Goal: Task Accomplishment & Management: Use online tool/utility

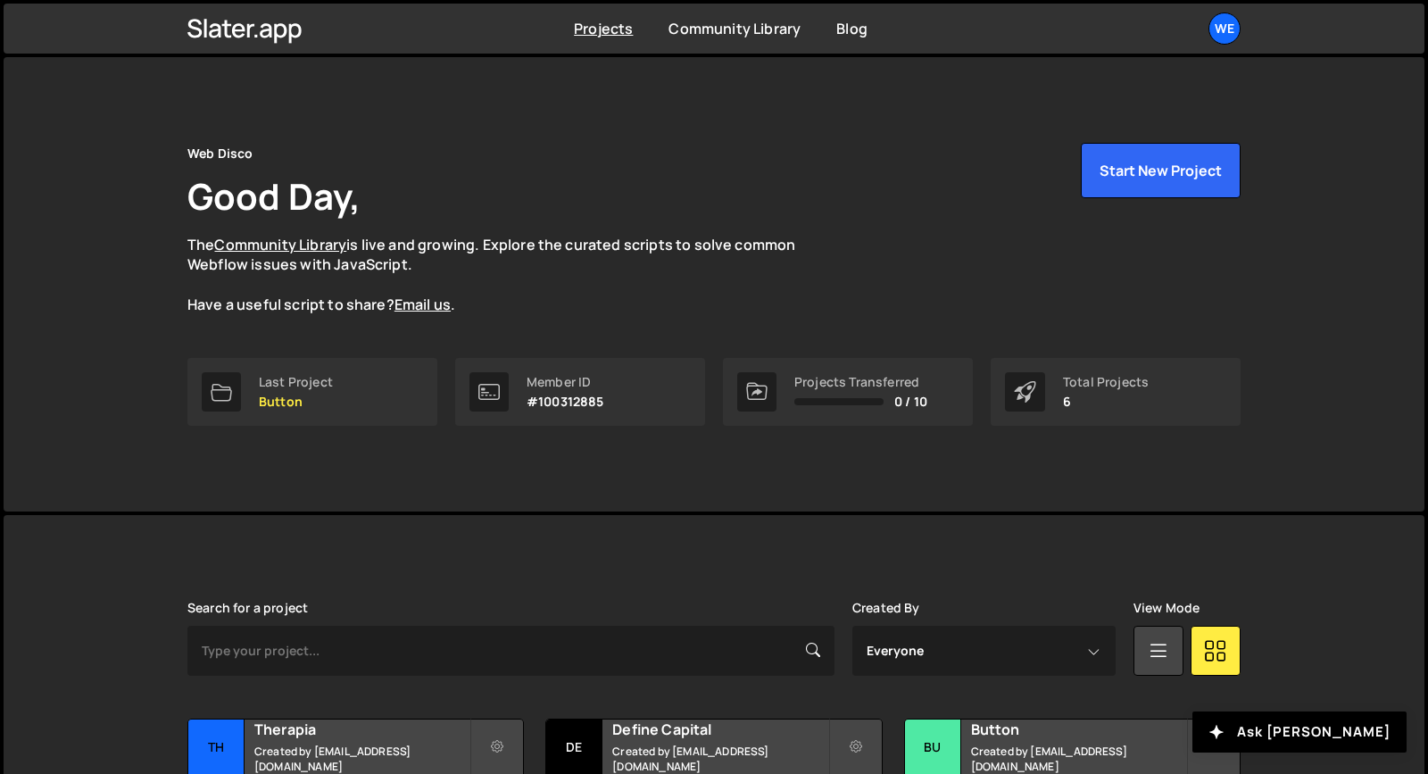
scroll to position [278, 0]
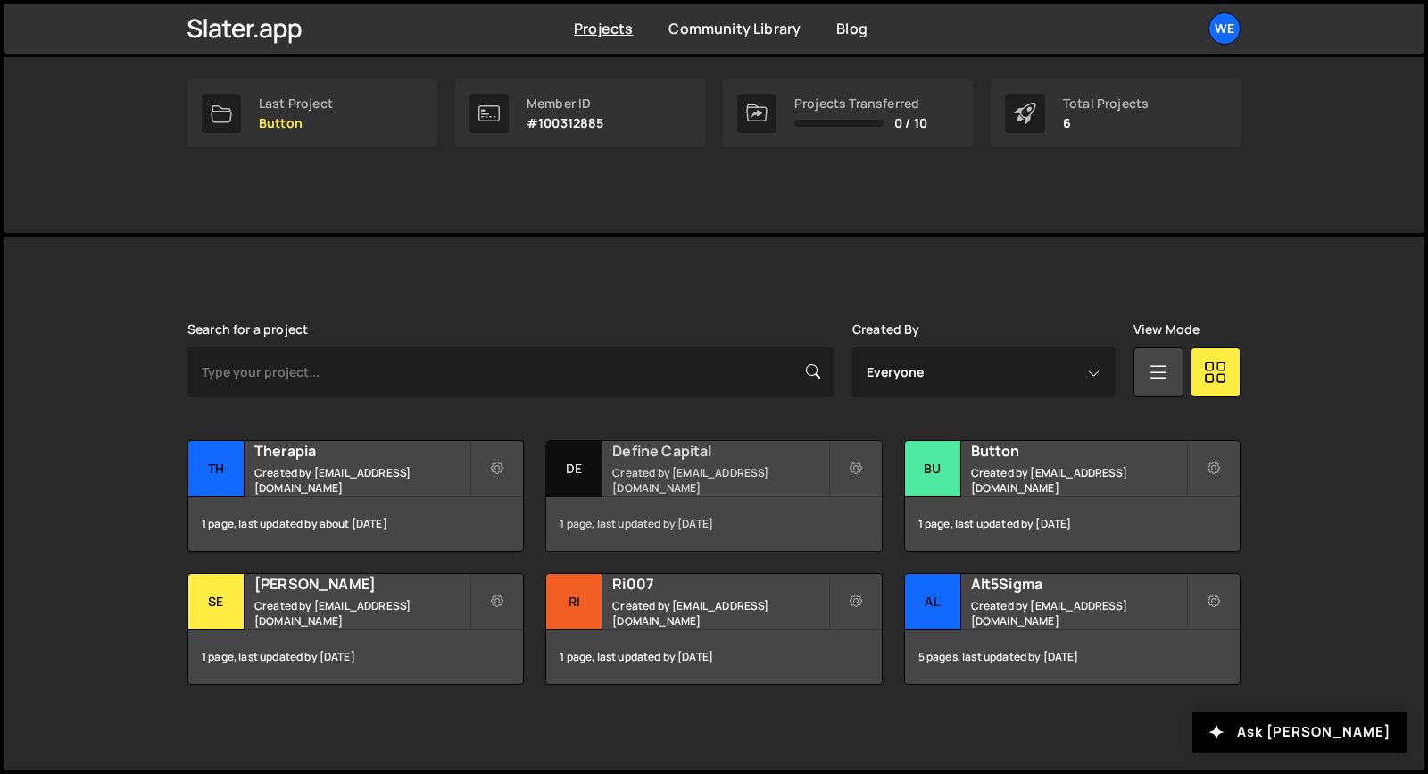
click at [660, 474] on small "Created by [EMAIL_ADDRESS][DOMAIN_NAME]" at bounding box center [719, 480] width 215 height 30
click at [660, 461] on h2 "Define Capital" at bounding box center [719, 451] width 215 height 20
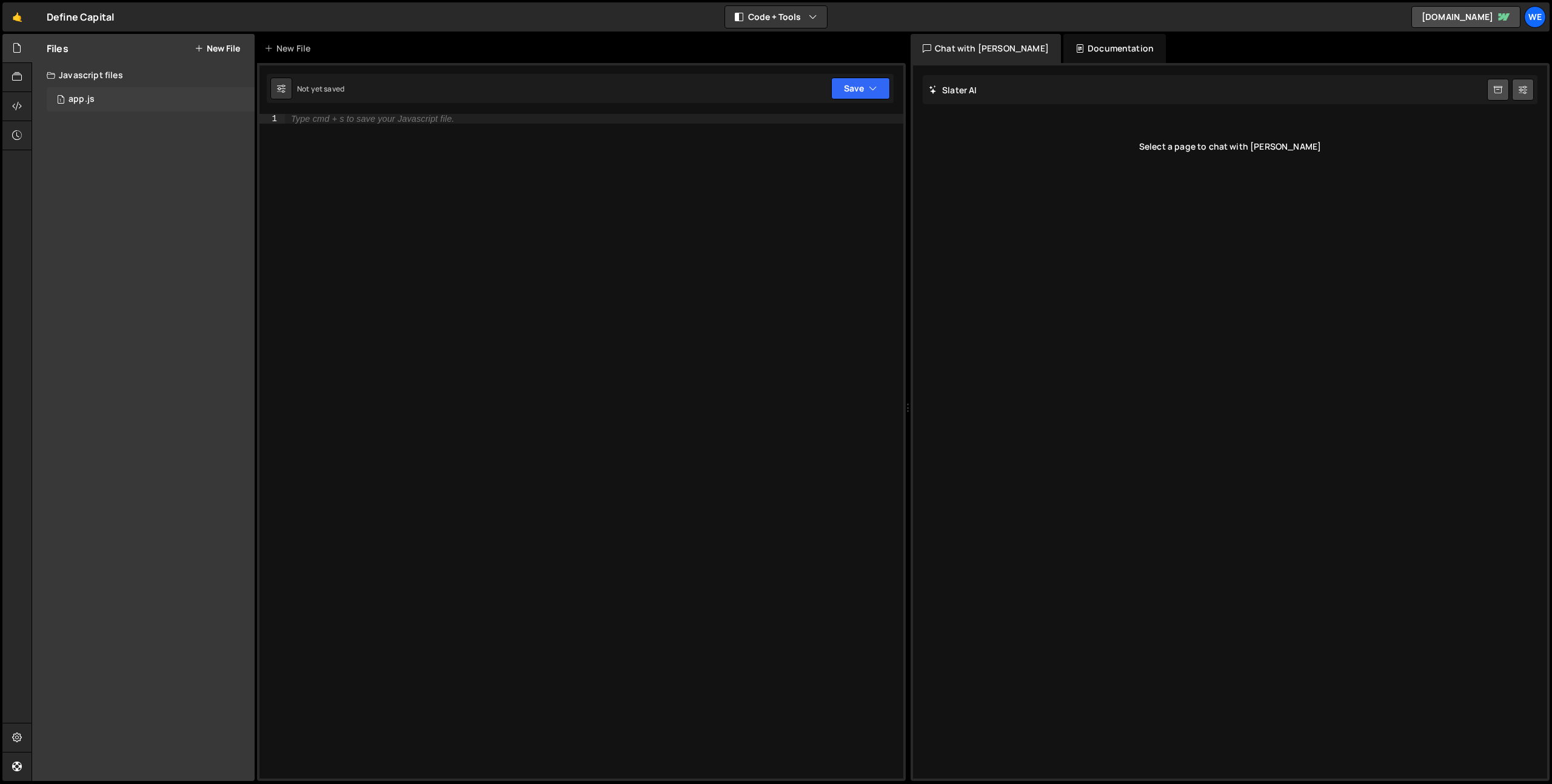
click at [105, 102] on div "1 app.js 0" at bounding box center [151, 100] width 208 height 24
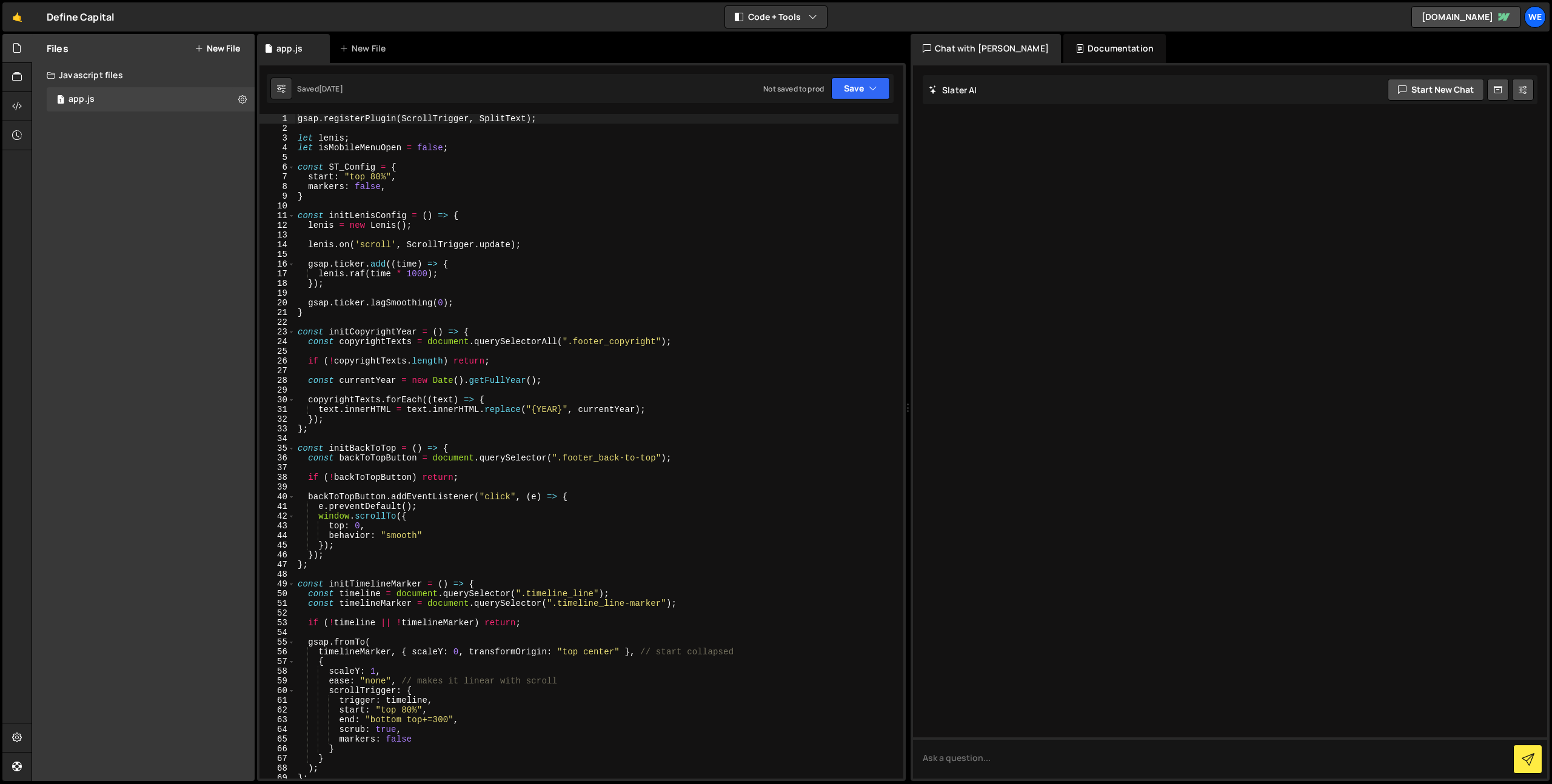
type textarea "const initLenisConfig = () => {"
click at [467, 216] on div "gsap . registerPlugin ( ScrollTrigger , SplitText ) ; let lenis ; let isMobileM…" at bounding box center [597, 456] width 603 height 684
click at [467, 203] on div "gsap . registerPlugin ( ScrollTrigger , SplitText ) ; let lenis ; let isMobileM…" at bounding box center [597, 456] width 603 height 684
click at [478, 202] on div "gsap . registerPlugin ( ScrollTrigger , SplitText ) ; let lenis ; let isMobileM…" at bounding box center [597, 456] width 603 height 684
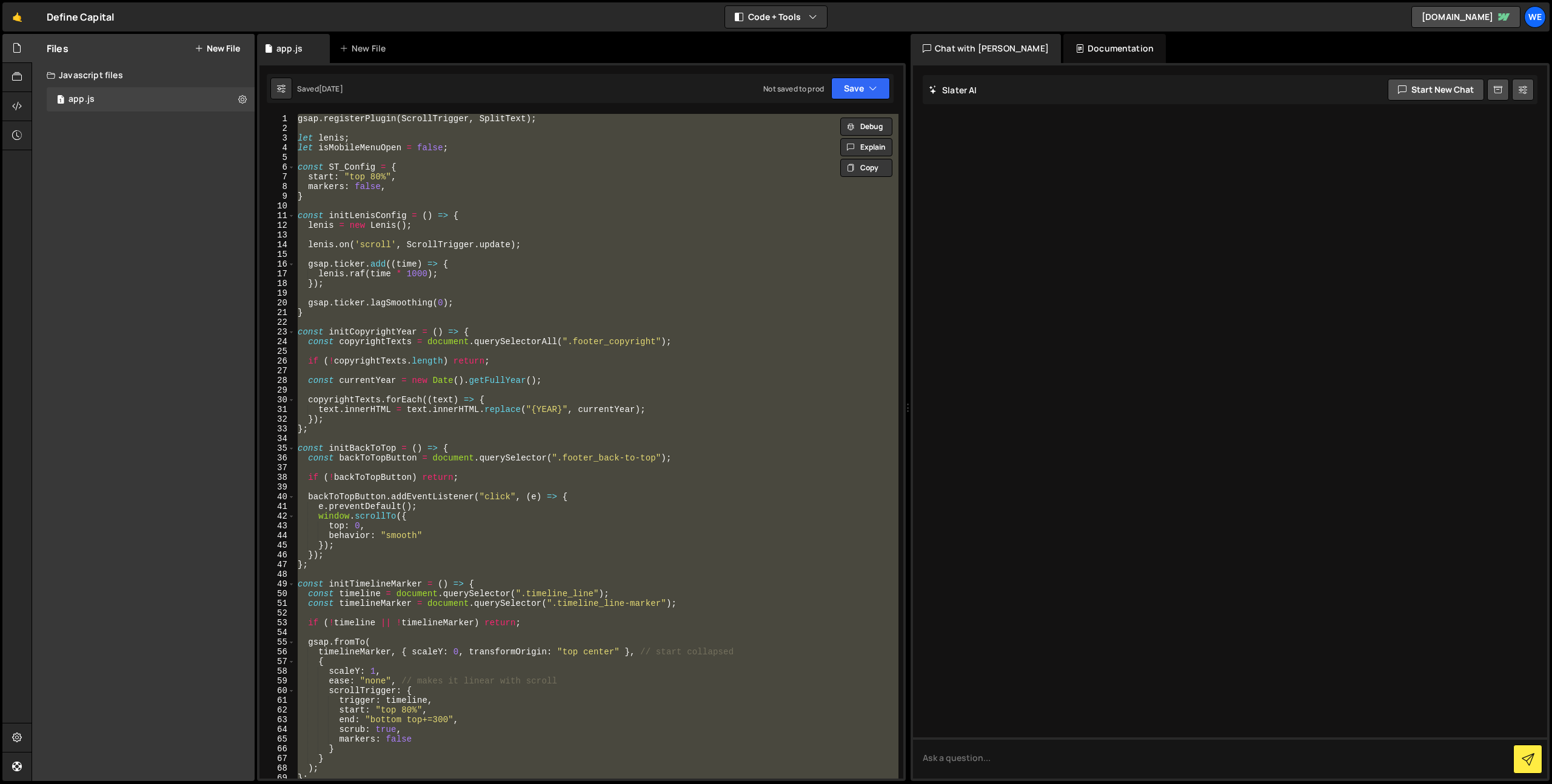
click at [800, 422] on div "gsap . registerPlugin ( ScrollTrigger , SplitText ) ; let lenis ; let isMobileM…" at bounding box center [597, 446] width 603 height 665
type textarea "});"
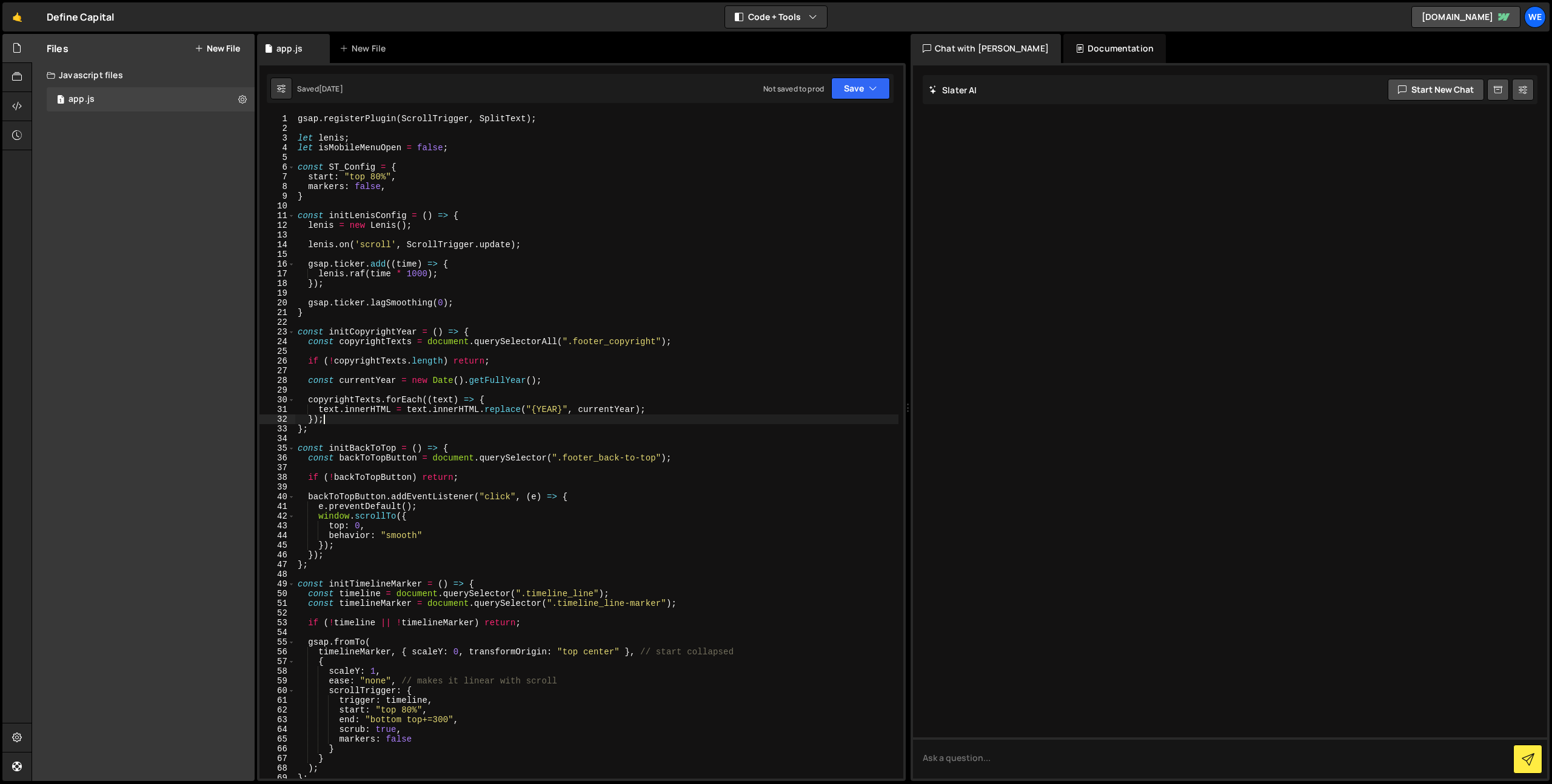
click at [702, 371] on div "gsap . registerPlugin ( ScrollTrigger , SplitText ) ; let lenis ; let isMobileM…" at bounding box center [597, 456] width 603 height 684
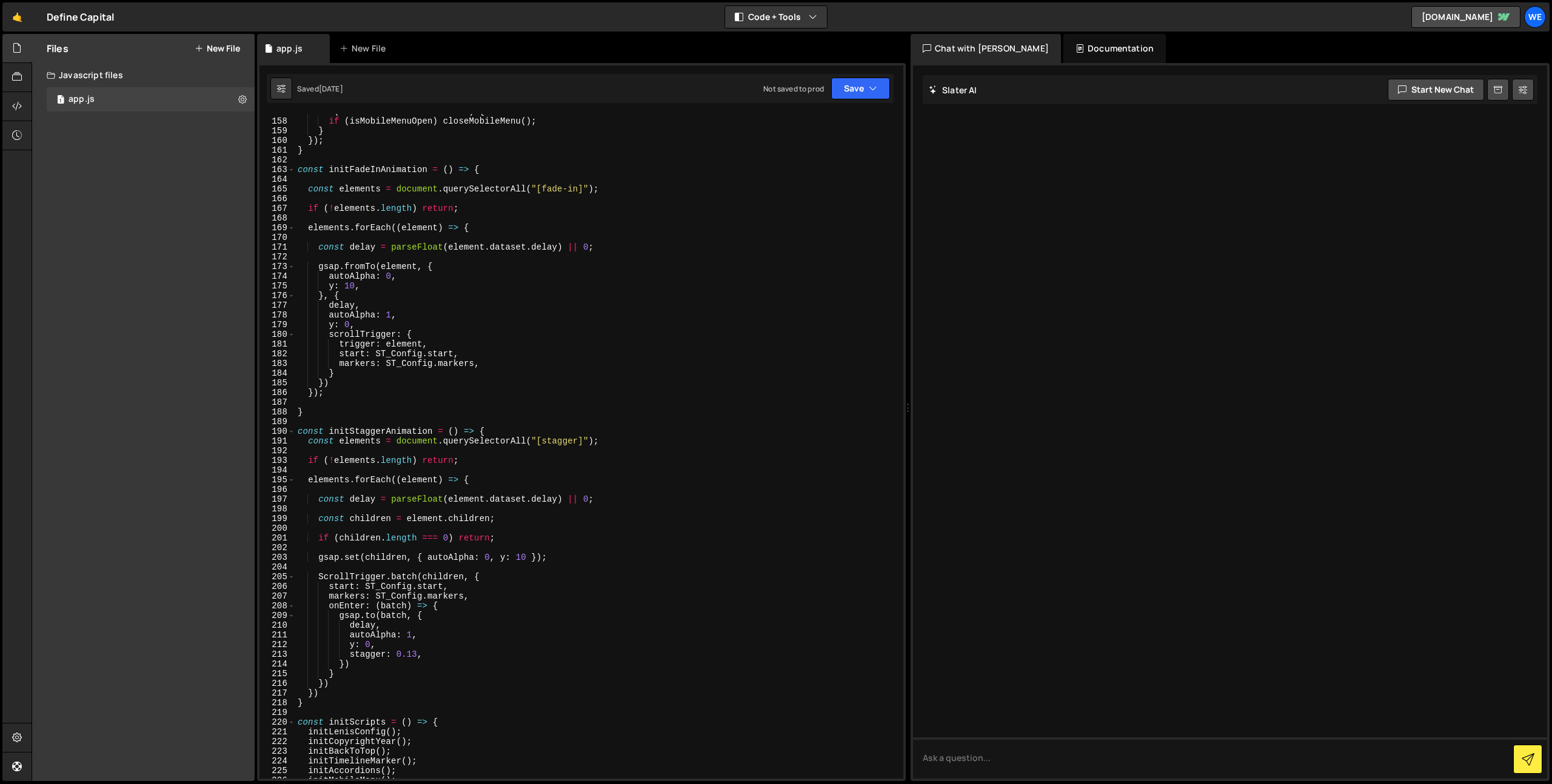
scroll to position [1645, 0]
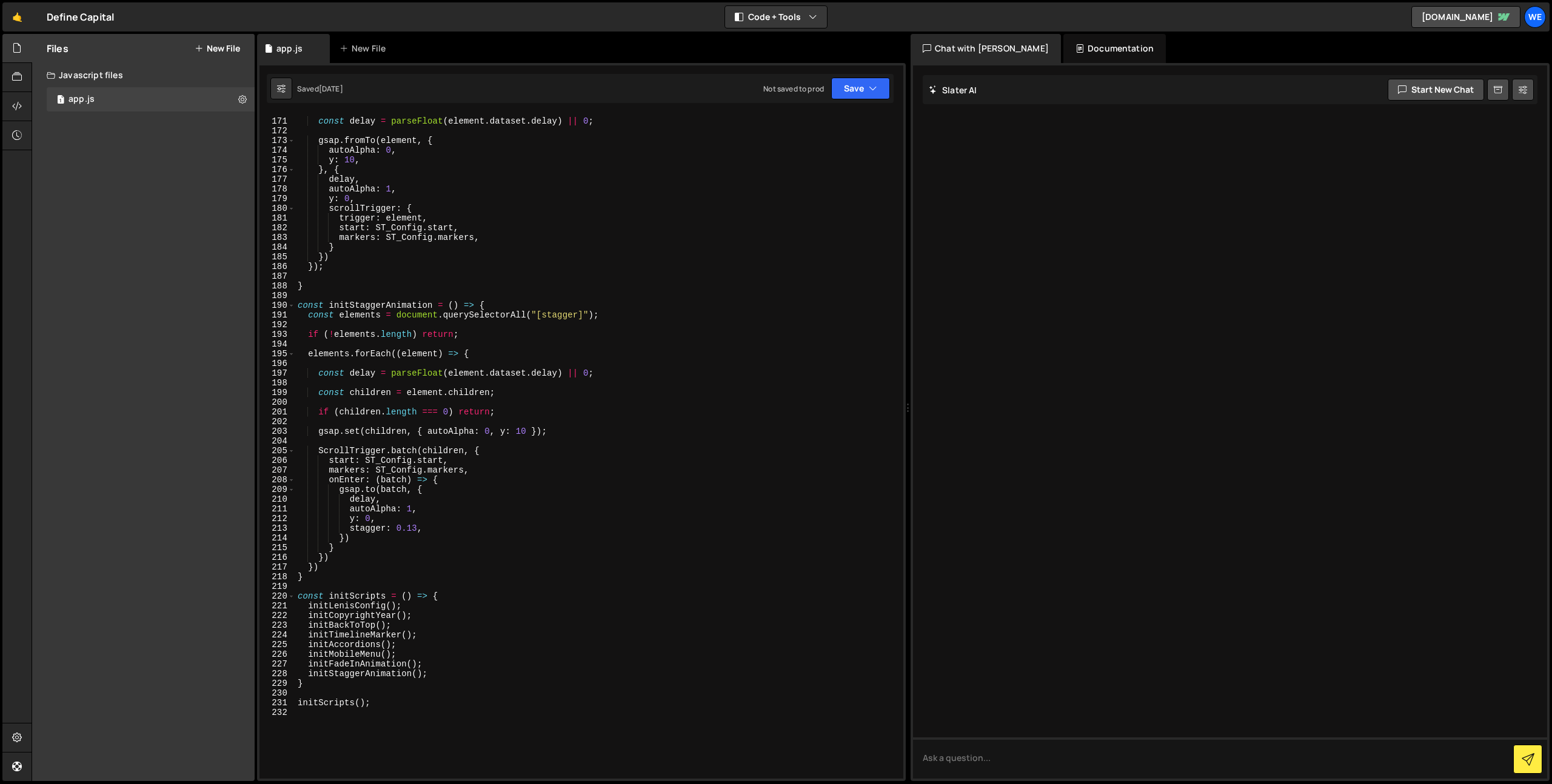
click at [448, 525] on div "const delay = parseFloat ( element . dataset . delay ) || 0 ; gsap . fromTo ( e…" at bounding box center [597, 449] width 603 height 684
type textarea "initLenisConfig();"
paste textarea "}"
click at [501, 525] on div "const delay = parseFloat ( element . dataset . delay ) || 0 ; gsap . fromTo ( e…" at bounding box center [597, 449] width 603 height 684
type textarea "const initScripts = () => {"
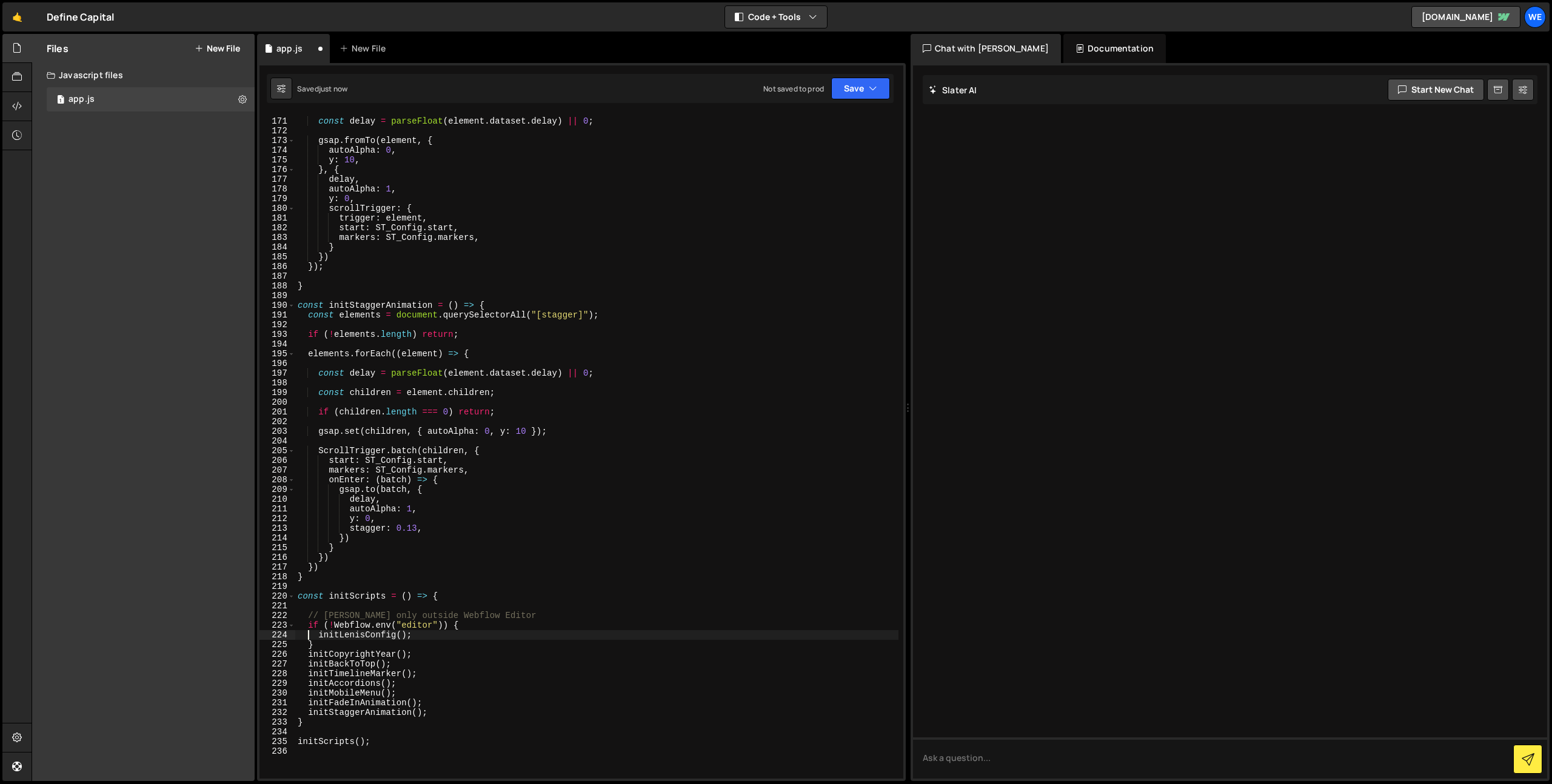
type textarea "}"
click at [549, 525] on div "const delay = parseFloat ( element . dataset . delay ) || 0 ; gsap . fromTo ( e…" at bounding box center [597, 449] width 603 height 684
type textarea "initScripts();"
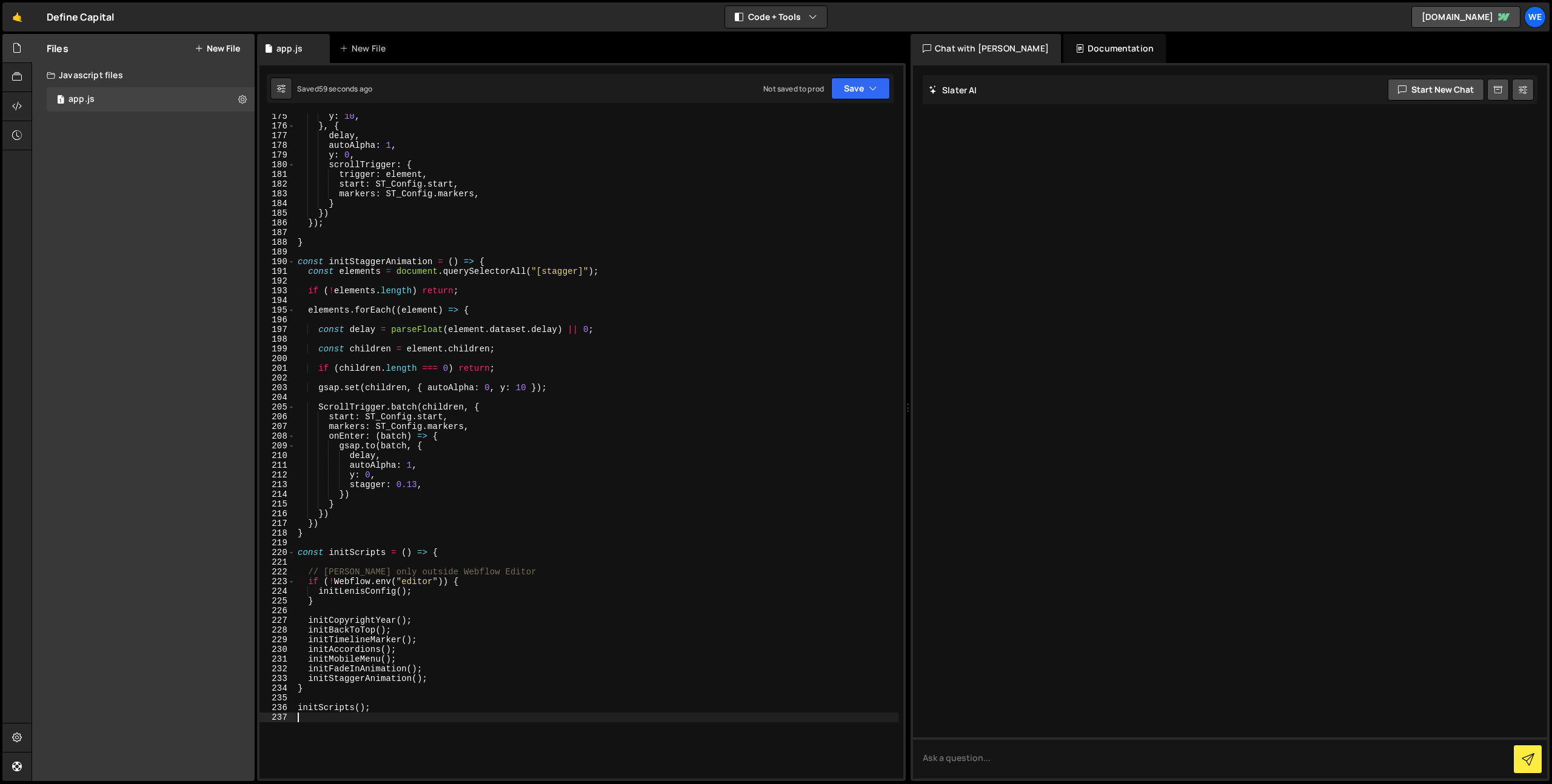
scroll to position [1689, 0]
drag, startPoint x: 418, startPoint y: 706, endPoint x: 265, endPoint y: 707, distance: 153.0
click at [265, 525] on div "175 176 177 178 179 180 181 182 183 184 185 186 187 188 189 190 191 192 193 194…" at bounding box center [581, 446] width 644 height 665
paste textarea "}"
click at [482, 525] on div "y : 10 , } , { delay , autoAlpha : 1 , y : 0 , scrollTrigger : { trigger : elem…" at bounding box center [597, 453] width 603 height 684
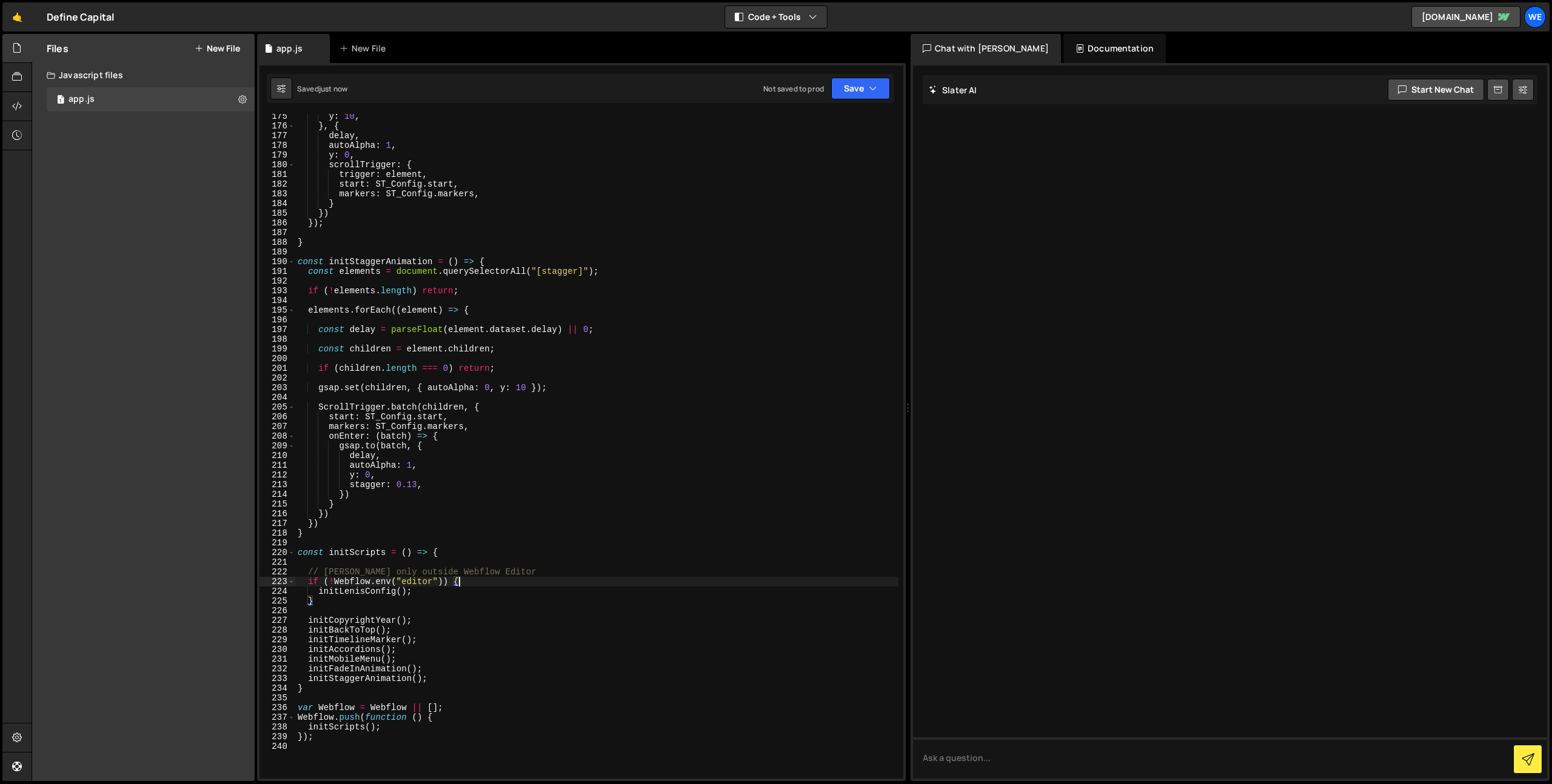
click at [482, 525] on div "y : 10 , } , { delay , autoAlpha : 1 , y : 0 , scrollTrigger : { trigger : elem…" at bounding box center [597, 453] width 603 height 684
paste textarea "if (!Webflow.env("editor") && !Webflow.env("preview"
click at [588, 525] on div "y : 10 , } , { delay , autoAlpha : 1 , y : 0 , scrollTrigger : { trigger : elem…" at bounding box center [597, 453] width 603 height 684
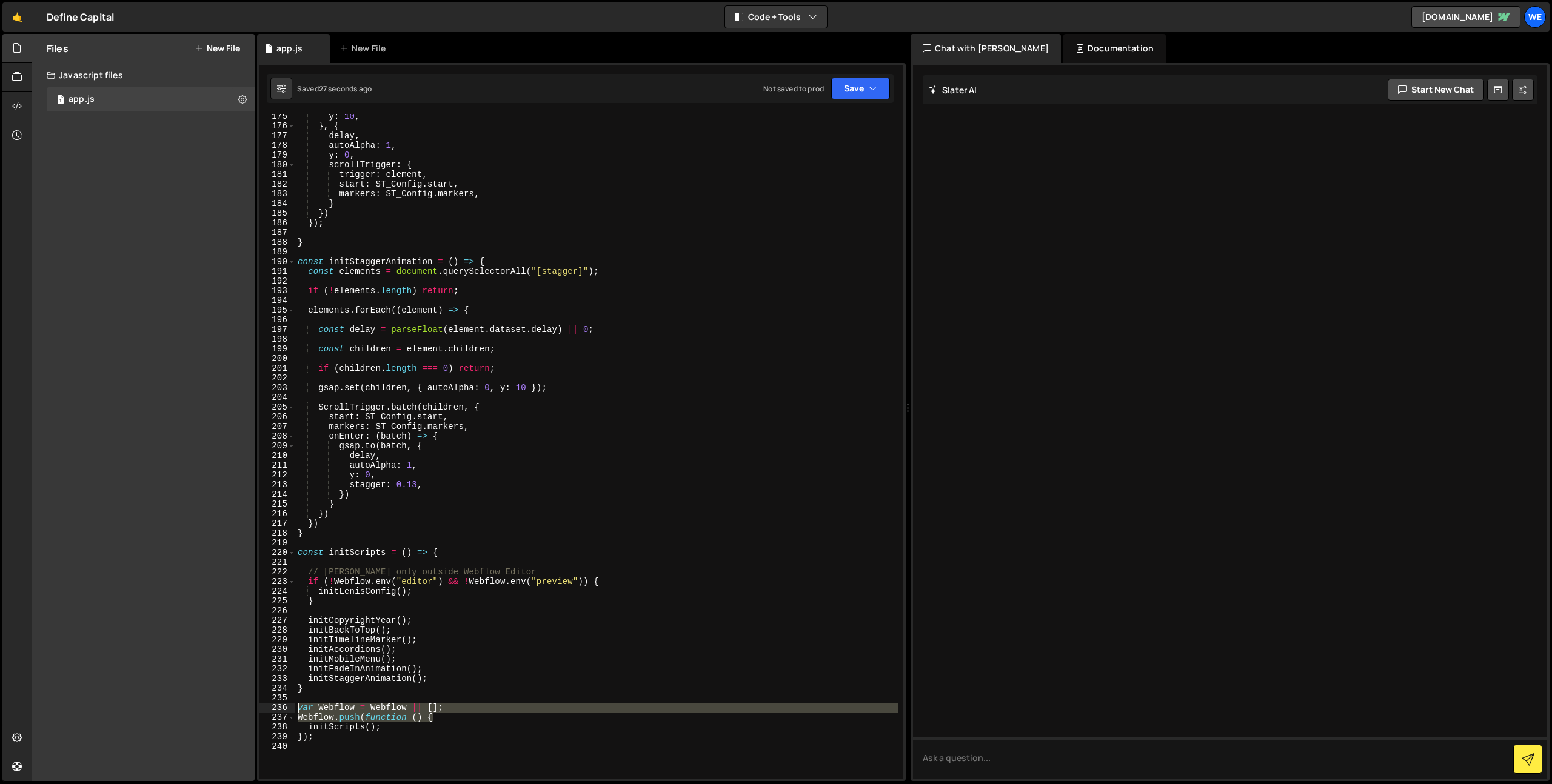
drag, startPoint x: 445, startPoint y: 718, endPoint x: 265, endPoint y: 706, distance: 180.4
click at [265, 525] on div "initBackToTop(); 175 176 177 178 179 180 181 182 183 184 185 186 187 188 189 19…" at bounding box center [581, 446] width 644 height 665
type textarea "var Webflow = Webflow || []; Webflow.push(function () {"
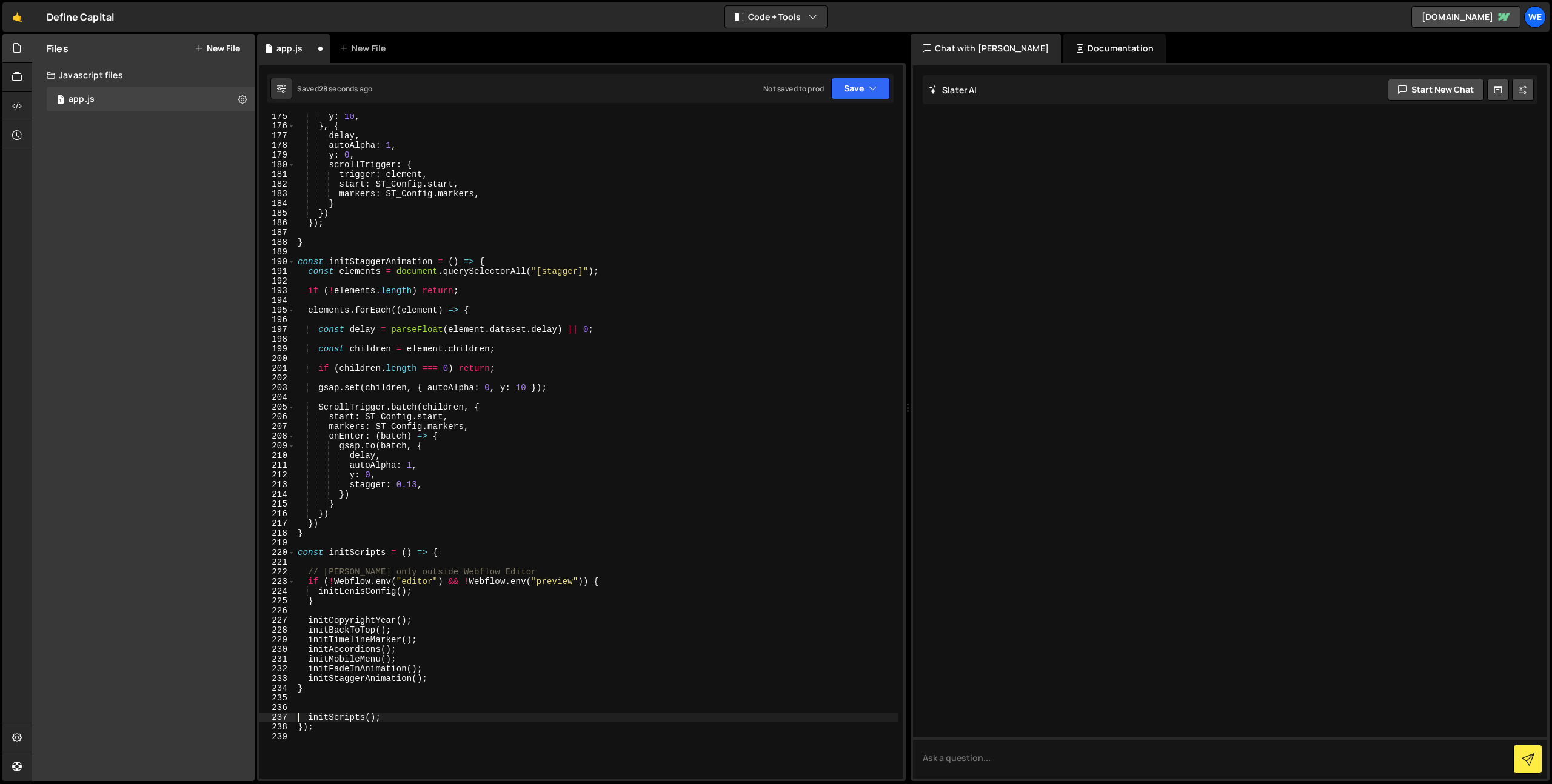
type textarea "});"
click at [905, 490] on div at bounding box center [907, 407] width 5 height 747
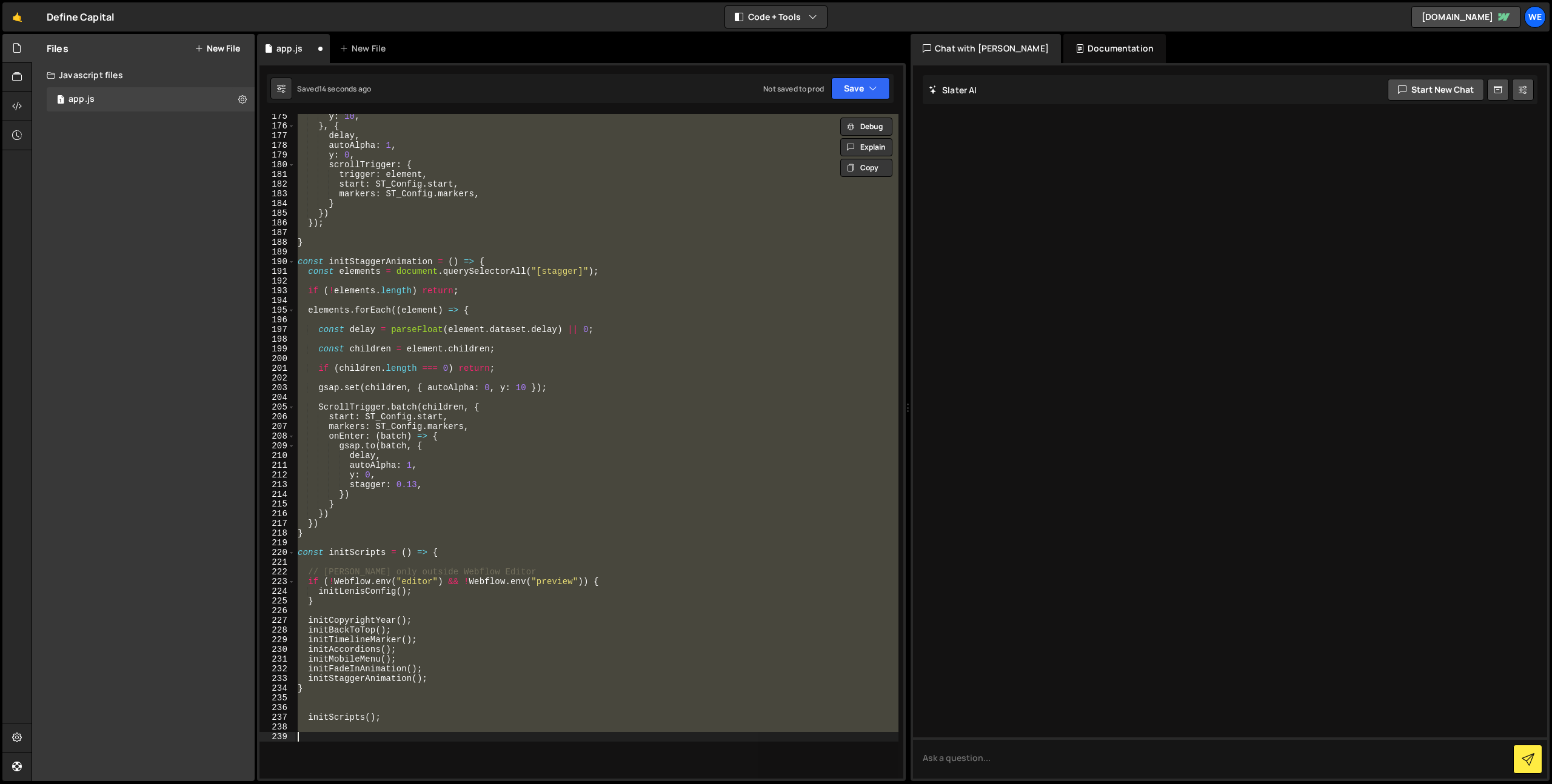
click at [616, 525] on div "y : 10 , } , { delay , autoAlpha : 1 , y : 0 , scrollTrigger : { trigger : elem…" at bounding box center [597, 446] width 603 height 665
type textarea "initScripts();"
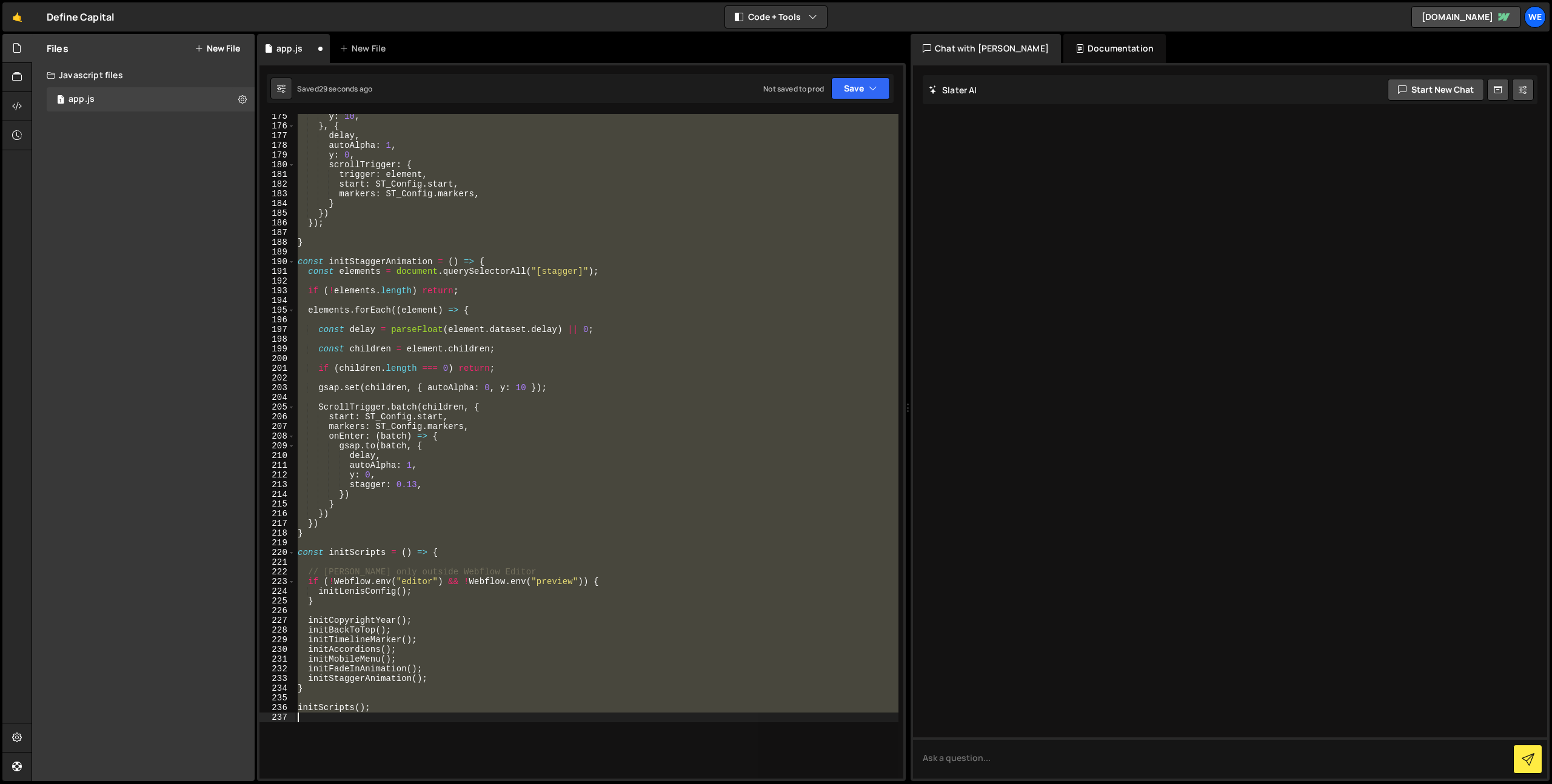
click at [364, 525] on div "y : 10 , } , { delay , autoAlpha : 1 , y : 0 , scrollTrigger : { trigger : elem…" at bounding box center [597, 446] width 603 height 665
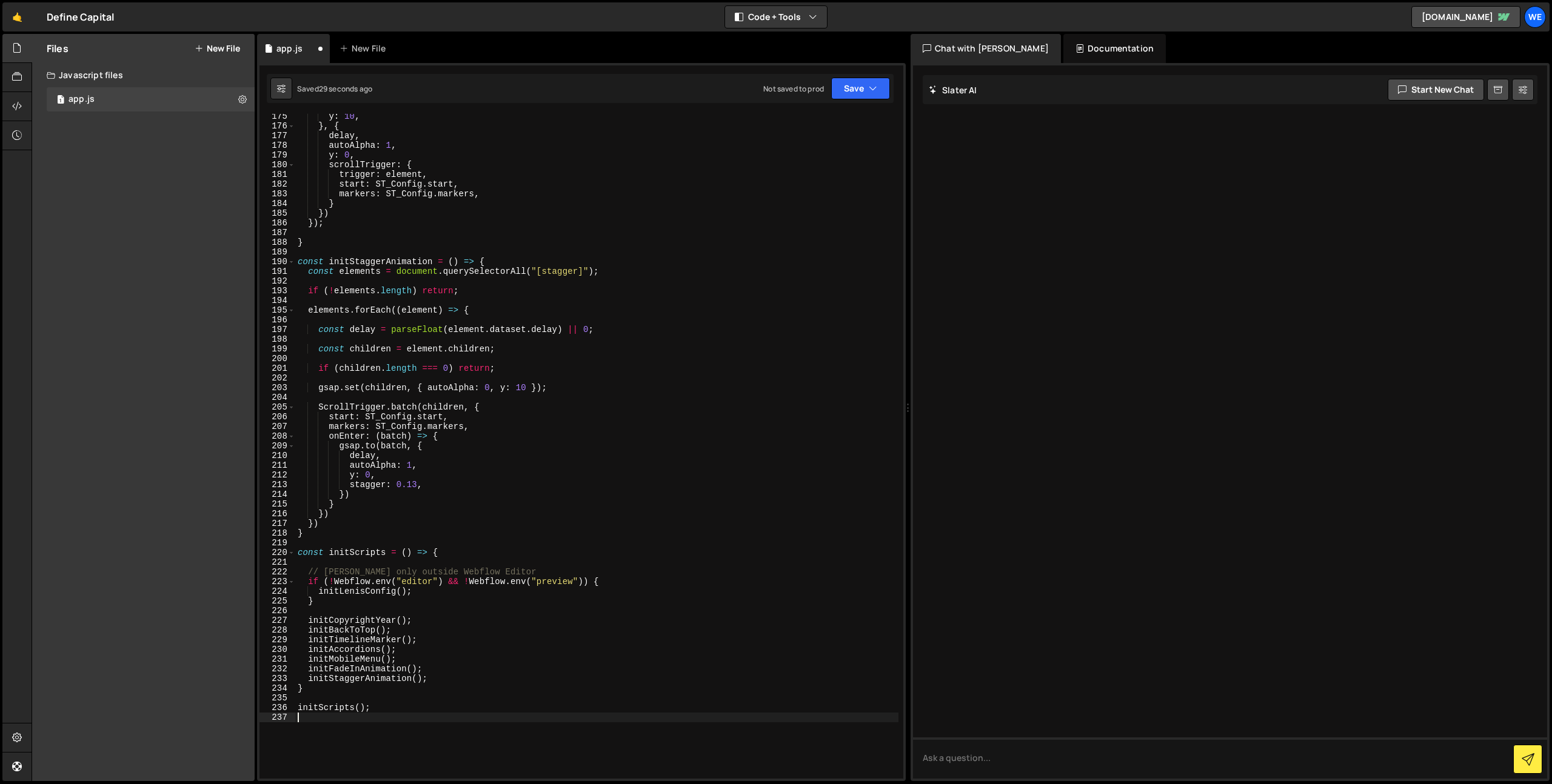
click at [360, 525] on div "y : 10 , } , { delay , autoAlpha : 1 , y : 0 , scrollTrigger : { trigger : elem…" at bounding box center [597, 453] width 603 height 684
drag, startPoint x: 589, startPoint y: 582, endPoint x: 450, endPoint y: 586, distance: 139.1
click at [450, 525] on div "y : 10 , } , { delay , autoAlpha : 1 , y : 0 , scrollTrigger : { trigger : elem…" at bounding box center [597, 453] width 603 height 684
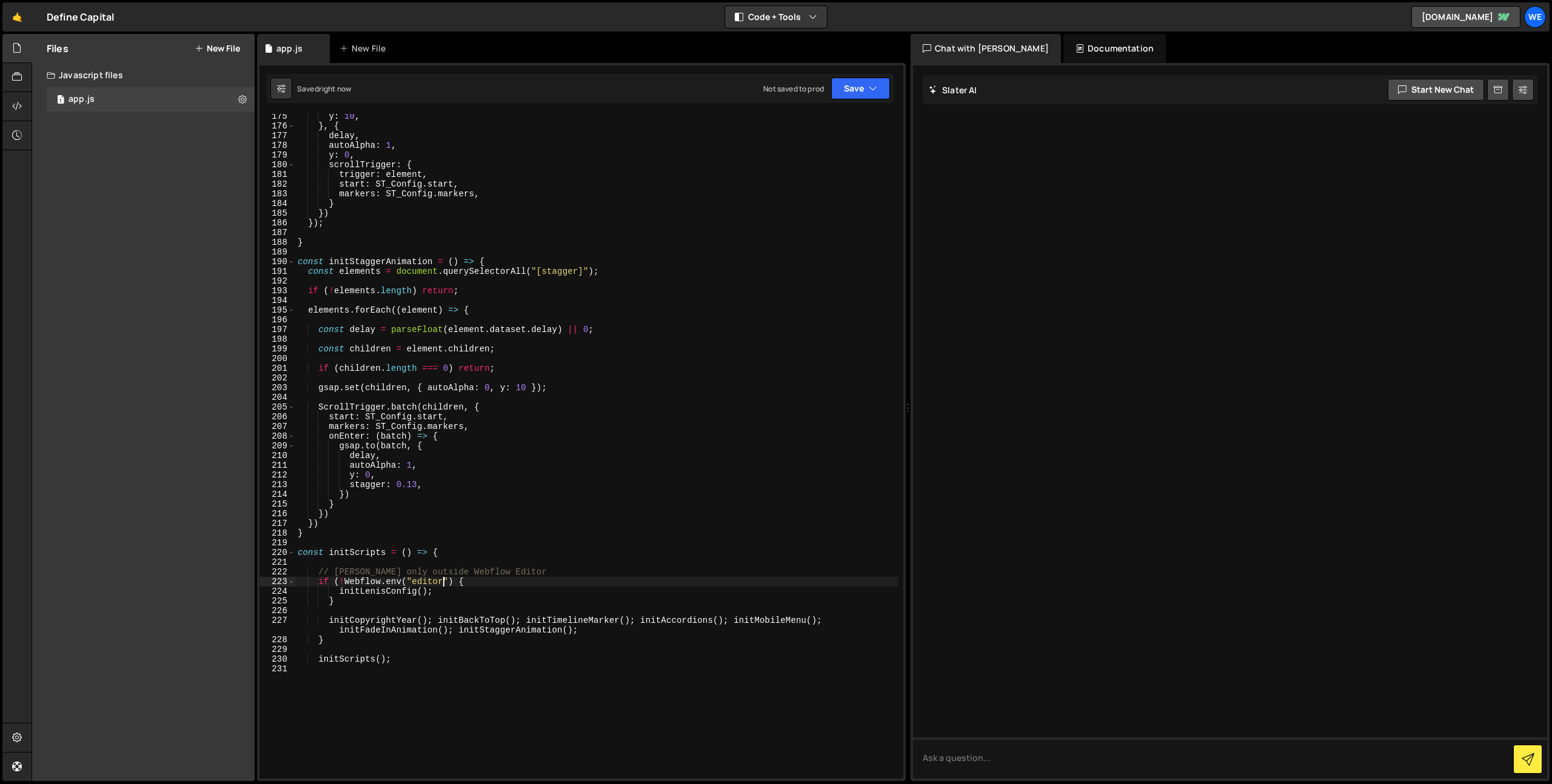
type textarea "initScripts();"
click at [538, 525] on div "y : 10 , } , { delay , autoAlpha : 1 , y : 0 , scrollTrigger : { trigger : elem…" at bounding box center [597, 453] width 603 height 684
click at [515, 525] on div "y : 10 , } , { delay , autoAlpha : 1 , y : 0 , scrollTrigger : { trigger : elem…" at bounding box center [597, 453] width 603 height 684
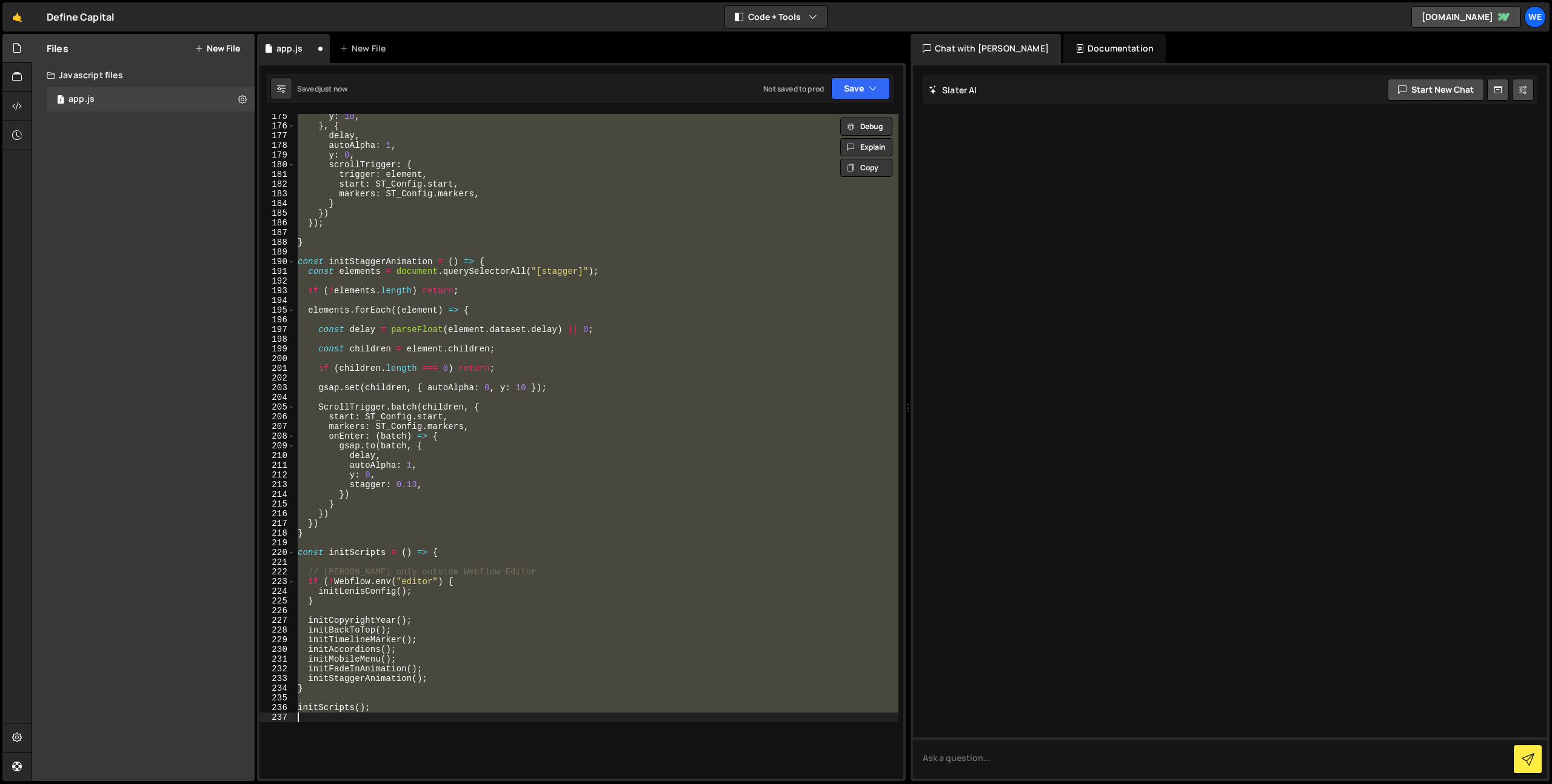
click at [513, 525] on div "y : 10 , } , { delay , autoAlpha : 1 , y : 0 , scrollTrigger : { trigger : elem…" at bounding box center [597, 446] width 603 height 665
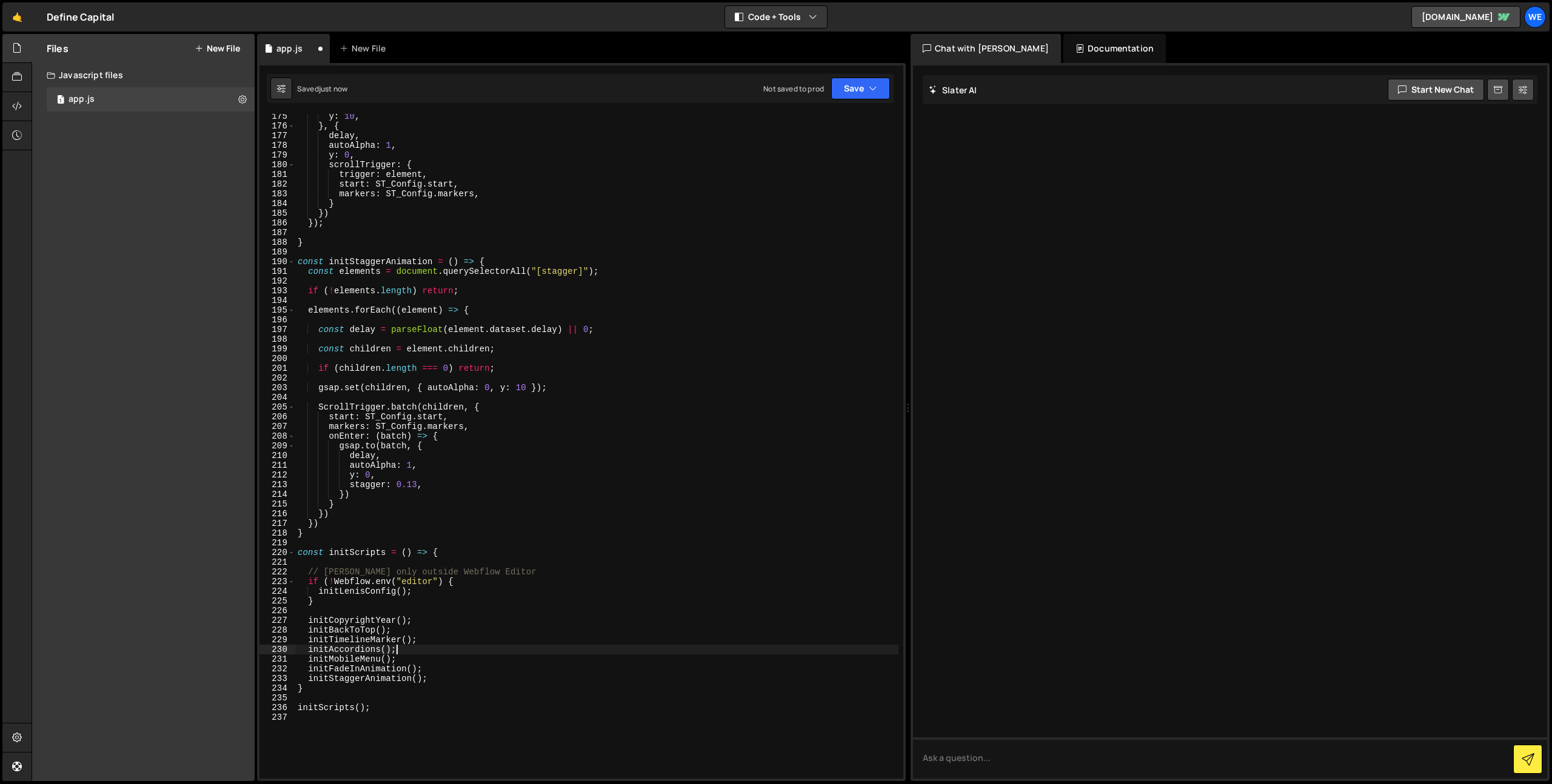
click at [500, 525] on div "y : 10 , } , { delay , autoAlpha : 1 , y : 0 , scrollTrigger : { trigger : elem…" at bounding box center [597, 453] width 603 height 684
click at [339, 525] on div "y : 10 , } , { delay , autoAlpha : 1 , y : 0 , scrollTrigger : { trigger : elem…" at bounding box center [597, 453] width 603 height 684
click at [546, 484] on div "y : 10 , } , { delay , autoAlpha : 1 , y : 0 , scrollTrigger : { trigger : elem…" at bounding box center [597, 453] width 603 height 684
click at [461, 525] on div "y : 10 , } , { delay , autoAlpha : 1 , y : 0 , scrollTrigger : { trigger : elem…" at bounding box center [597, 453] width 603 height 684
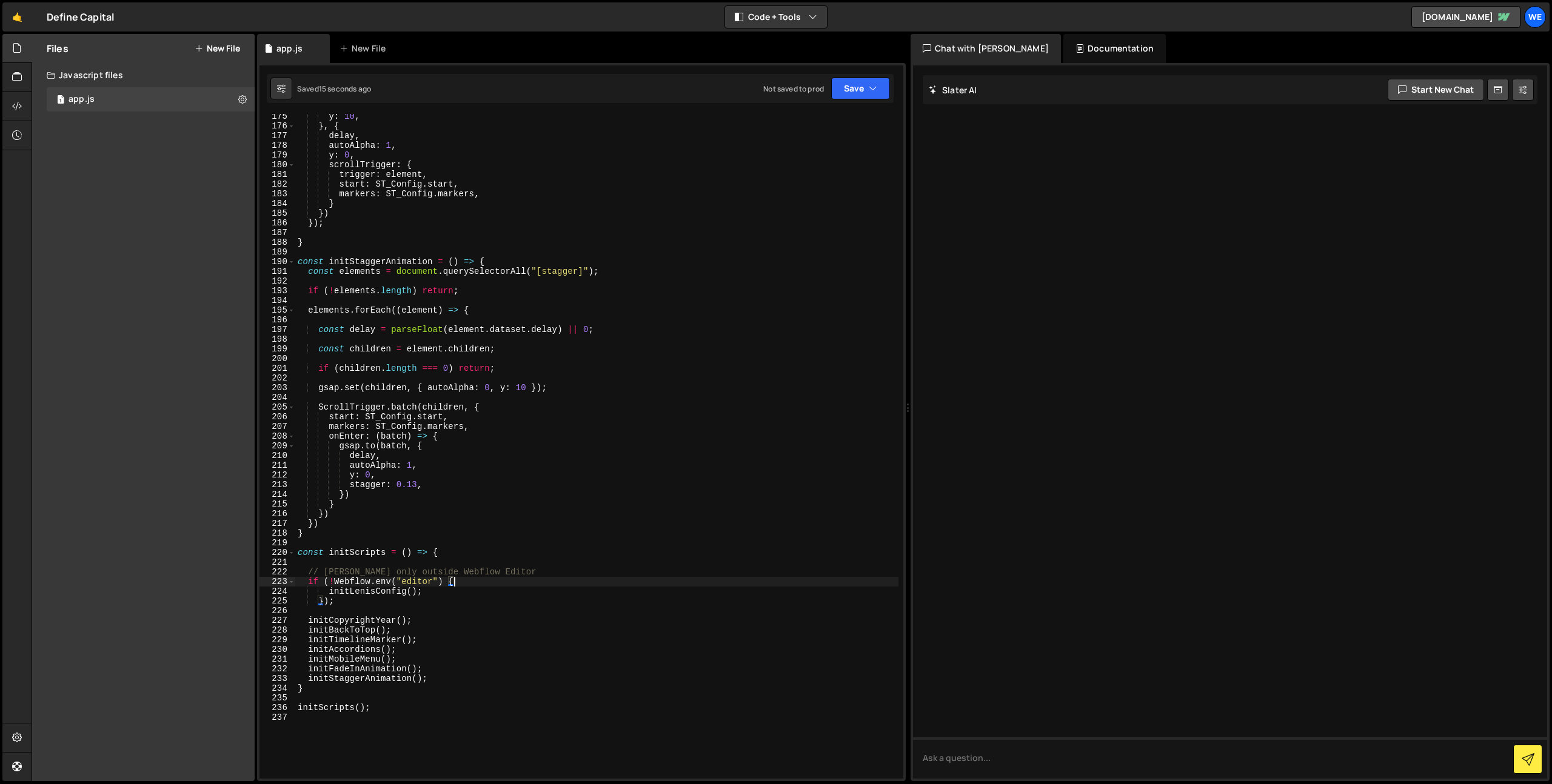
click at [386, 525] on div "y : 10 , } , { delay , autoAlpha : 1 , y : 0 , scrollTrigger : { trigger : elem…" at bounding box center [597, 453] width 603 height 684
type textarea "});"
type textarea "// Lenis only outside Webflow Editor if (!Webflow.env("editor") {"
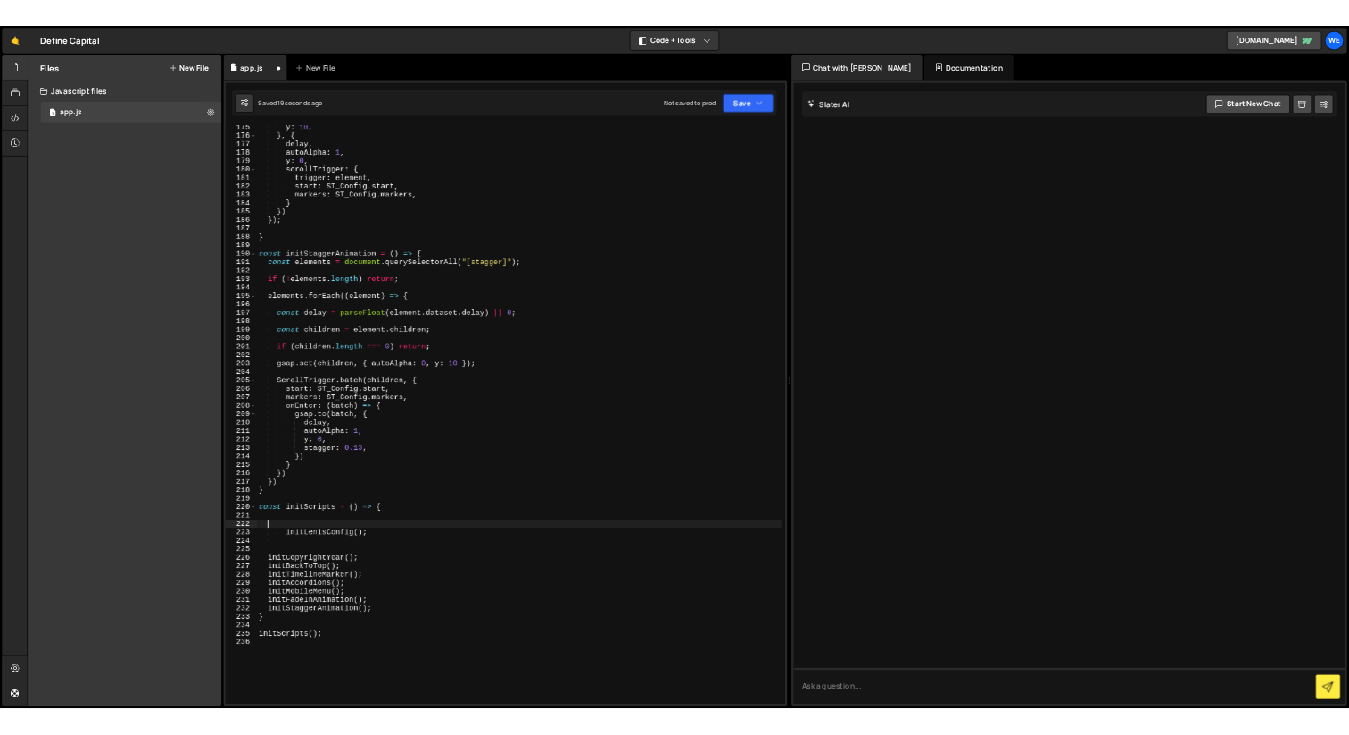
scroll to position [0, 0]
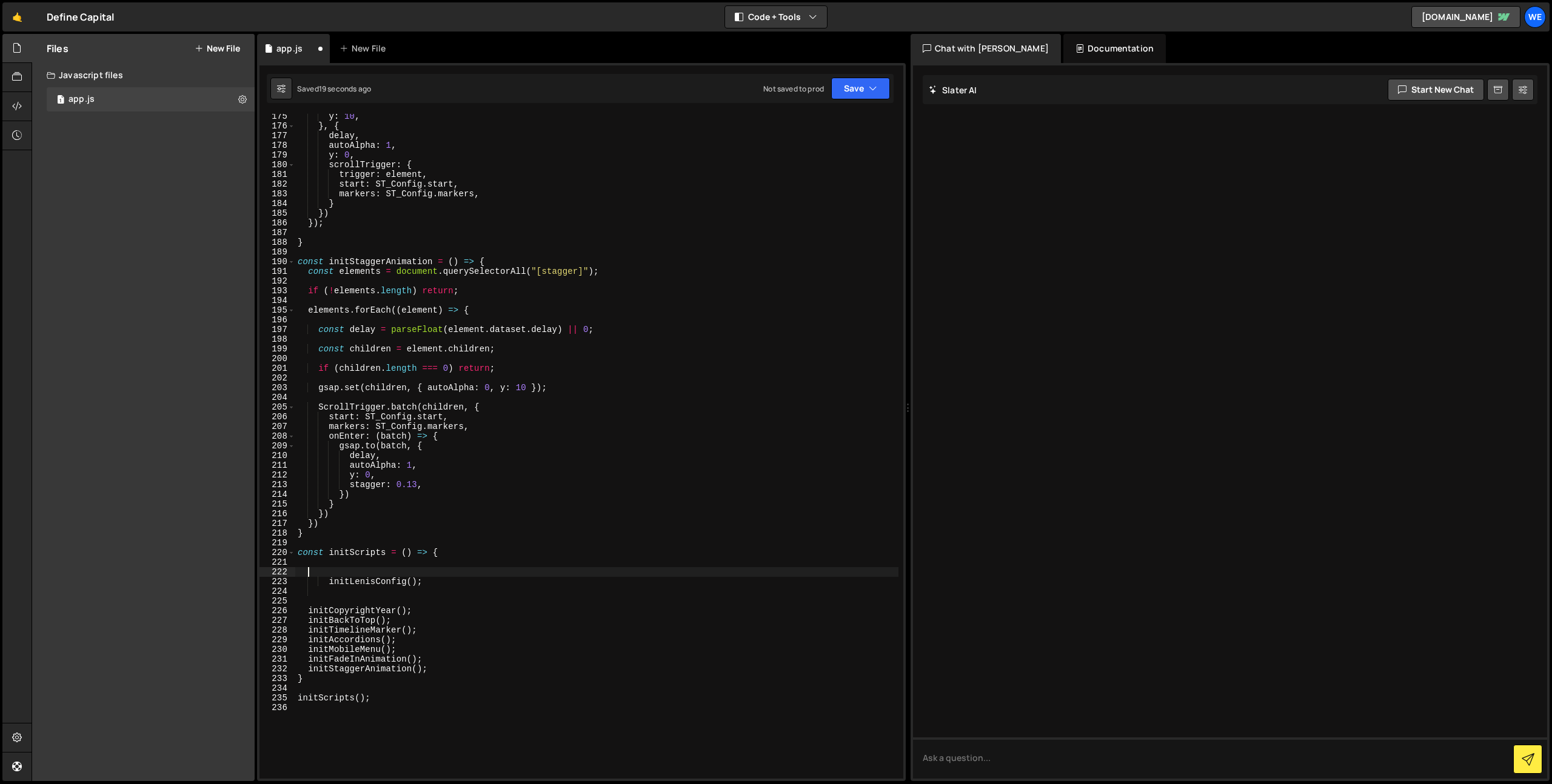
type textarea "initLenisConfig();"
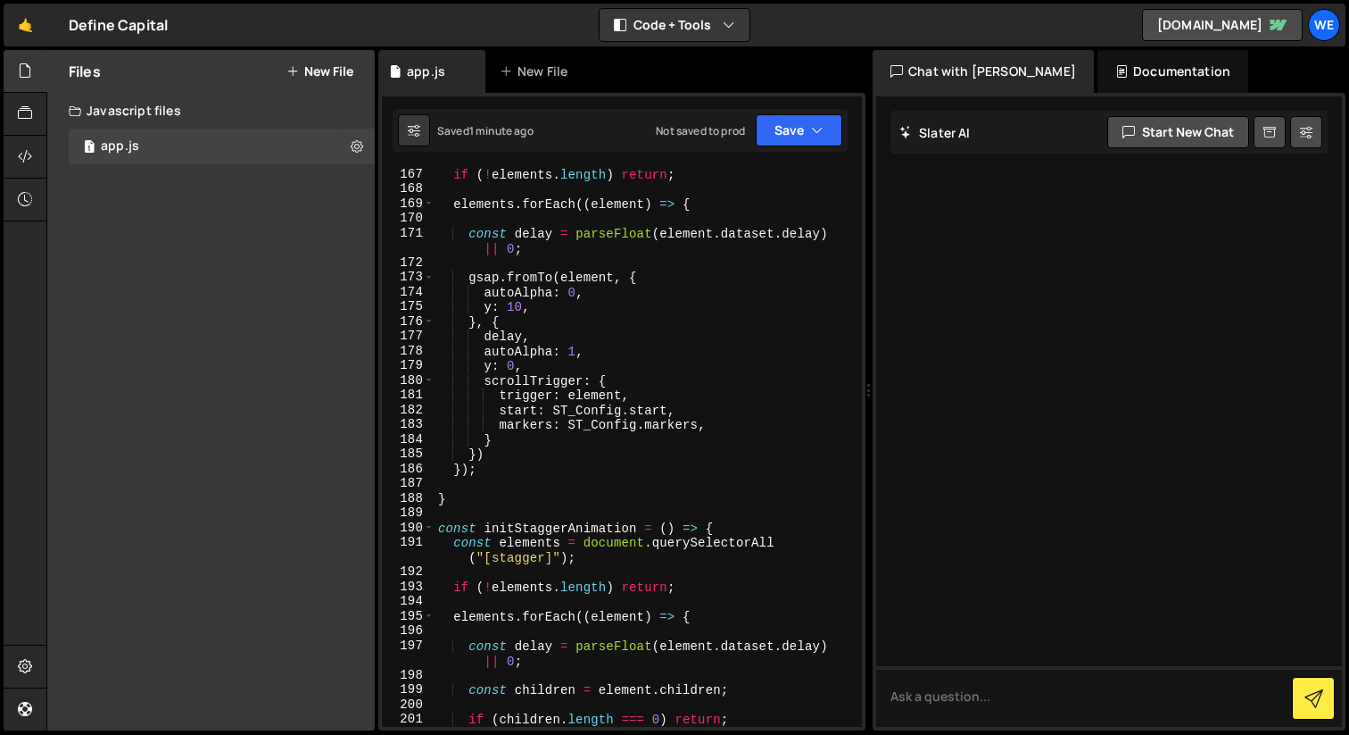
scroll to position [2901, 0]
click at [26, 22] on link "🤙" at bounding box center [26, 25] width 44 height 43
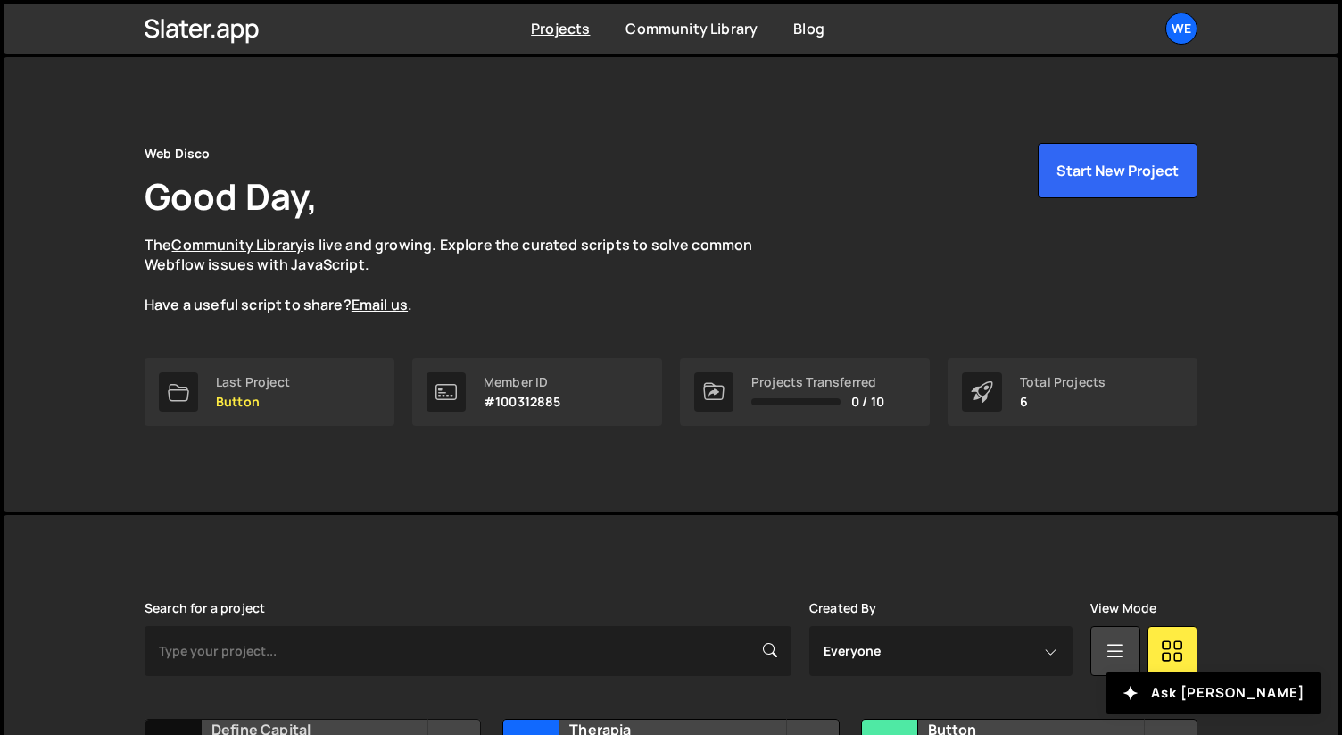
scroll to position [317, 0]
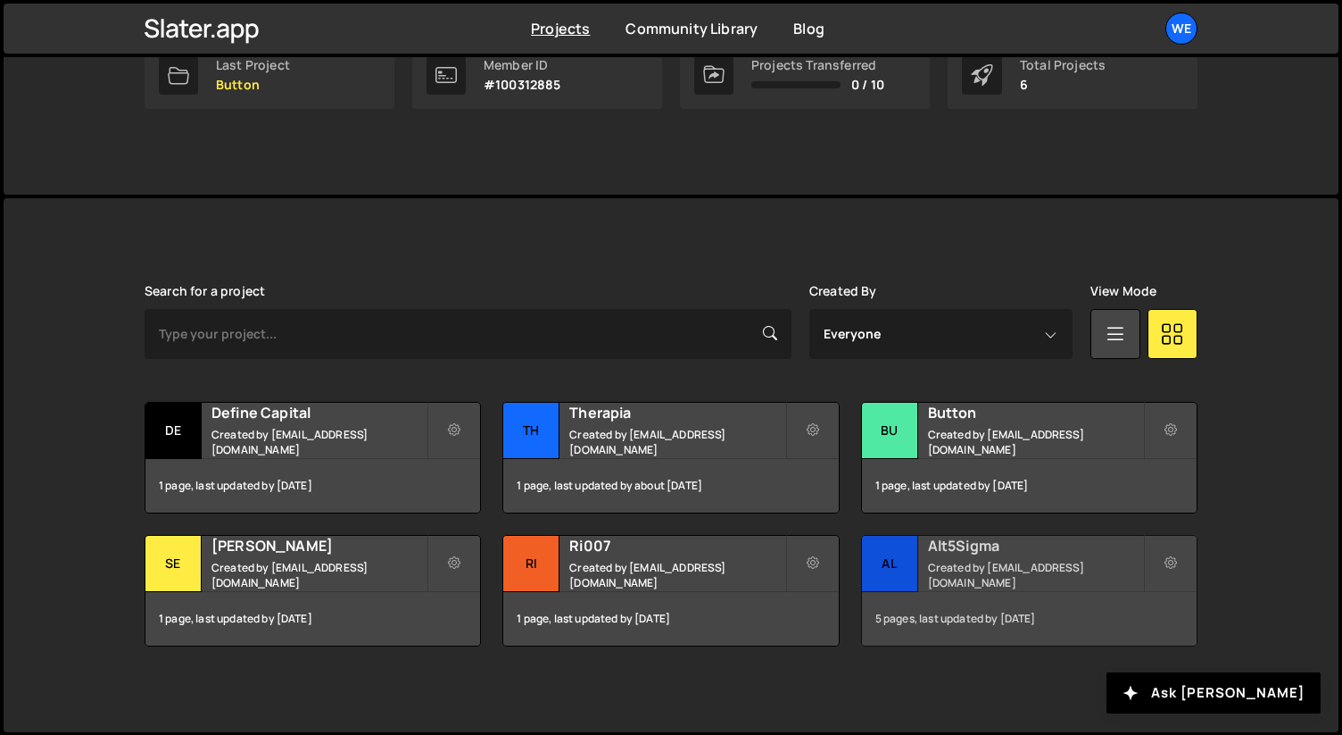
click at [992, 545] on h2 "Alt5Sigma" at bounding box center [1035, 545] width 215 height 20
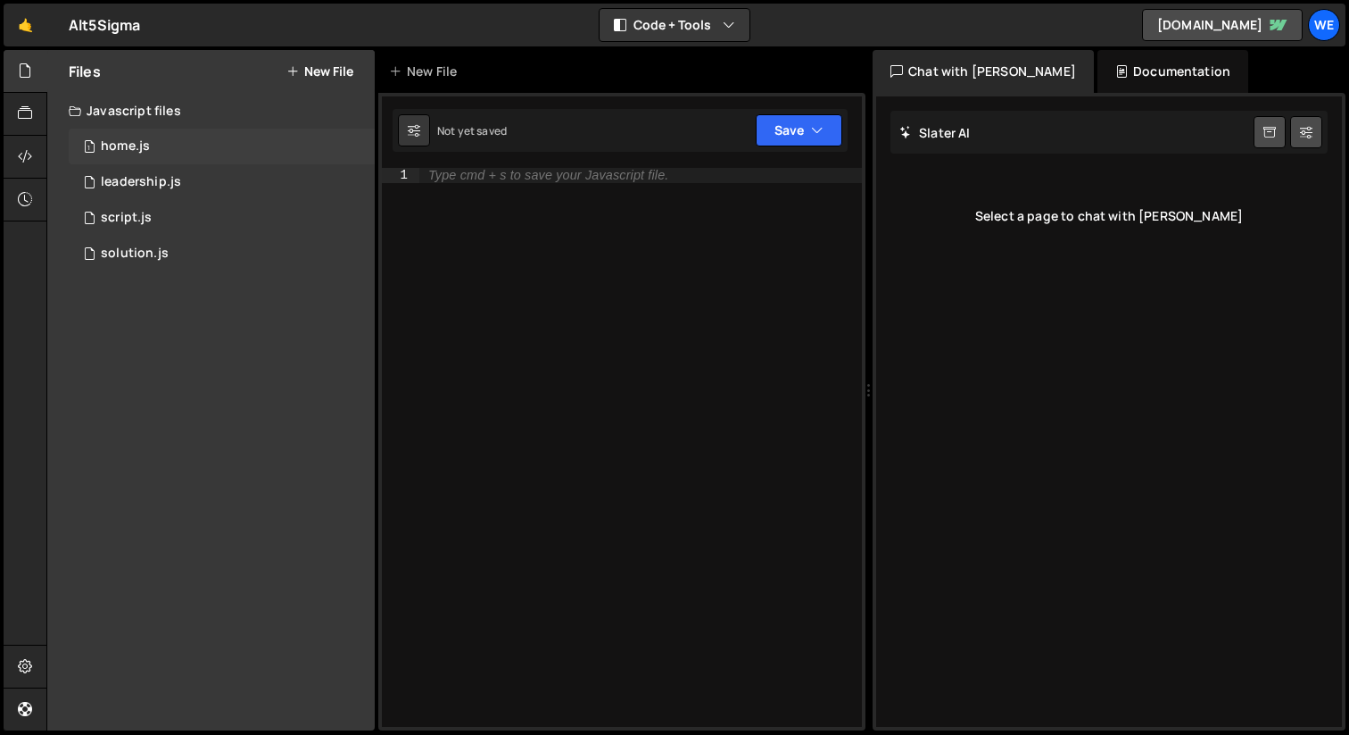
click at [166, 147] on div "1 home.js 0" at bounding box center [222, 147] width 306 height 36
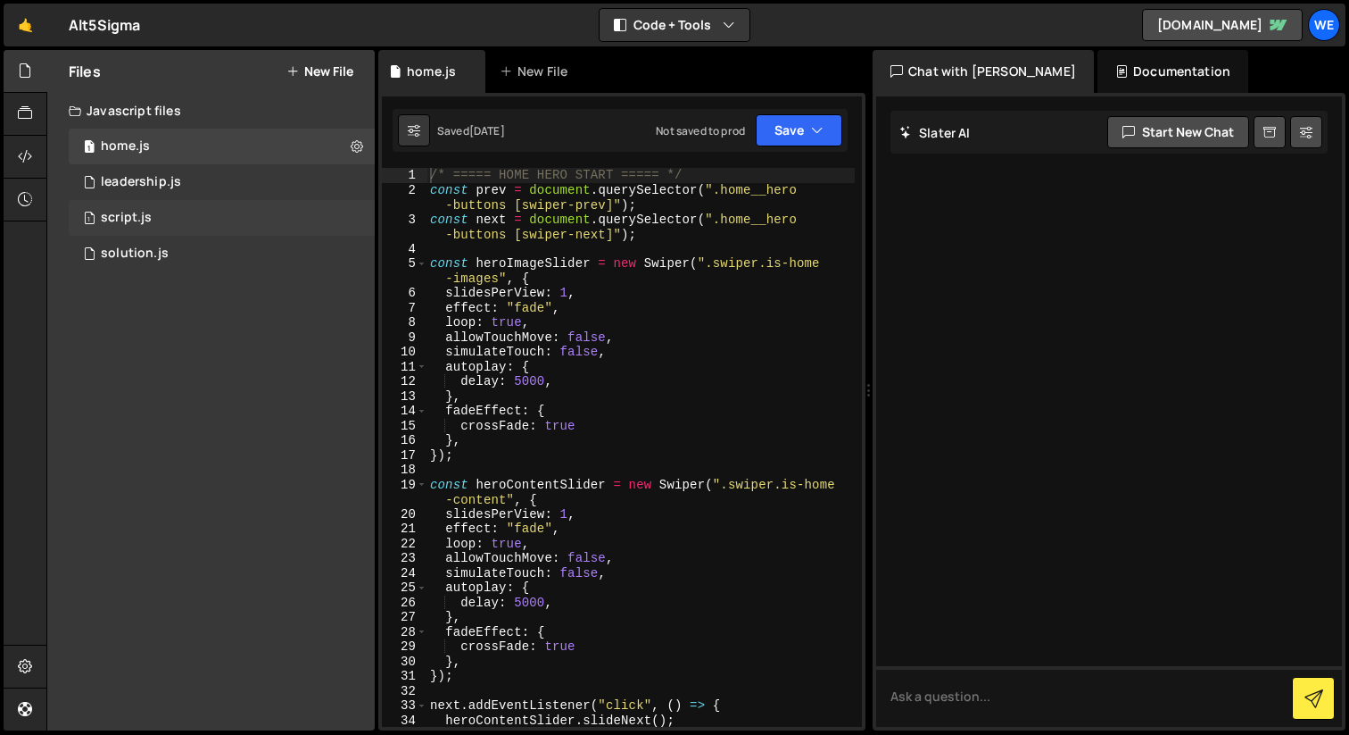
click at [144, 211] on div "script.js" at bounding box center [126, 218] width 51 height 16
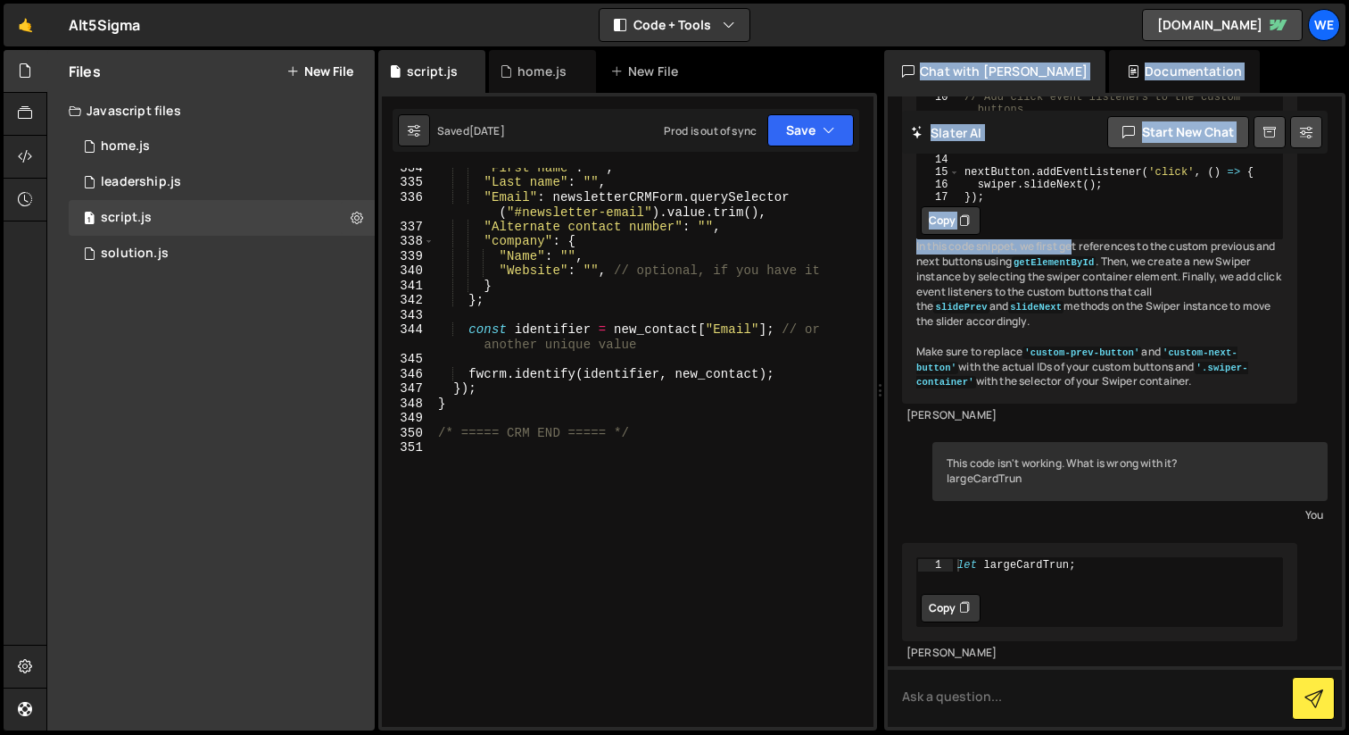
scroll to position [768, 0]
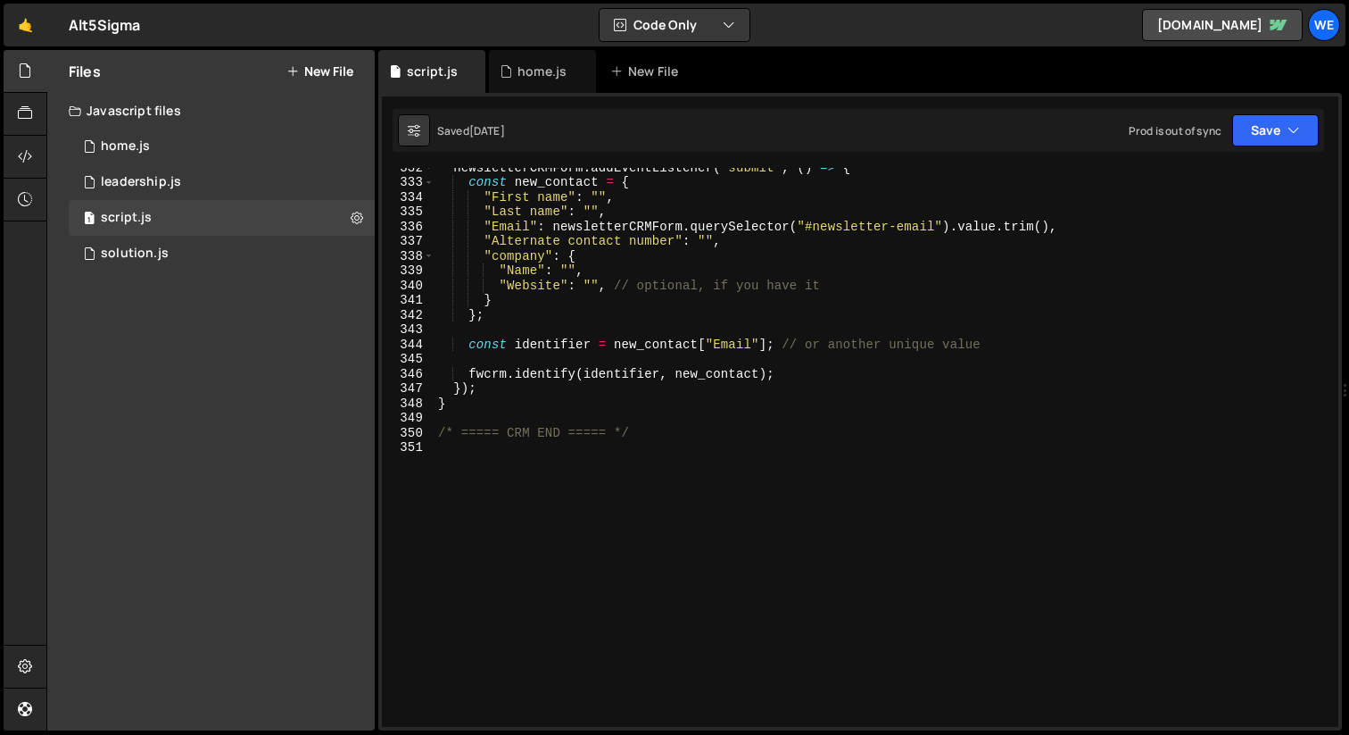
drag, startPoint x: 870, startPoint y: 318, endPoint x: 1334, endPoint y: 348, distance: 465.1
click at [1349, 342] on div at bounding box center [1345, 390] width 7 height 681
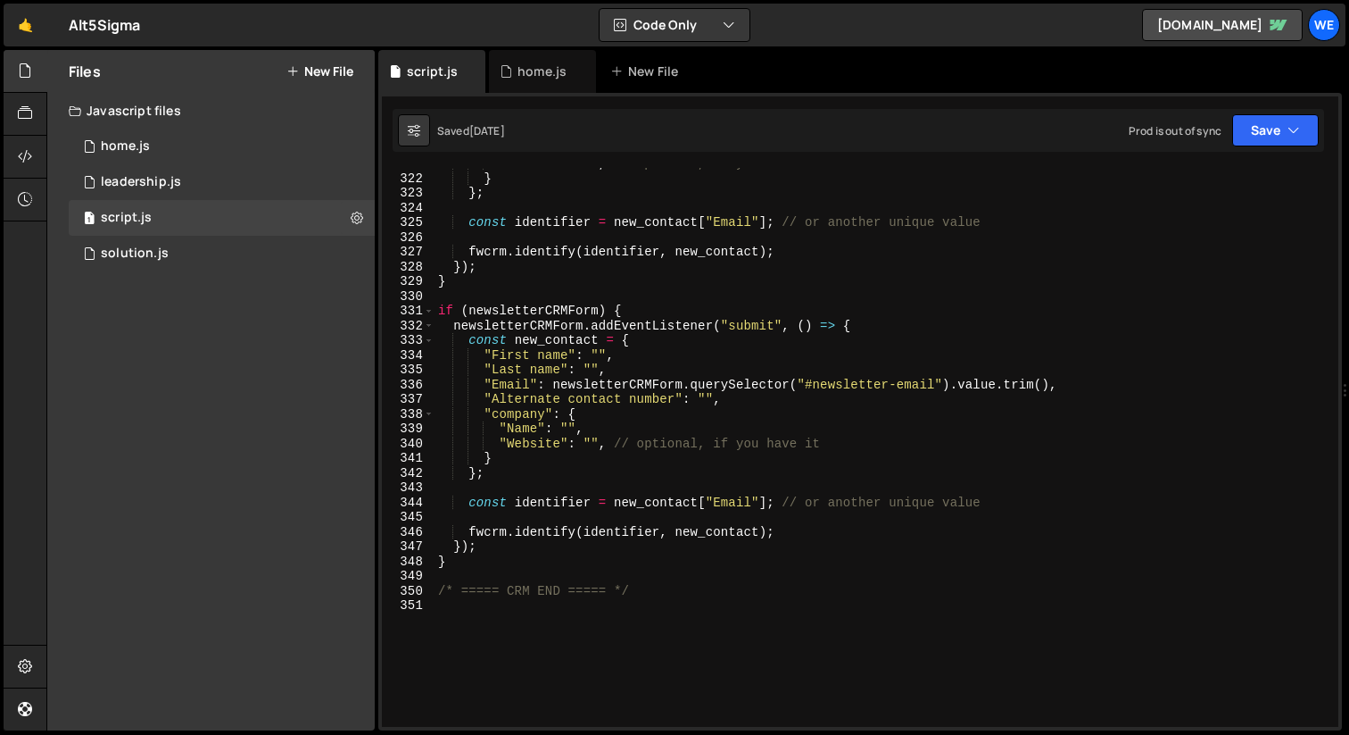
click at [741, 303] on div ""Website" : "" , // optional, if you have it } } ; const identifier = new_conta…" at bounding box center [883, 450] width 897 height 588
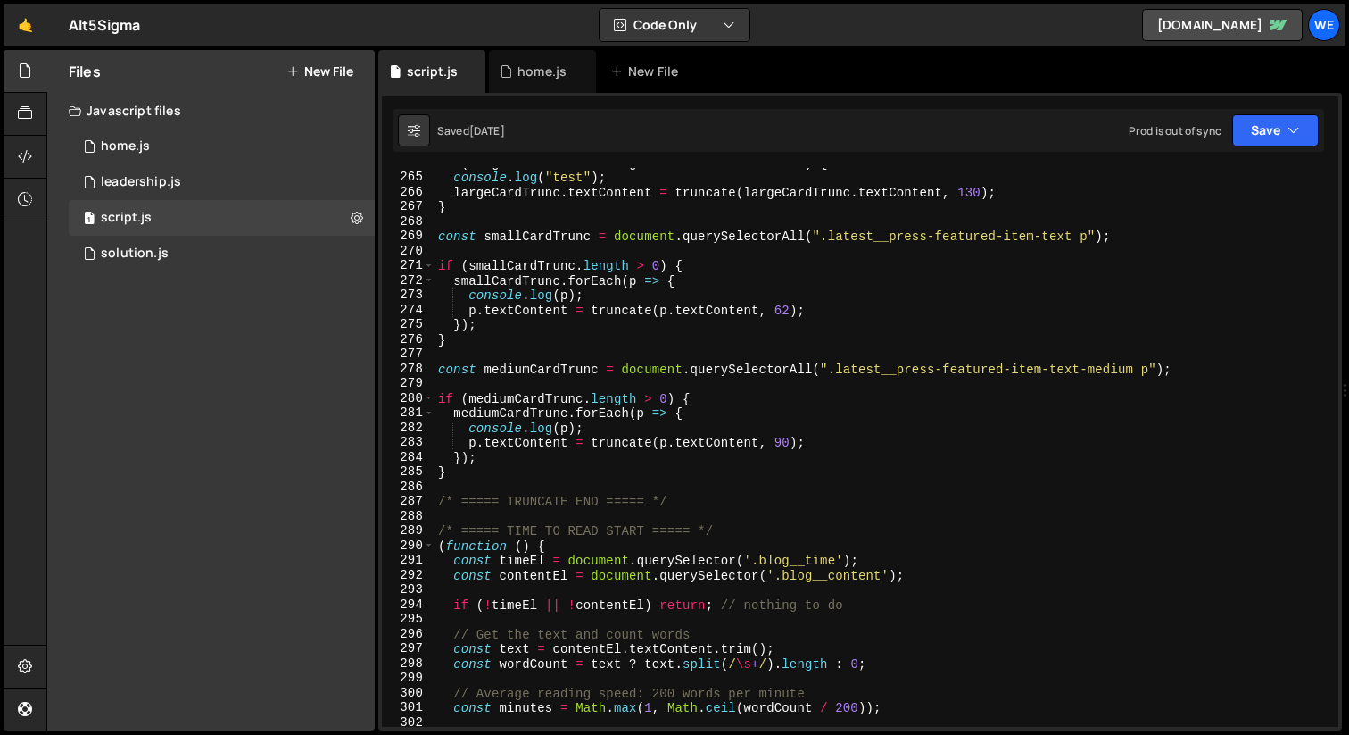
scroll to position [3831, 0]
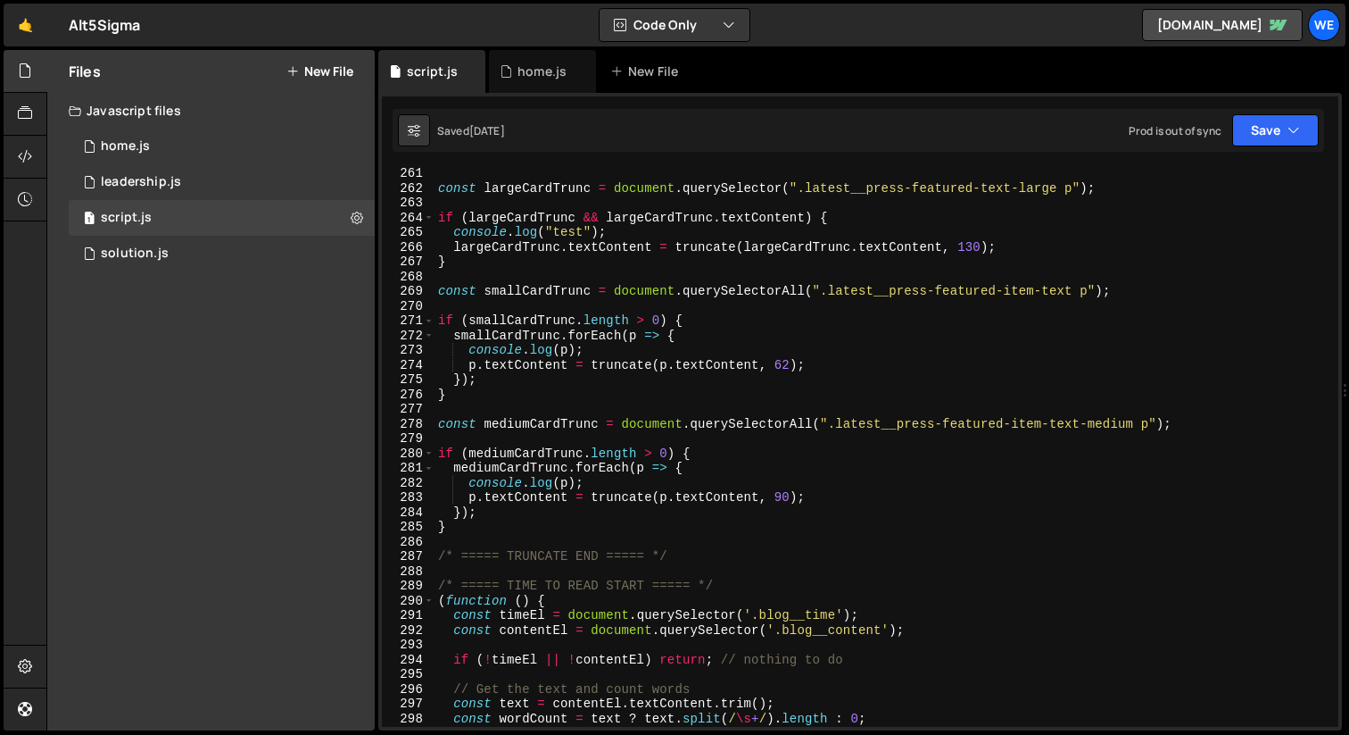
click at [768, 592] on div "const largeCardTrunc = document . querySelector ( ".latest__press-featured-text…" at bounding box center [883, 460] width 897 height 588
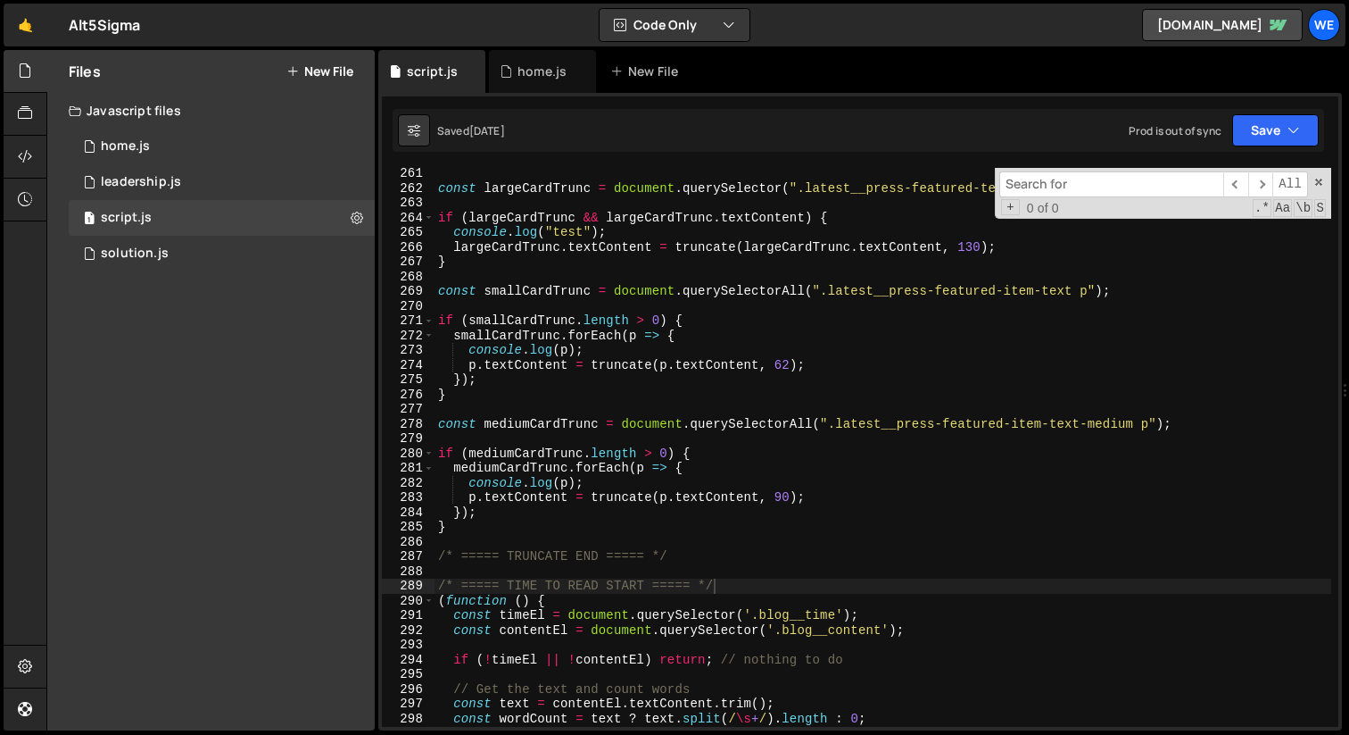
type textarea "console.log(p);"
click at [635, 488] on div "const largeCardTrunc = document . querySelector ( ".latest__press-featured-text…" at bounding box center [883, 460] width 897 height 588
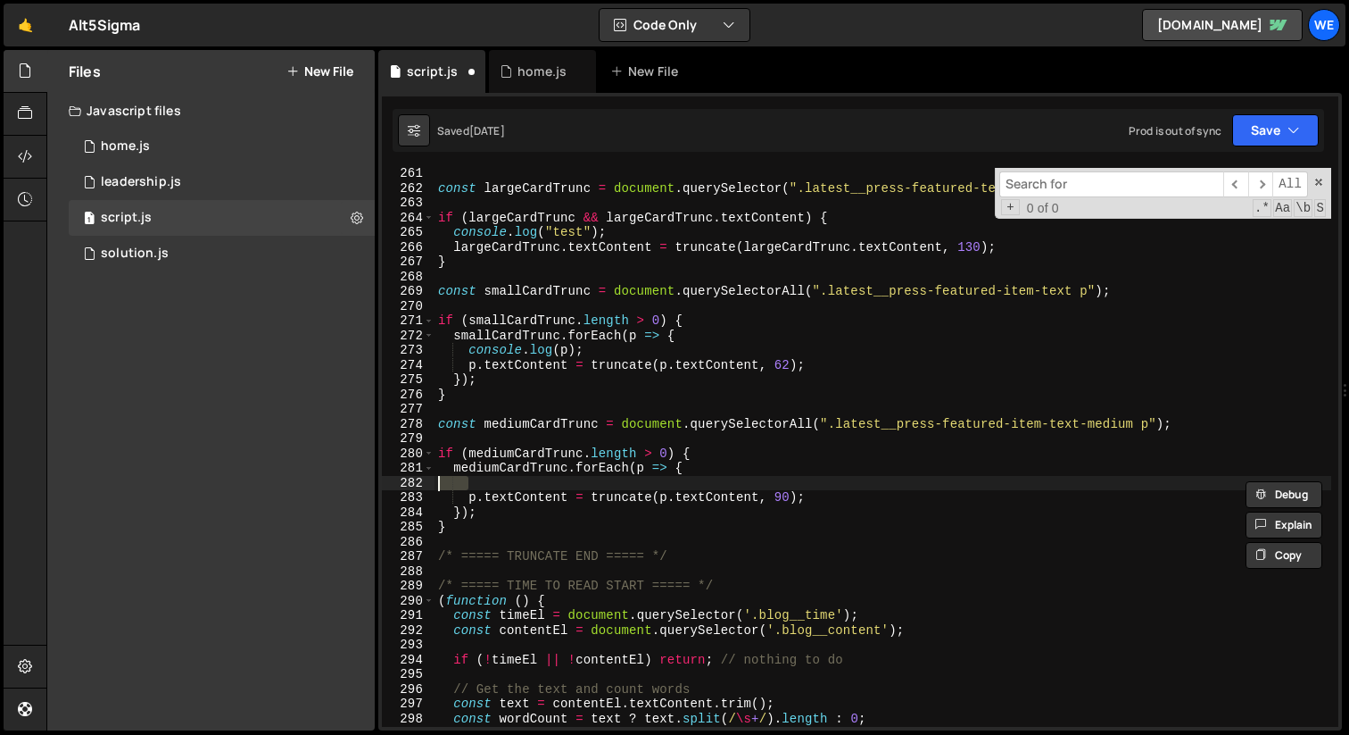
type textarea "mediumCardTrunc.forEach(p => {"
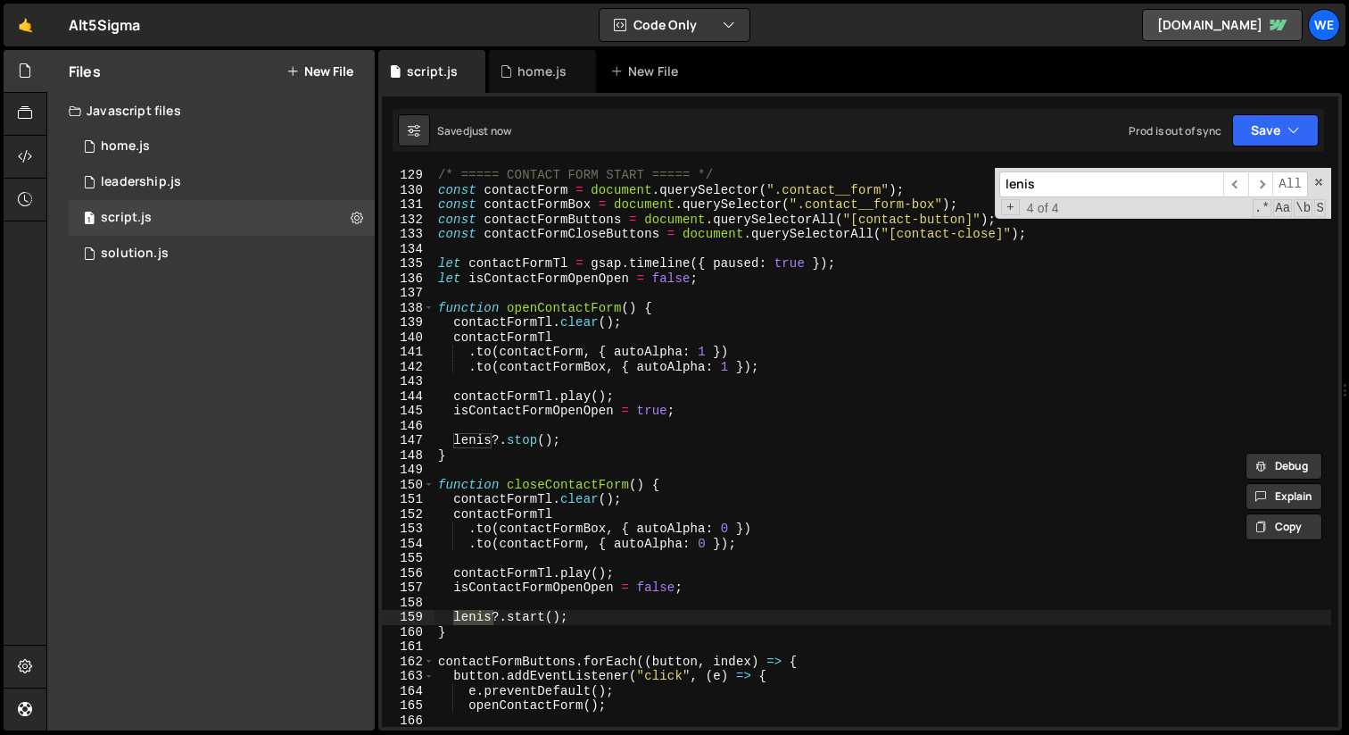
scroll to position [1164, 0]
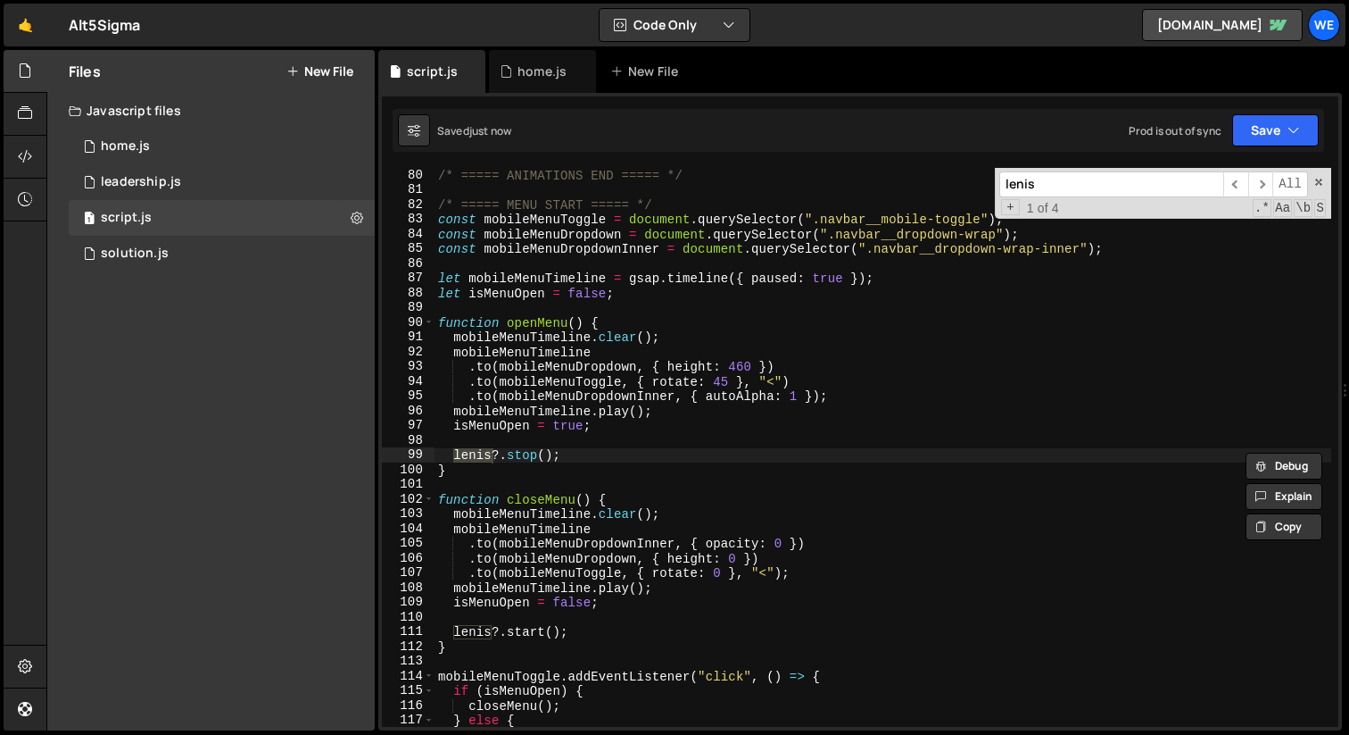
type input "lenis"
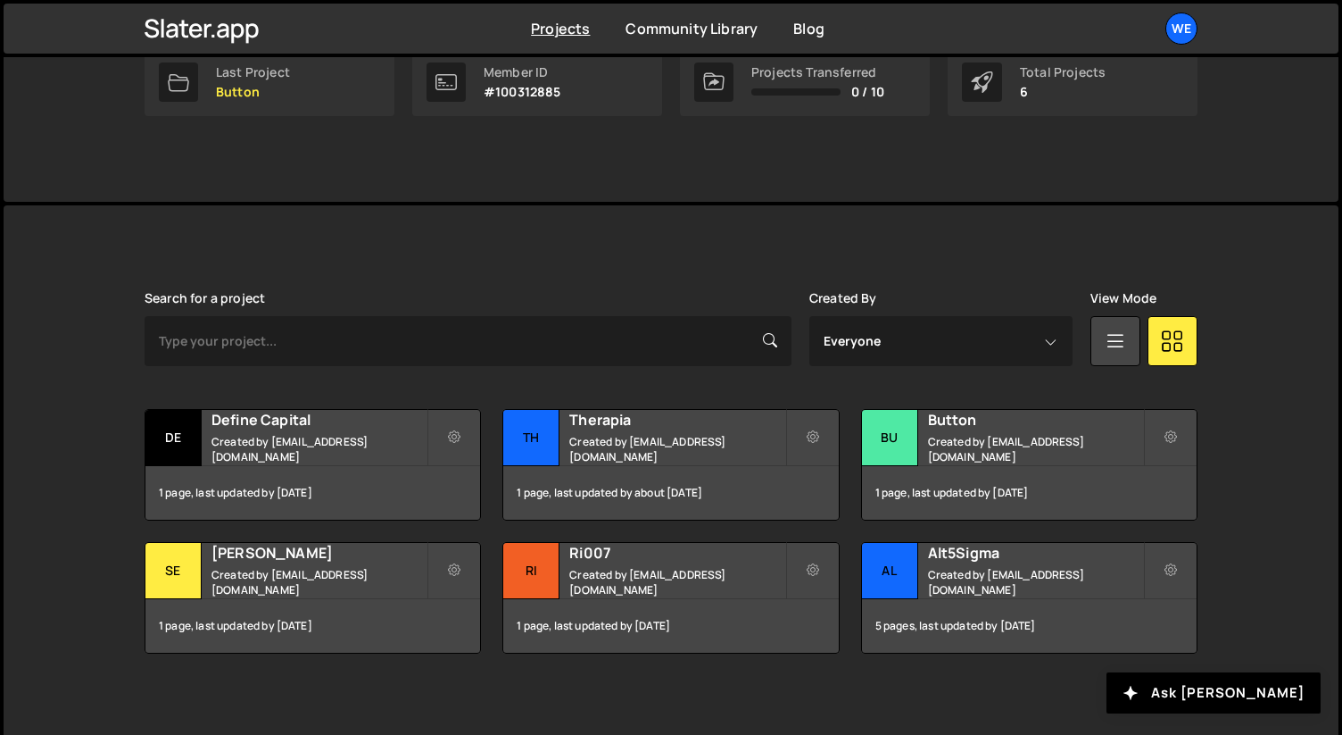
scroll to position [317, 0]
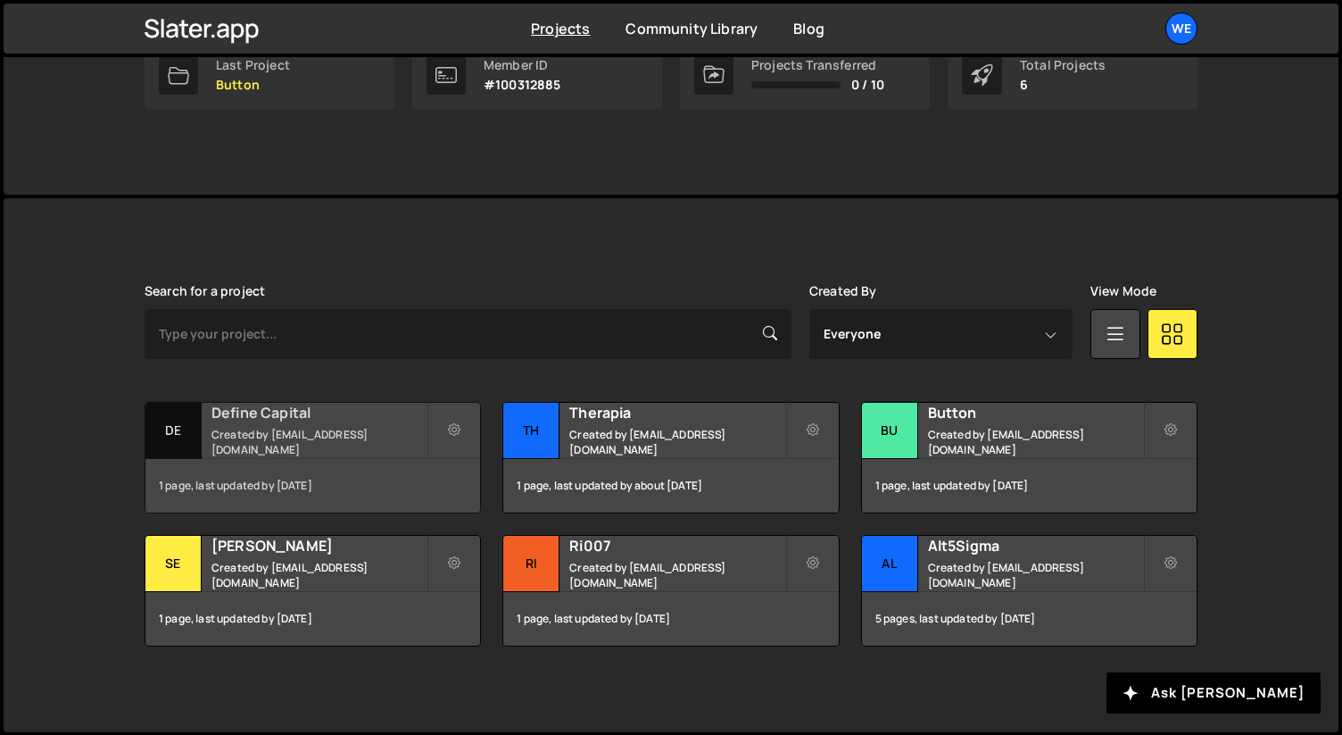
click at [273, 411] on h2 "Define Capital" at bounding box center [319, 413] width 215 height 20
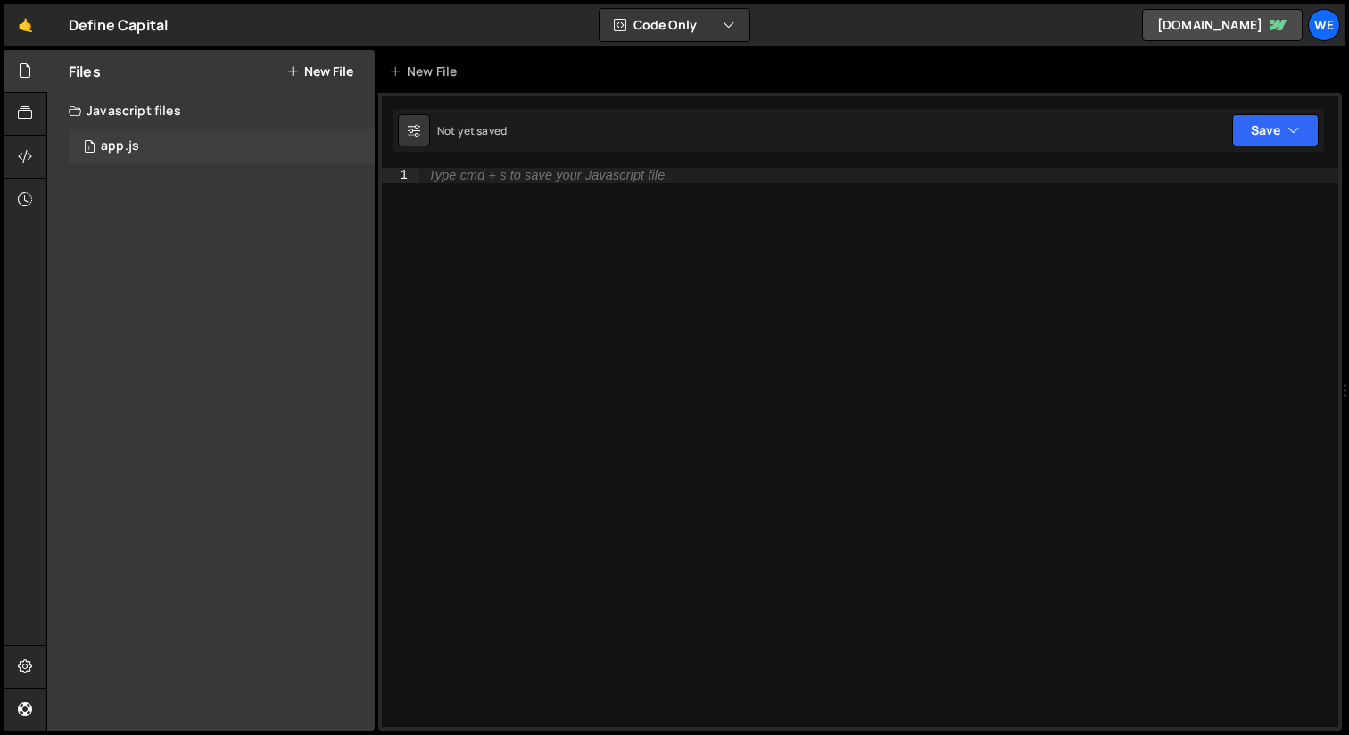
click at [189, 153] on div "1 app.js 0" at bounding box center [222, 147] width 306 height 36
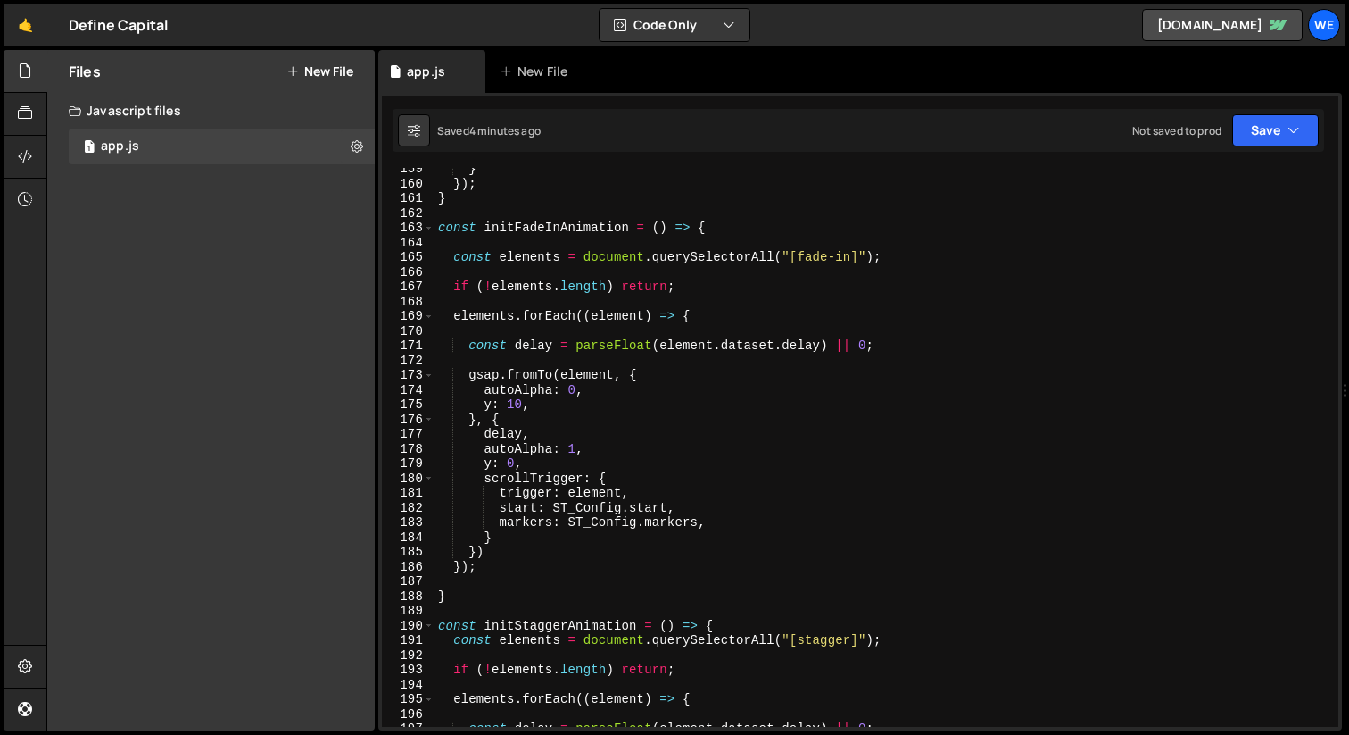
scroll to position [3014, 0]
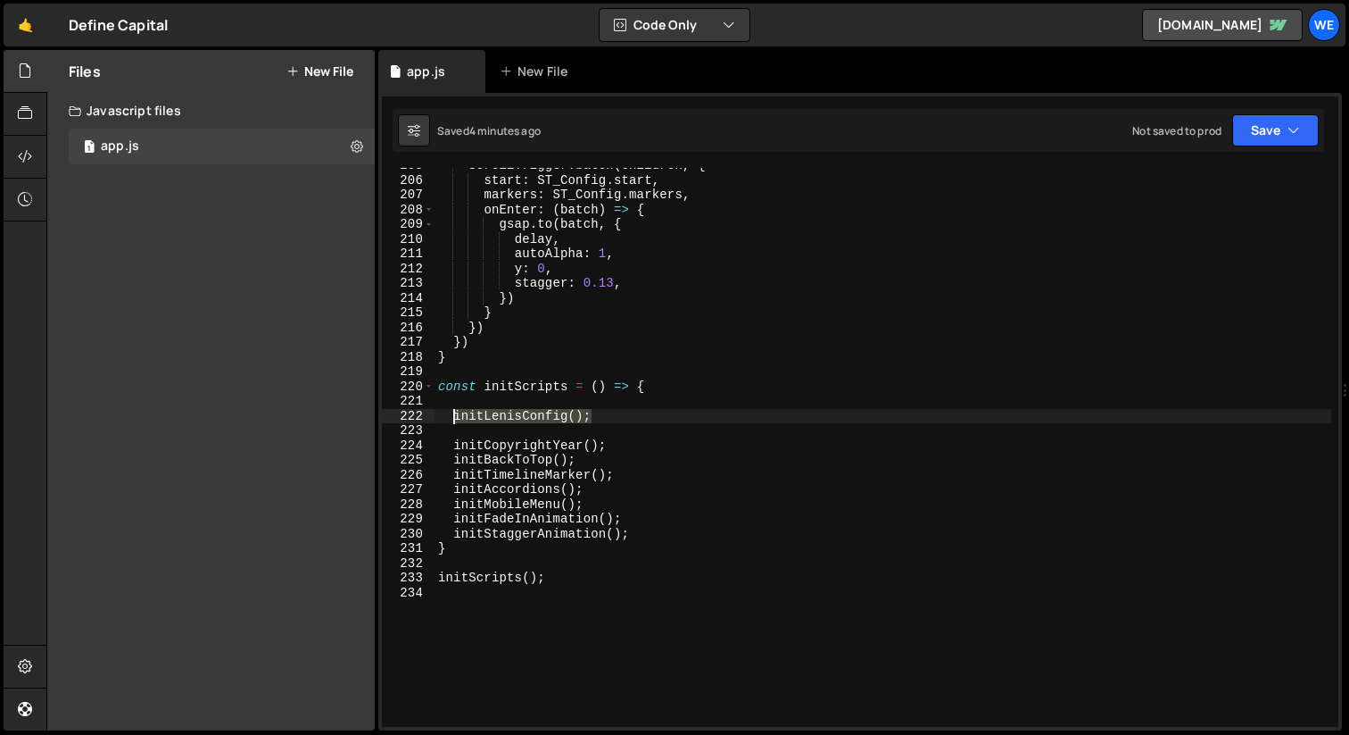
drag, startPoint x: 632, startPoint y: 419, endPoint x: 445, endPoint y: 418, distance: 186.5
click at [445, 418] on div "ScrollTrigger . batch ( children , { start : ST_Config . start , markers : ST_C…" at bounding box center [883, 452] width 897 height 588
paste textarea "}"
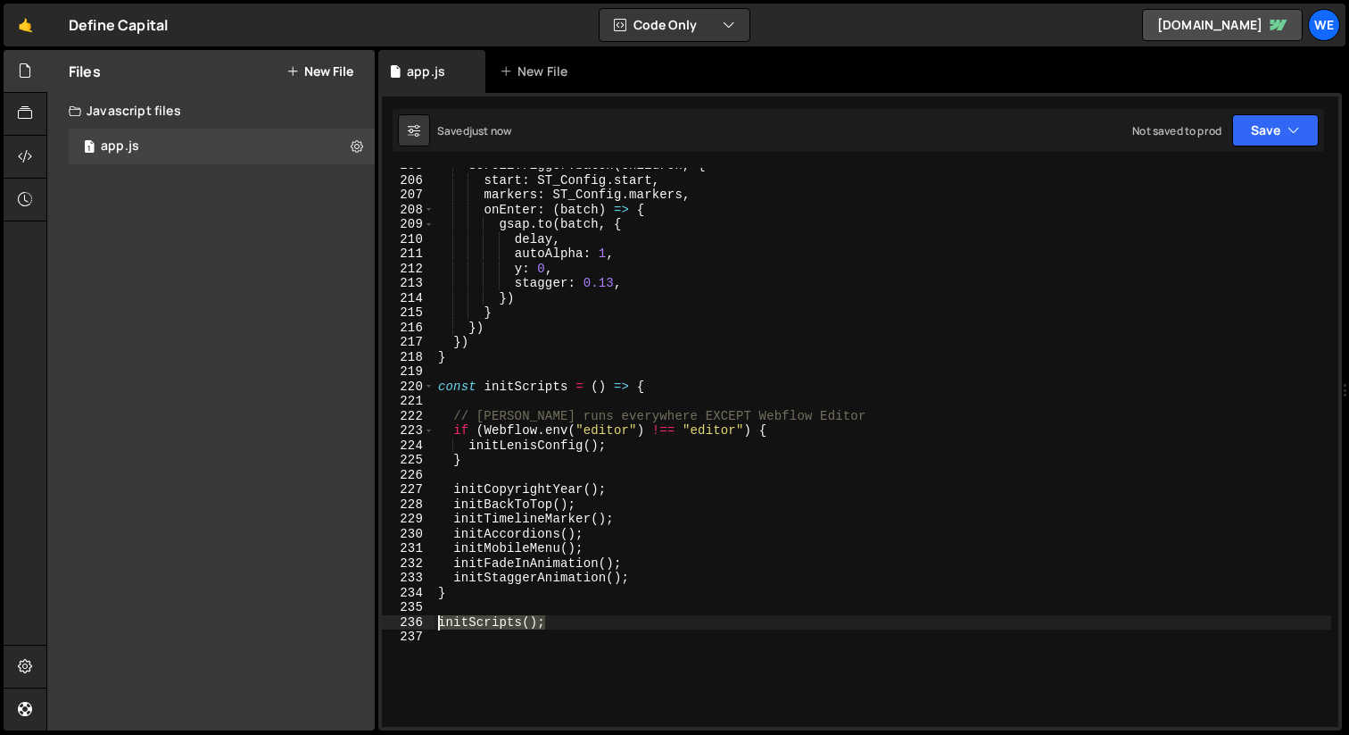
drag, startPoint x: 598, startPoint y: 624, endPoint x: 429, endPoint y: 625, distance: 168.7
click at [429, 625] on div "} 205 206 207 208 209 210 211 212 213 214 215 216 217 218 219 220 221 222 223 2…" at bounding box center [860, 447] width 957 height 559
paste textarea "}"
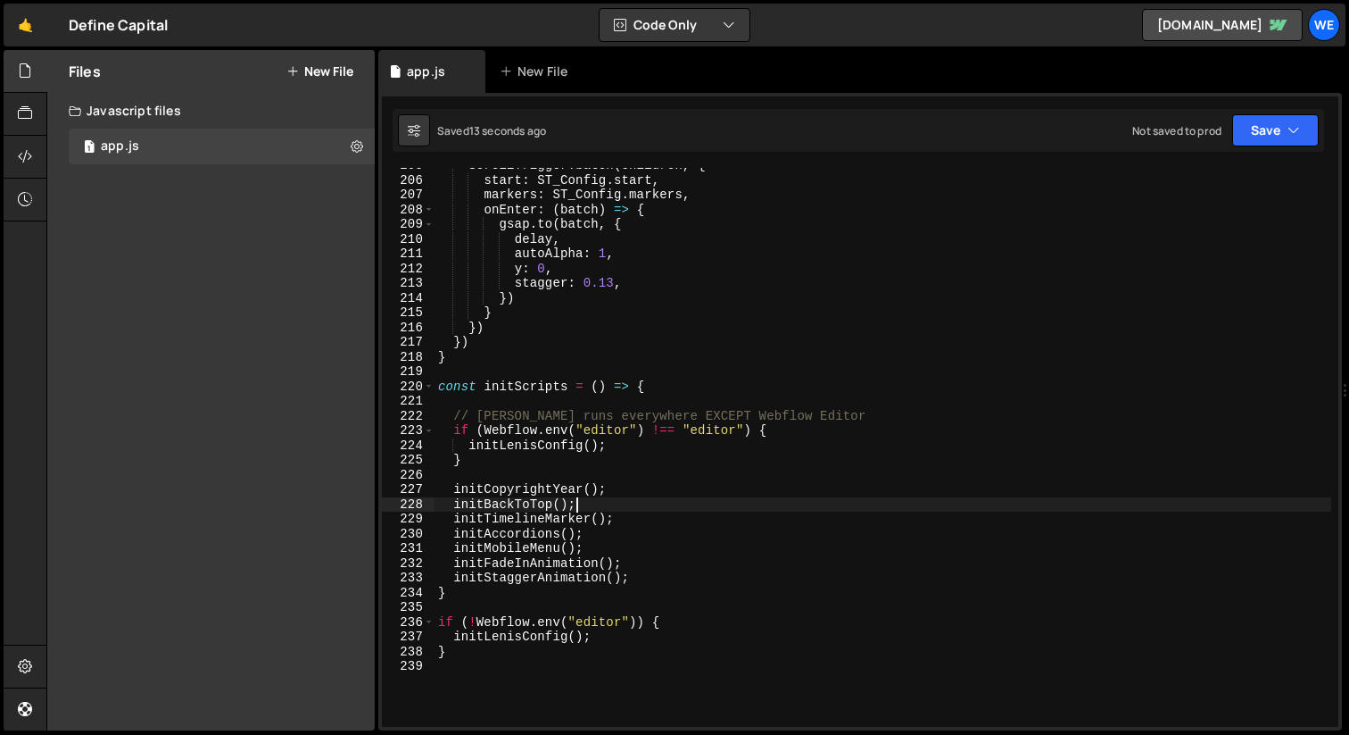
click at [811, 510] on div "ScrollTrigger . batch ( children , { start : ST_Config . start , markers : ST_C…" at bounding box center [883, 452] width 897 height 588
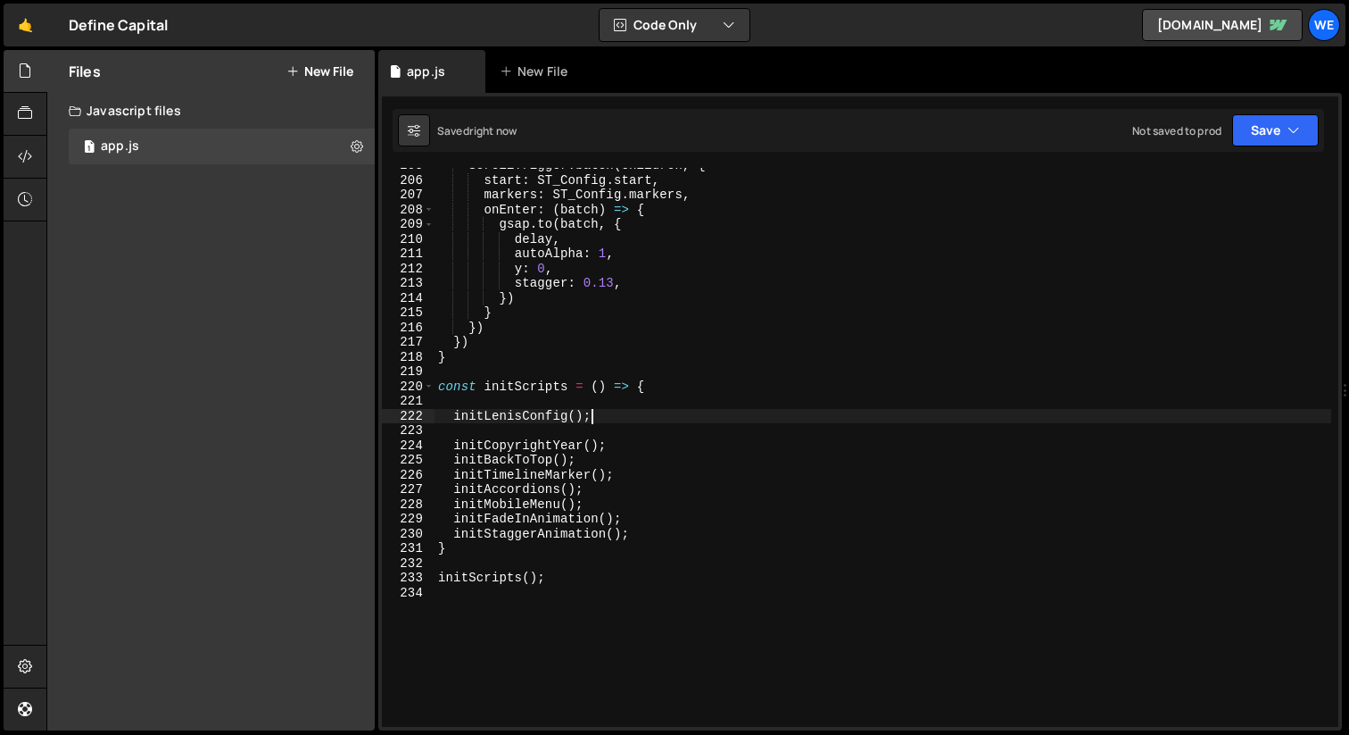
click at [576, 572] on div "ScrollTrigger . batch ( children , { start : ST_Config . start , markers : ST_C…" at bounding box center [883, 452] width 897 height 588
type textarea "initScripts();"
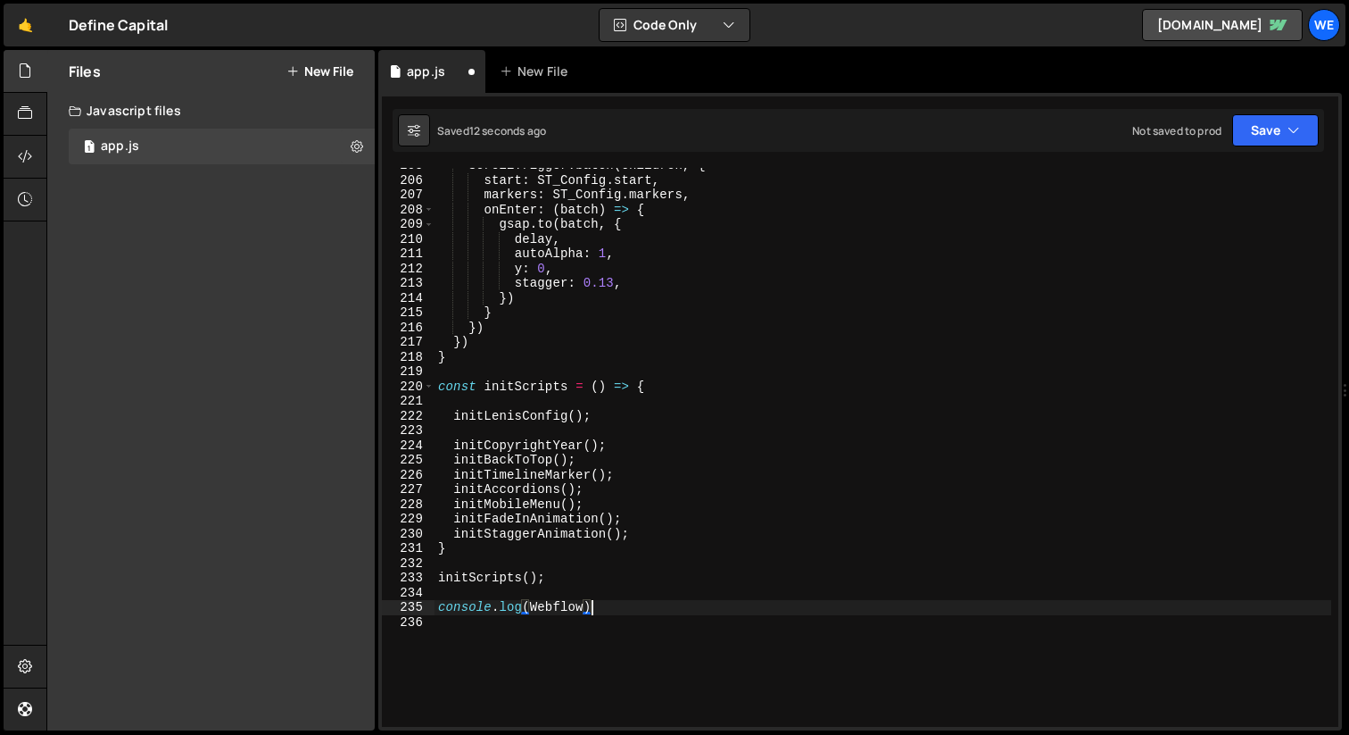
scroll to position [0, 10]
click at [586, 603] on div "ScrollTrigger . batch ( children , { start : ST_Config . start , markers : ST_C…" at bounding box center [883, 452] width 897 height 588
type textarea "console.log(Webflow.env("editor"));"
click at [776, 613] on div "ScrollTrigger . batch ( children , { start : ST_Config . start , markers : ST_C…" at bounding box center [883, 452] width 897 height 588
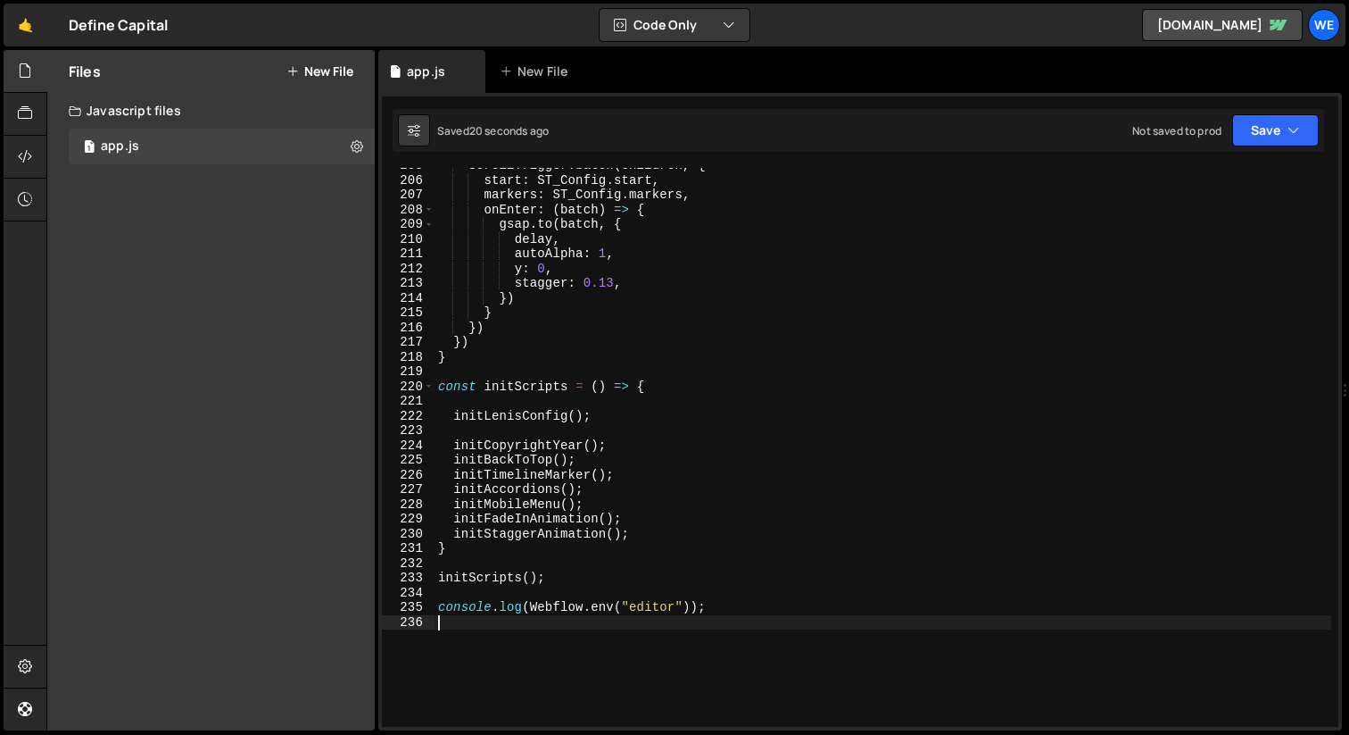
scroll to position [0, 0]
type textarea "console.log(Webflow.env("editor"));"
click at [739, 594] on div "ScrollTrigger . batch ( children , { start : ST_Config . start , markers : ST_C…" at bounding box center [883, 452] width 897 height 588
drag, startPoint x: 720, startPoint y: 595, endPoint x: 244, endPoint y: 588, distance: 476.6
click at [244, 588] on div "Files New File Javascript files 1 app.js 0 CSS files Copy share link Edit File …" at bounding box center [697, 390] width 1303 height 681
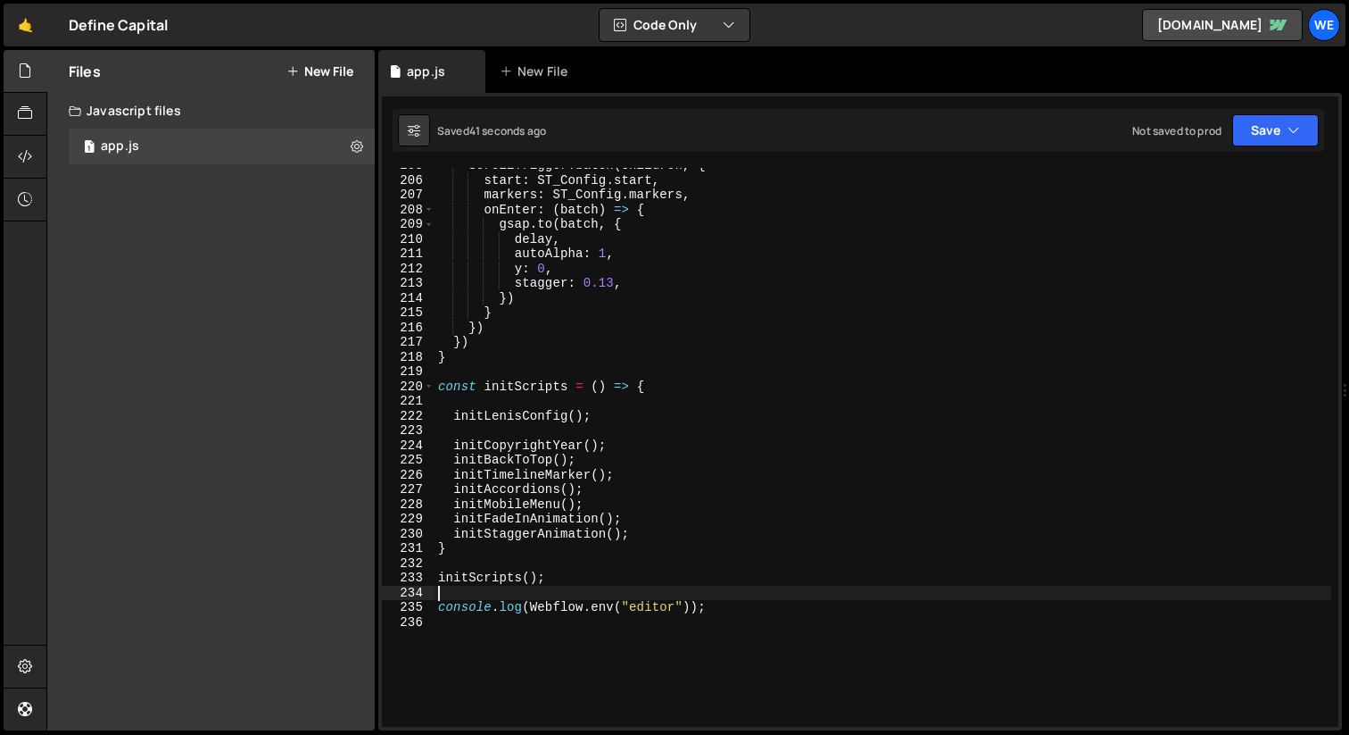
click at [815, 625] on div "ScrollTrigger . batch ( children , { start : ST_Config . start , markers : ST_C…" at bounding box center [883, 452] width 897 height 588
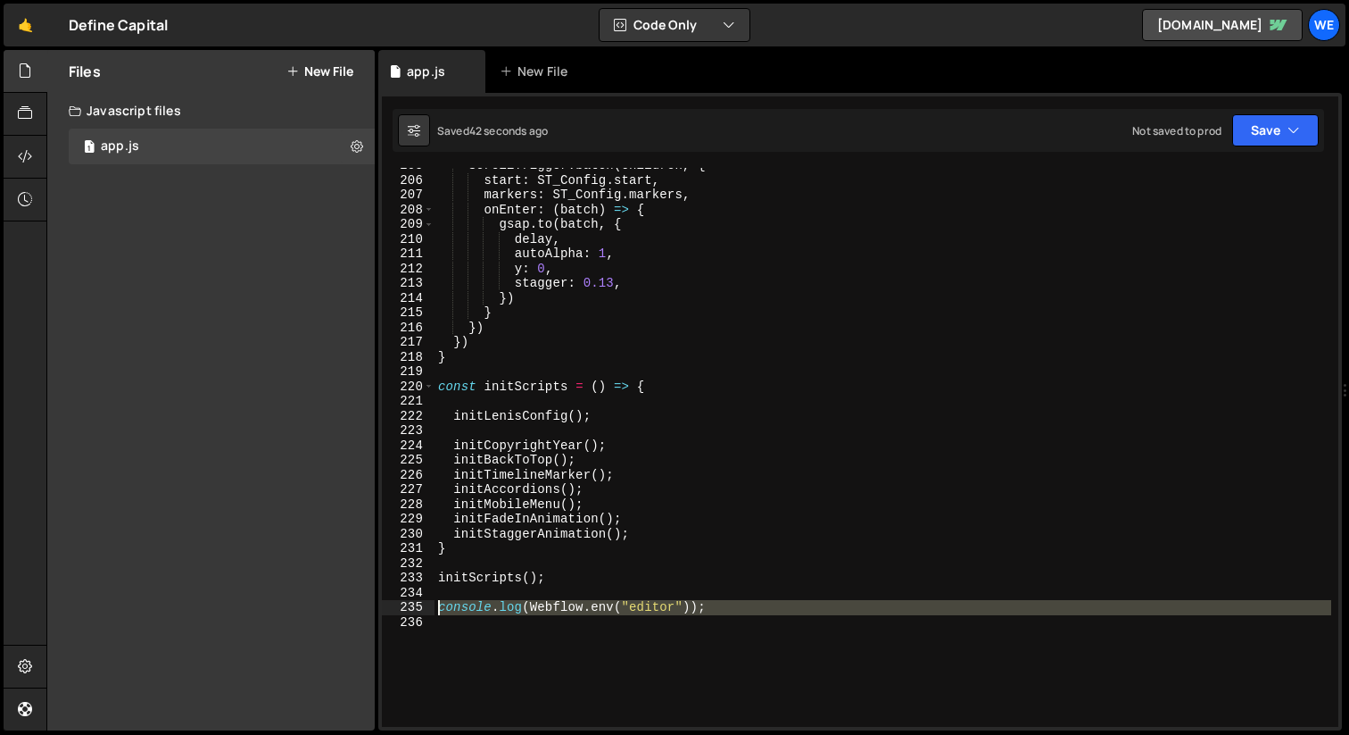
drag, startPoint x: 820, startPoint y: 625, endPoint x: 228, endPoint y: 602, distance: 592.2
click at [228, 602] on div "Files New File Javascript files 1 app.js 0 CSS files Copy share link Edit File …" at bounding box center [697, 390] width 1303 height 681
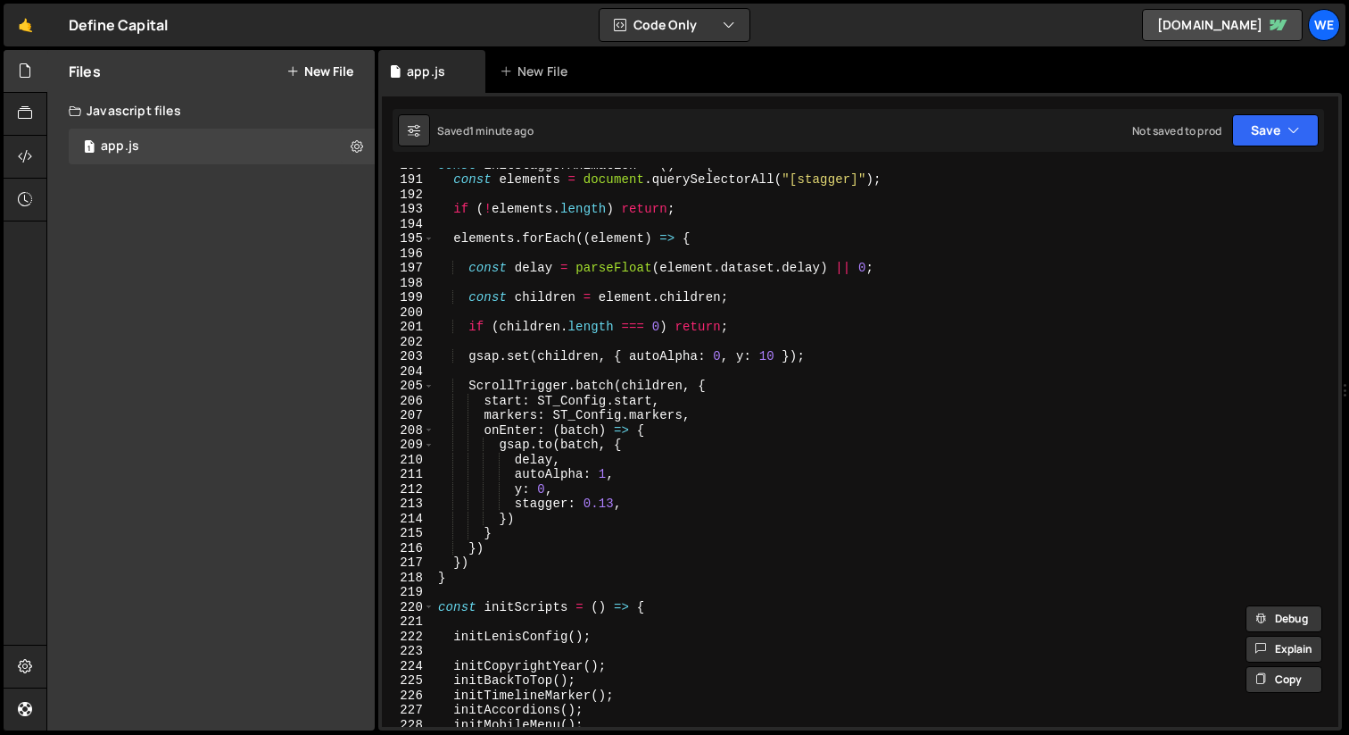
scroll to position [2793, 0]
drag, startPoint x: 638, startPoint y: 637, endPoint x: 442, endPoint y: 635, distance: 196.4
click at [442, 635] on div "const initStaggerAnimation = ( ) => { const elements = document . querySelector…" at bounding box center [883, 451] width 897 height 588
type textarea "initLenisConfig();"
paste textarea
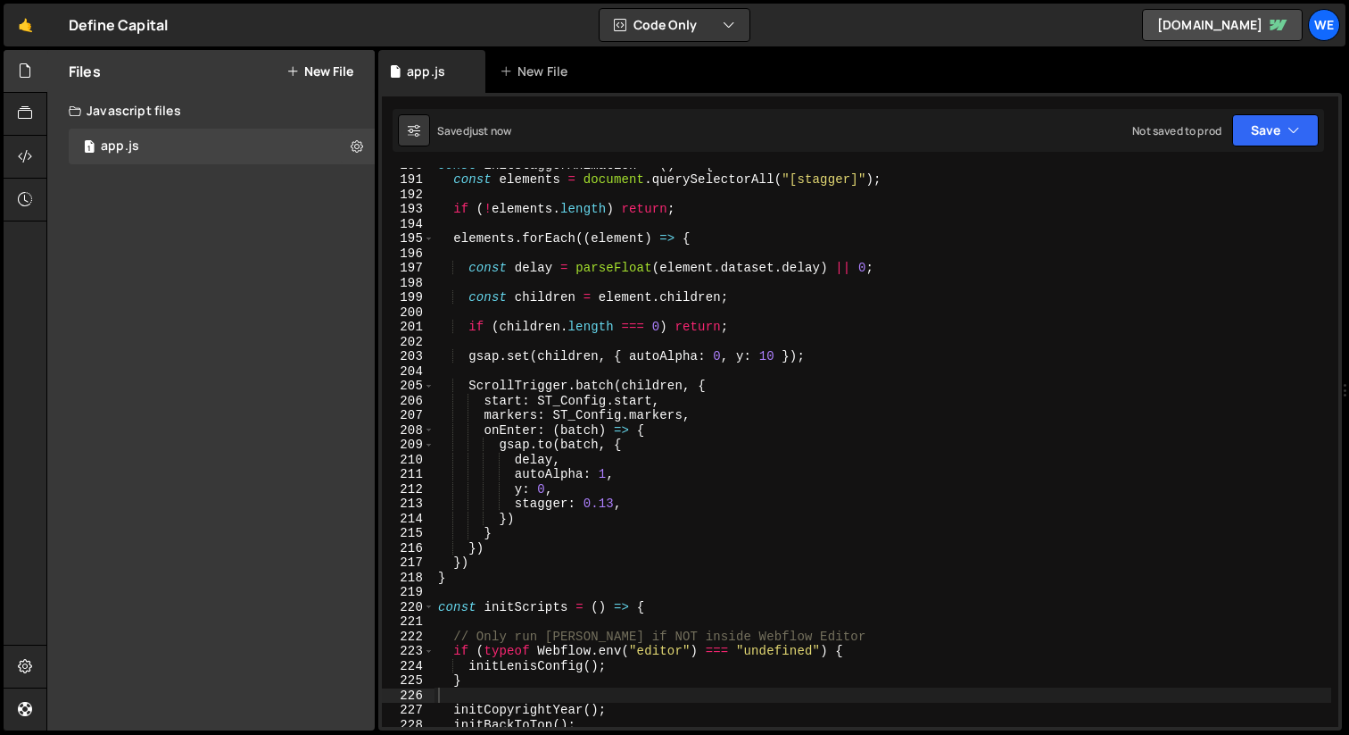
scroll to position [3007, 0]
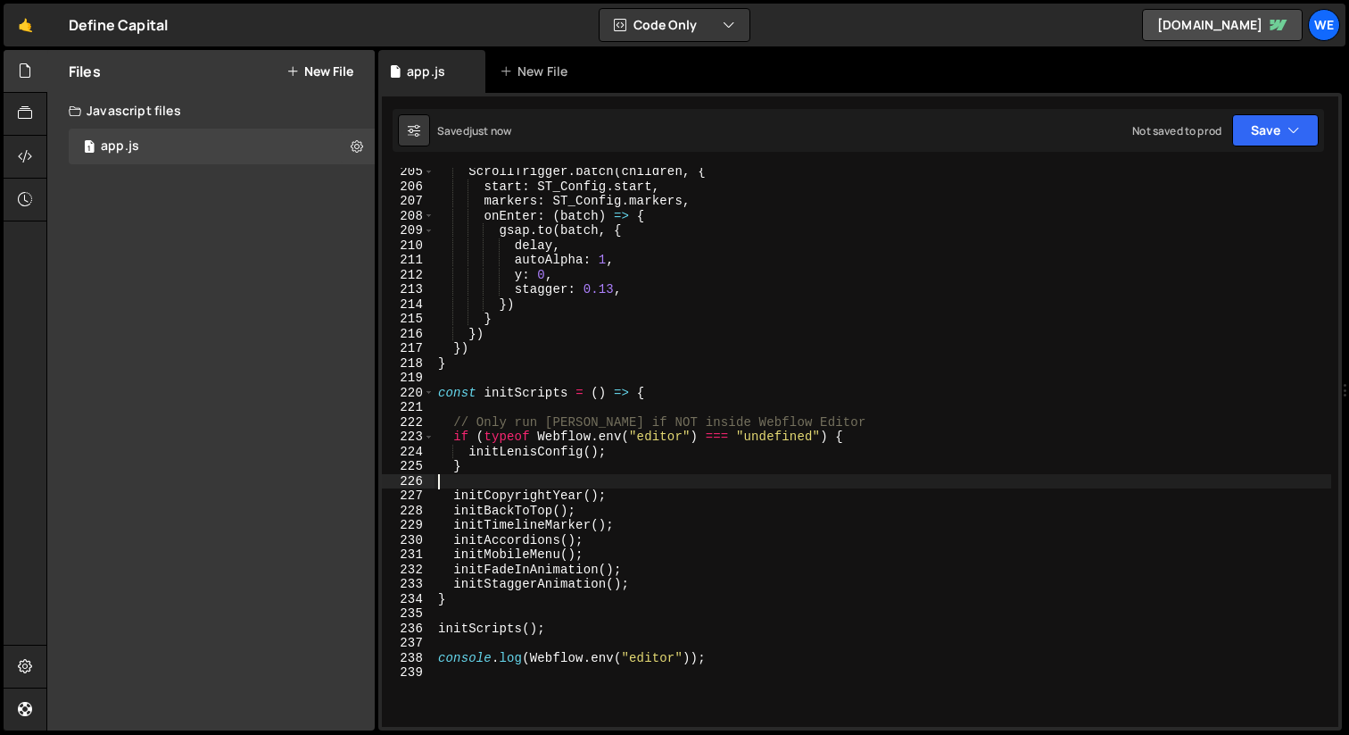
click at [777, 652] on div "ScrollTrigger . batch ( children , { start : ST_Config . start , markers : ST_C…" at bounding box center [883, 458] width 897 height 588
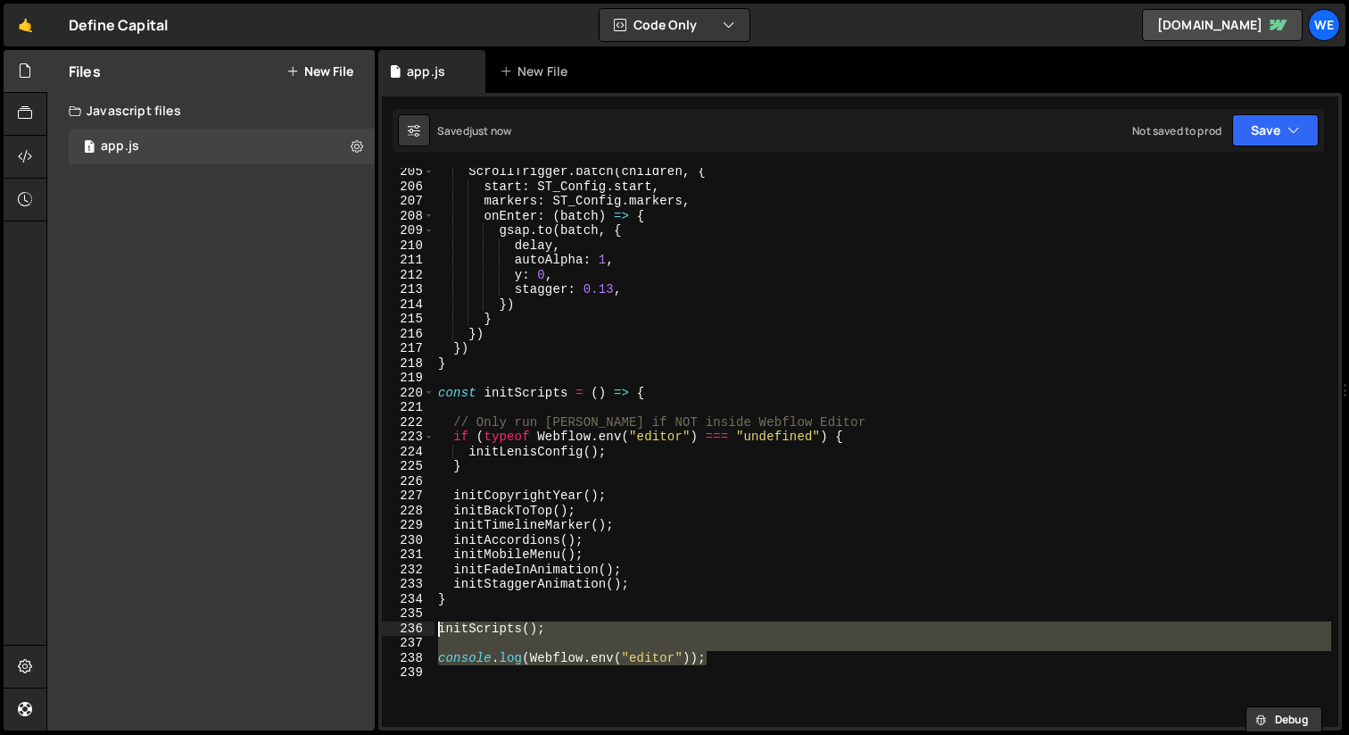
drag, startPoint x: 749, startPoint y: 651, endPoint x: 420, endPoint y: 627, distance: 329.3
click at [420, 627] on div "console.log(Webflow.env("editor")); 205 206 207 208 209 210 211 212 213 214 215…" at bounding box center [860, 447] width 957 height 559
paste textarea "});"
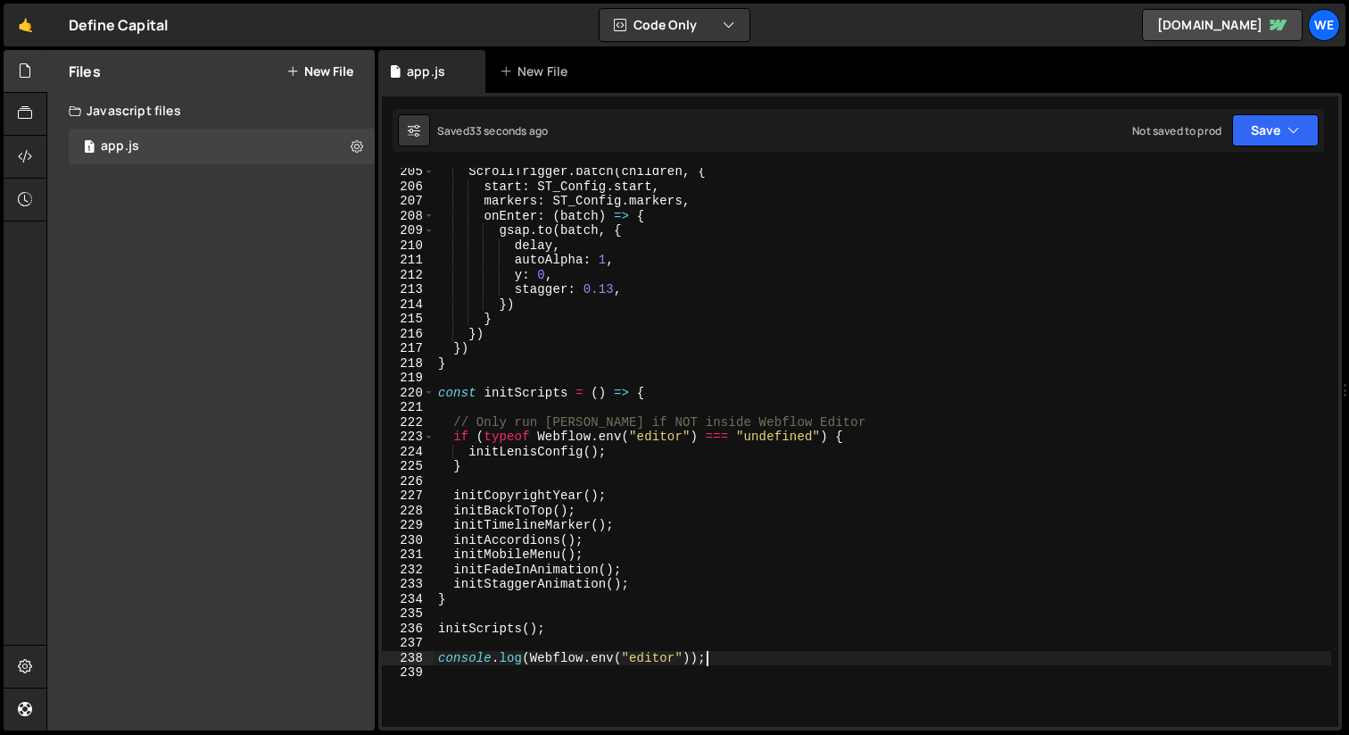
click at [694, 453] on div "ScrollTrigger . batch ( children , { start : ST_Config . start , markers : ST_C…" at bounding box center [883, 458] width 897 height 588
type textarea "initLenisConfig();"
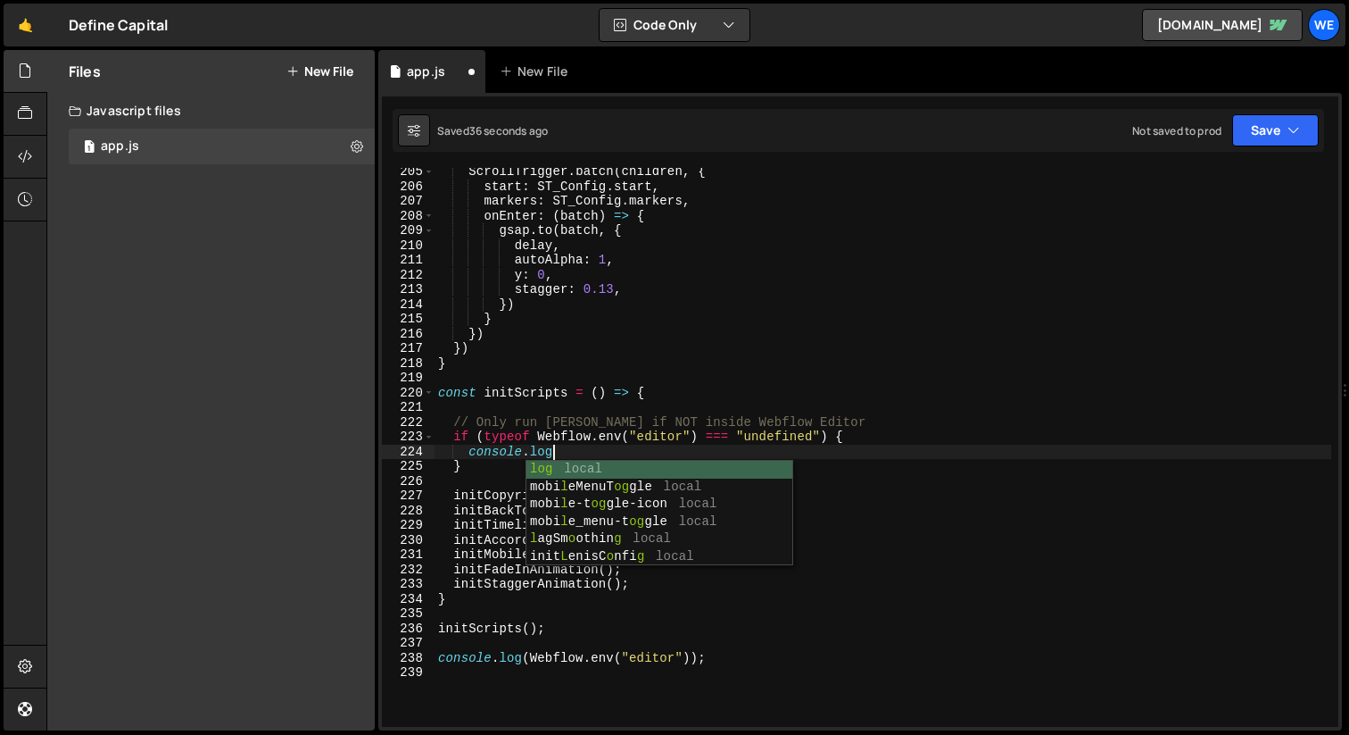
scroll to position [0, 7]
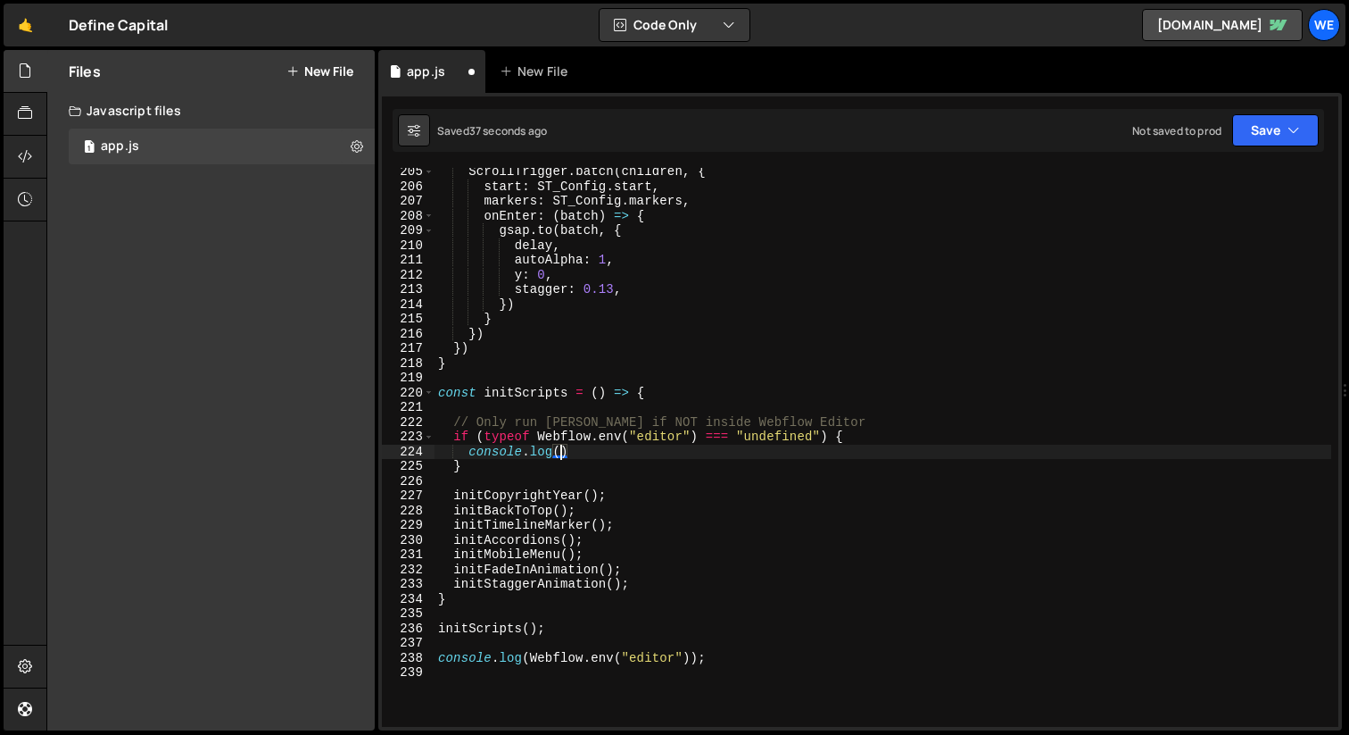
type textarea "console.log"
type textarea "initLenisConfig();"
type textarea "}"
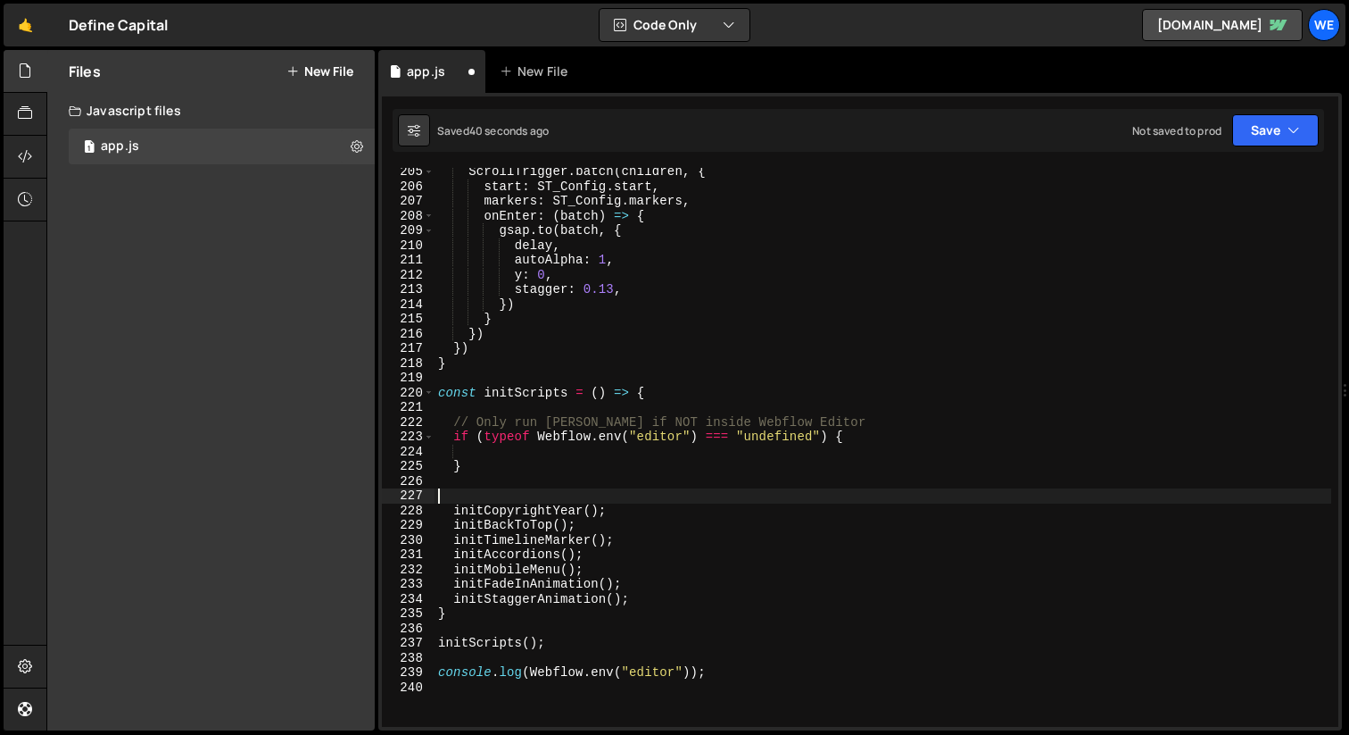
paste textarea "initLenisConfig();"
type textarea "initLenisConfig();"
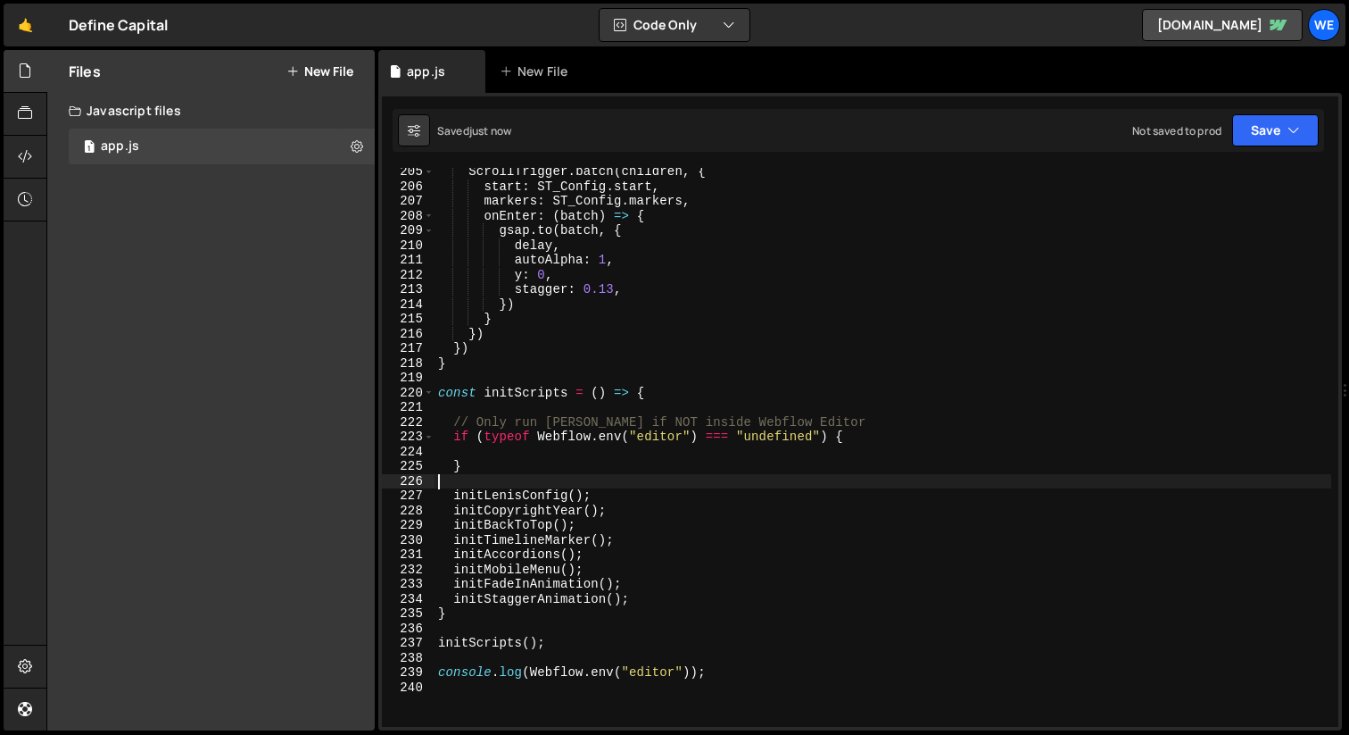
type textarea "}"
type textarea "if (typeof Webflow.env("editor") === "undefined") {"
click at [502, 488] on div "ScrollTrigger . batch ( children , { start : ST_Config . start , markers : ST_C…" at bounding box center [883, 458] width 897 height 588
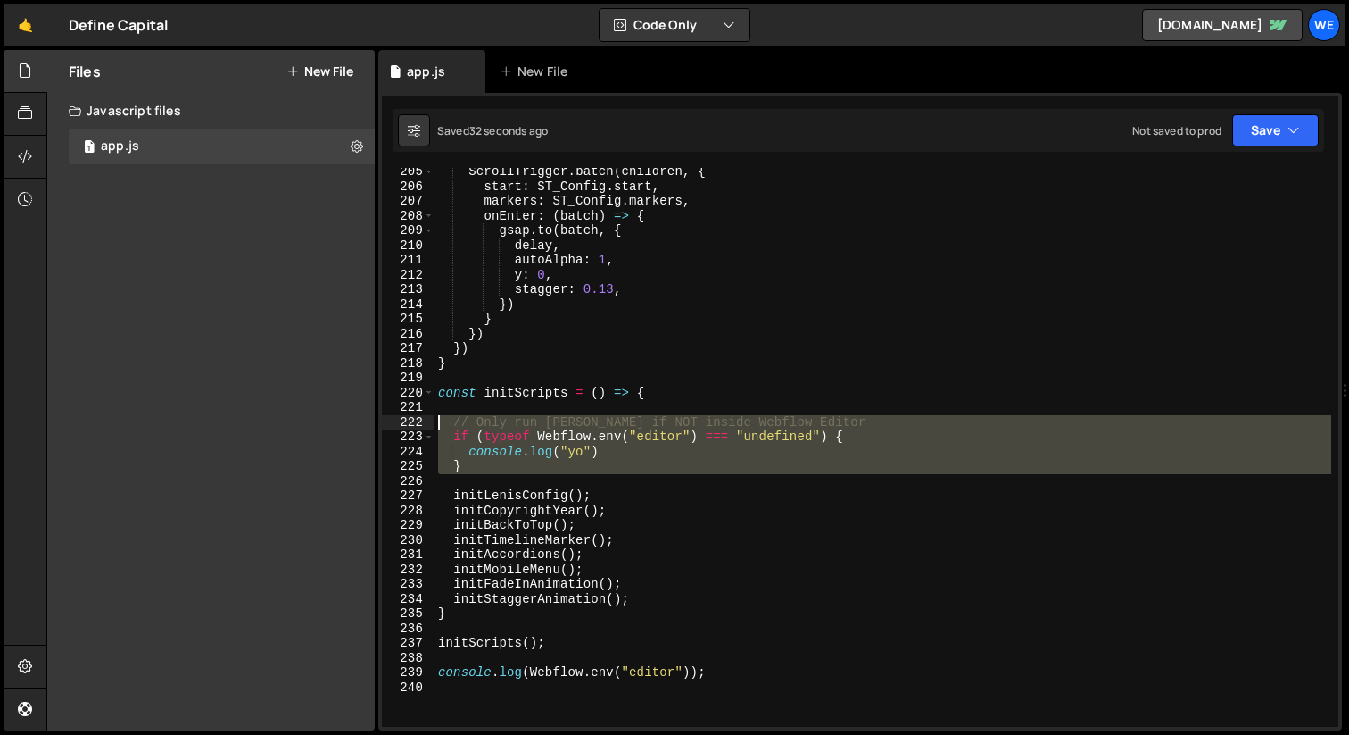
drag, startPoint x: 497, startPoint y: 478, endPoint x: 352, endPoint y: 425, distance: 155.0
click at [352, 425] on div "Files New File Javascript files 1 app.js 0 CSS files Copy share link Edit File …" at bounding box center [697, 390] width 1303 height 681
drag, startPoint x: 787, startPoint y: 436, endPoint x: 826, endPoint y: 436, distance: 38.4
click at [788, 436] on div "ScrollTrigger . batch ( children , { start : ST_Config . start , markers : ST_C…" at bounding box center [883, 447] width 897 height 559
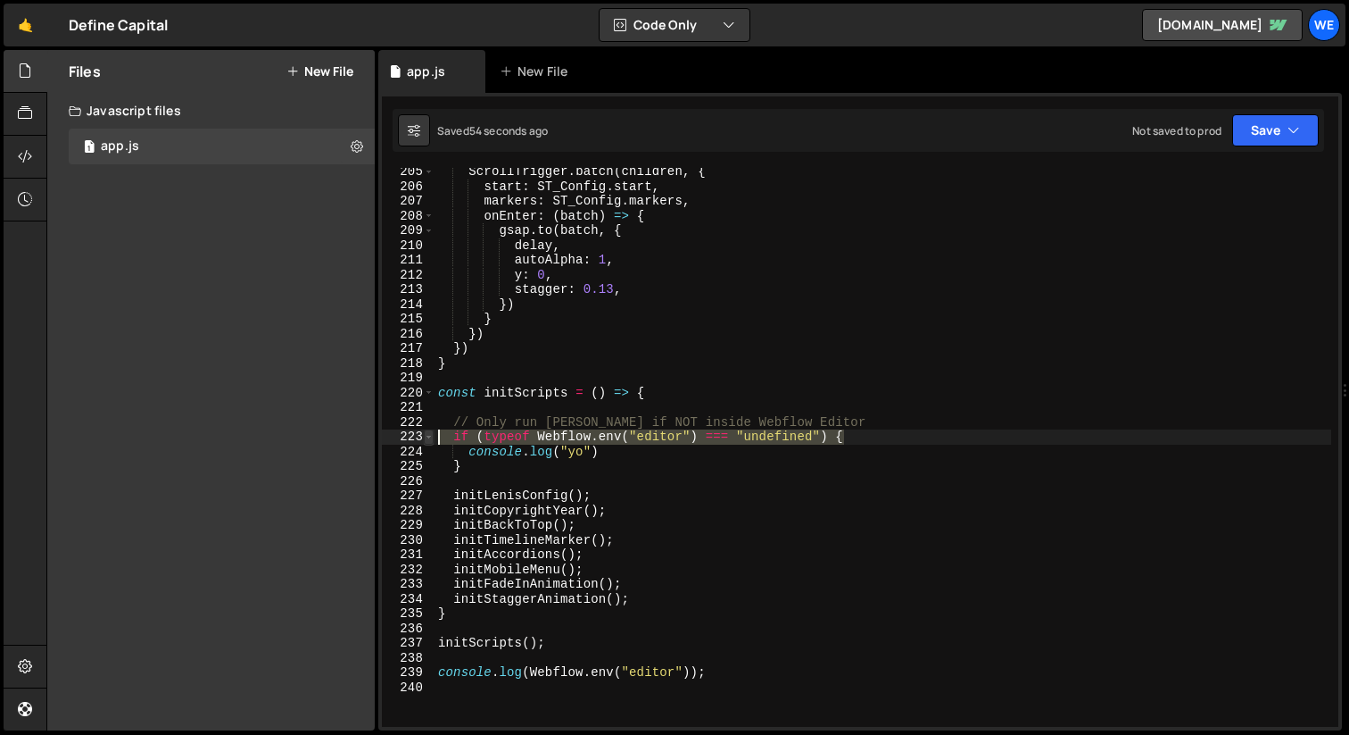
drag, startPoint x: 894, startPoint y: 436, endPoint x: 425, endPoint y: 434, distance: 469.5
click at [425, 434] on div "if (typeof Webflow.env("editor") === "undefined") { 205 206 207 208 209 210 211…" at bounding box center [860, 447] width 957 height 559
paste textarea "if (Webflow.env("editor") !== "editor"
click at [621, 449] on div "ScrollTrigger . batch ( children , { start : ST_Config . start , markers : ST_C…" at bounding box center [883, 458] width 897 height 588
type textarea "console.log("yo")"
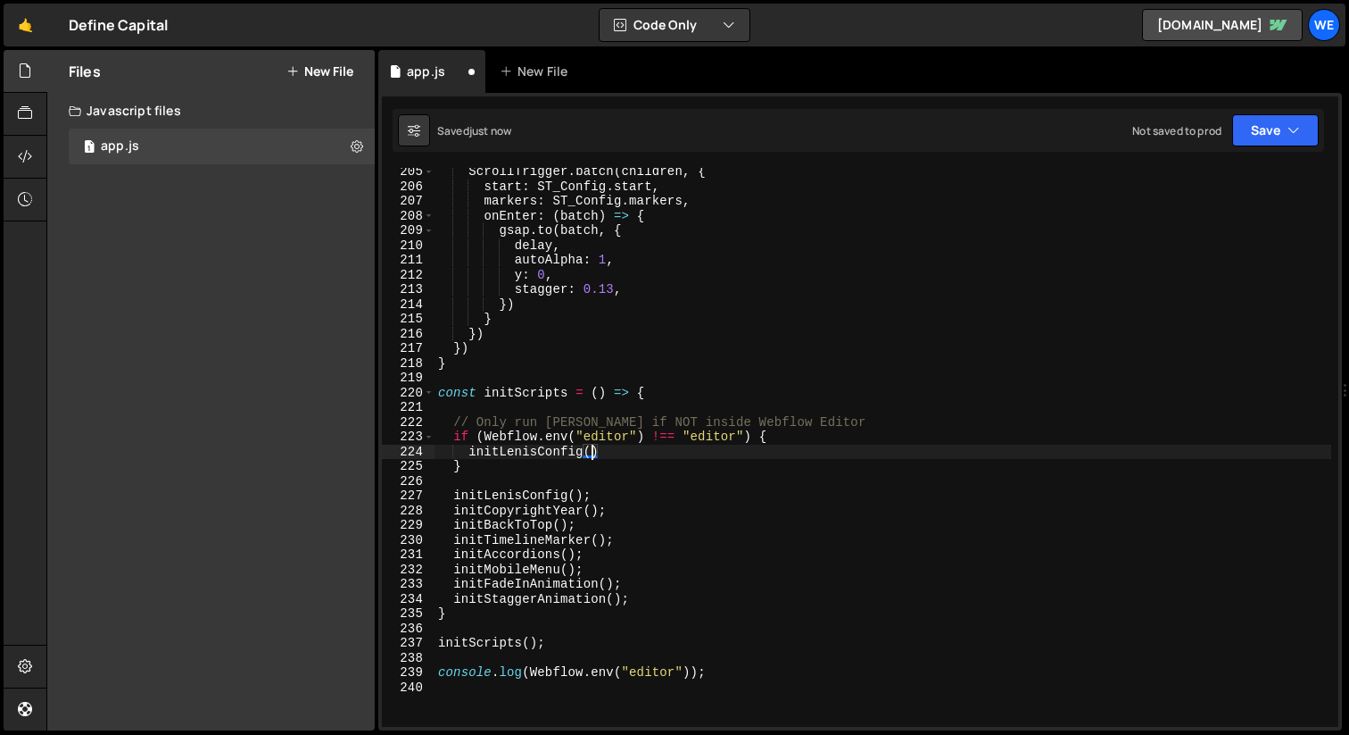
scroll to position [0, 11]
type textarea "}"
type textarea "initLenisConfig();"
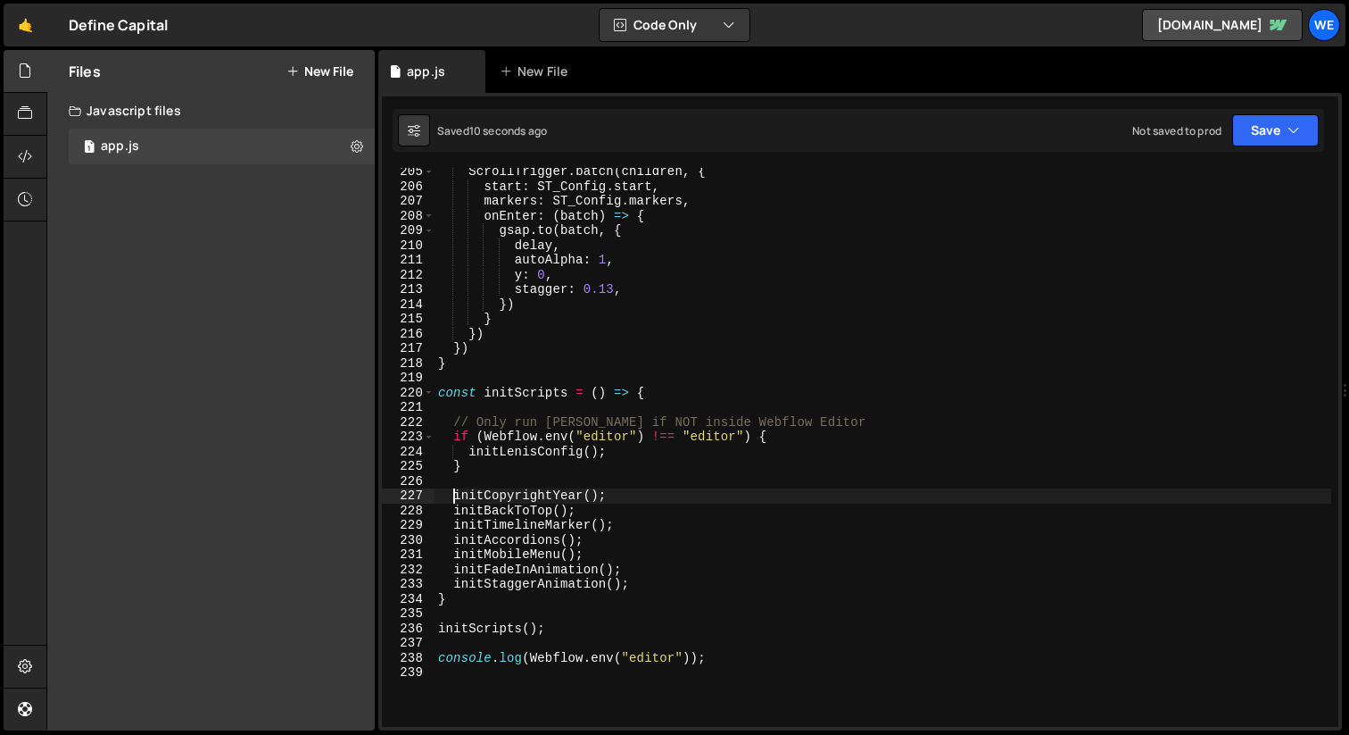
click at [764, 659] on div "ScrollTrigger . batch ( children , { start : ST_Config . start , markers : ST_C…" at bounding box center [883, 458] width 897 height 588
type textarea "console.log(Webflow.env("editor"));"
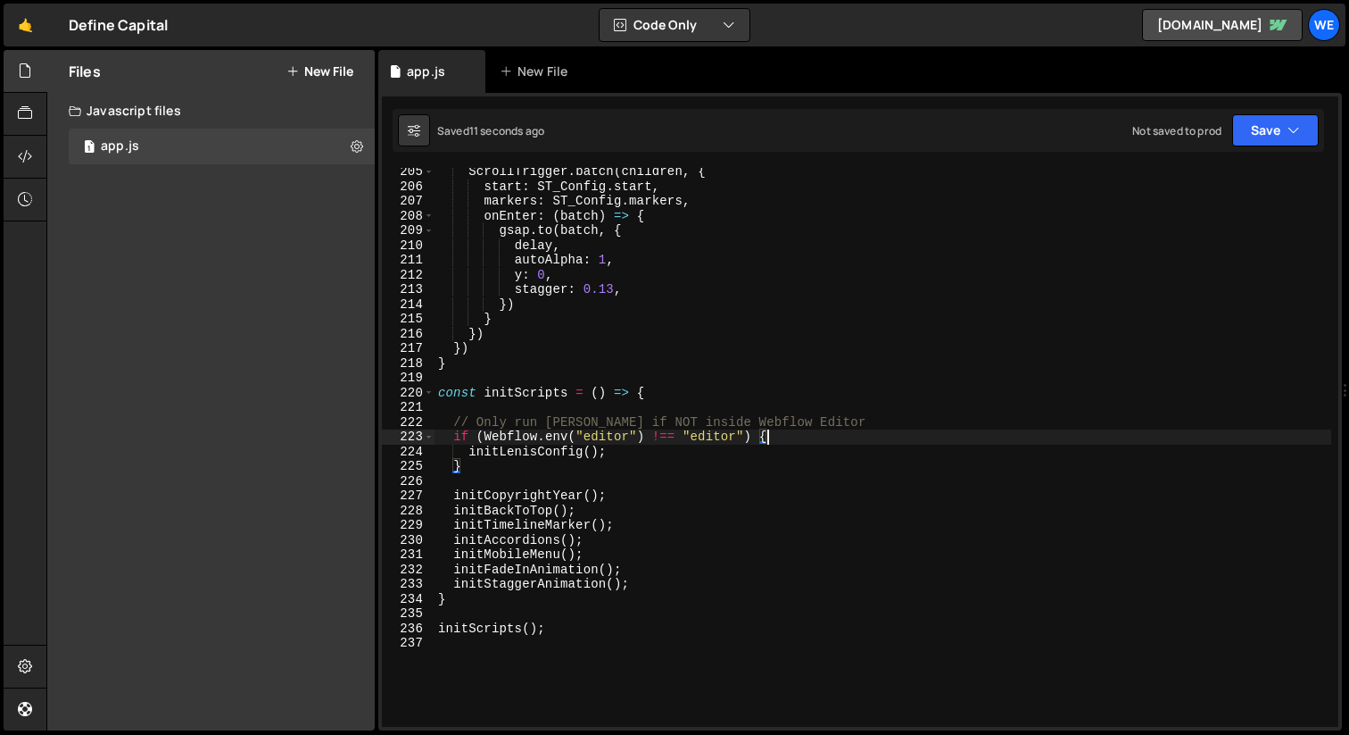
click at [871, 442] on div "ScrollTrigger . batch ( children , { start : ST_Config . start , markers : ST_C…" at bounding box center [883, 458] width 897 height 588
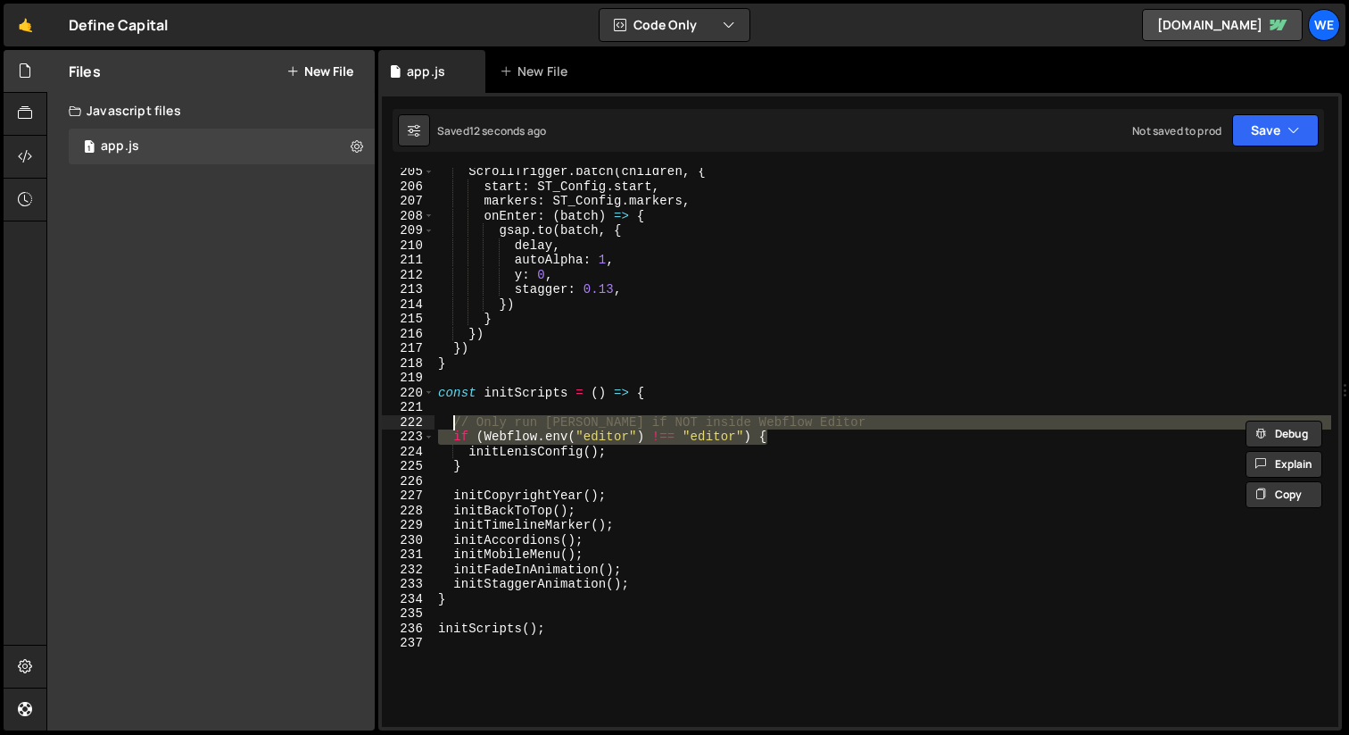
paste textarea
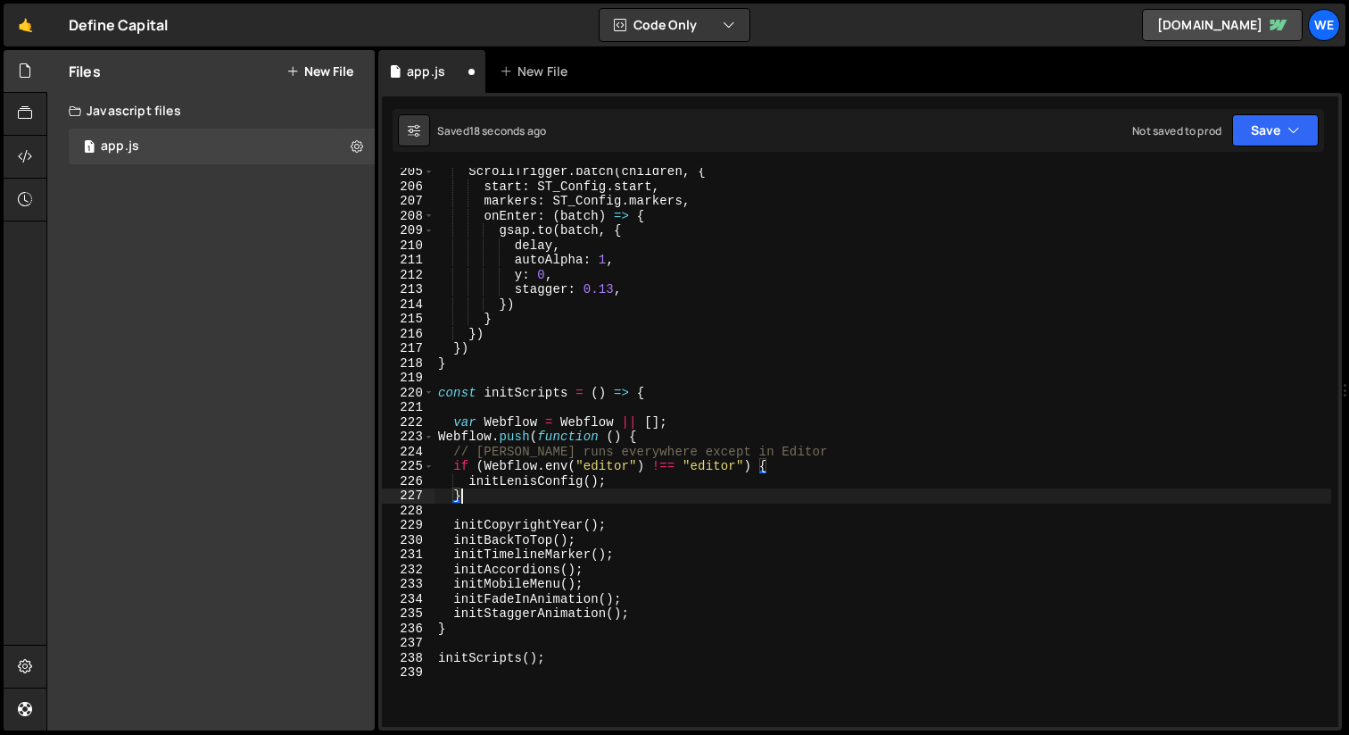
click at [518, 495] on div "ScrollTrigger . batch ( children , { start : ST_Config . start , markers : ST_C…" at bounding box center [883, 458] width 897 height 588
type textarea "}"
paste textarea "});"
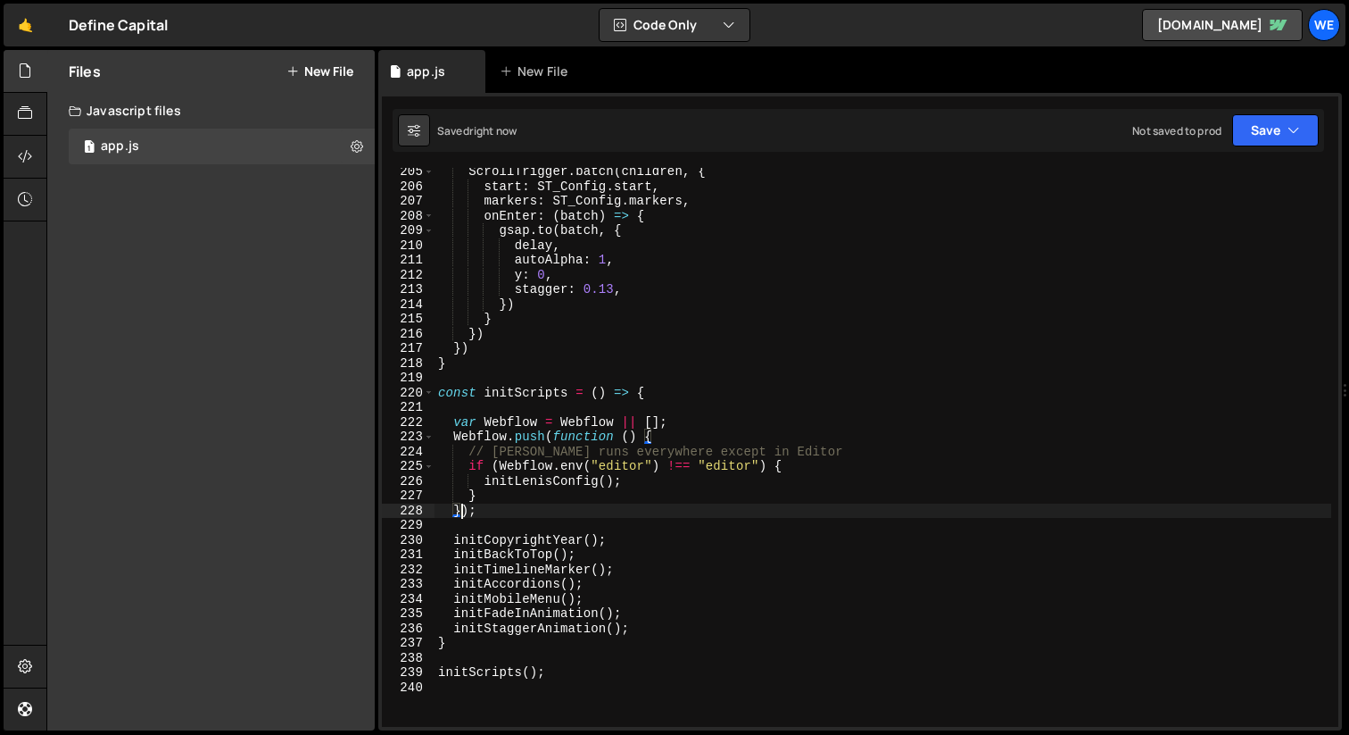
click at [818, 449] on div "ScrollTrigger . batch ( children , { start : ST_Config . start , markers : ST_C…" at bounding box center [883, 458] width 897 height 588
type textarea "// [PERSON_NAME] runs everywhere except in Editor"
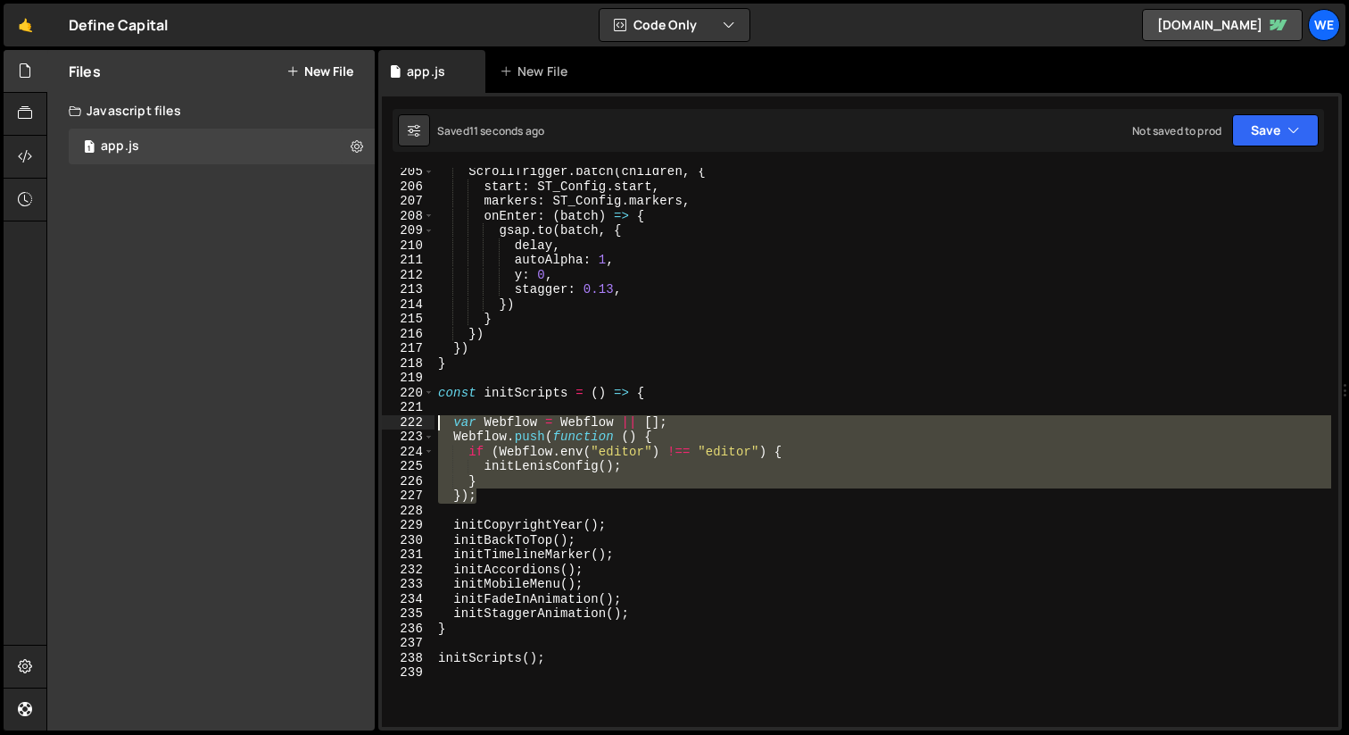
drag, startPoint x: 500, startPoint y: 489, endPoint x: 415, endPoint y: 419, distance: 109.7
click at [415, 419] on div "Webflow.push(function () { 205 206 207 208 209 210 211 212 213 214 215 216 217 …" at bounding box center [860, 447] width 957 height 559
type textarea "var Webflow = Webflow || []; Webflow.push(function () {"
click at [664, 709] on div "ScrollTrigger . batch ( children , { start : ST_Config . start , markers : ST_C…" at bounding box center [883, 458] width 897 height 588
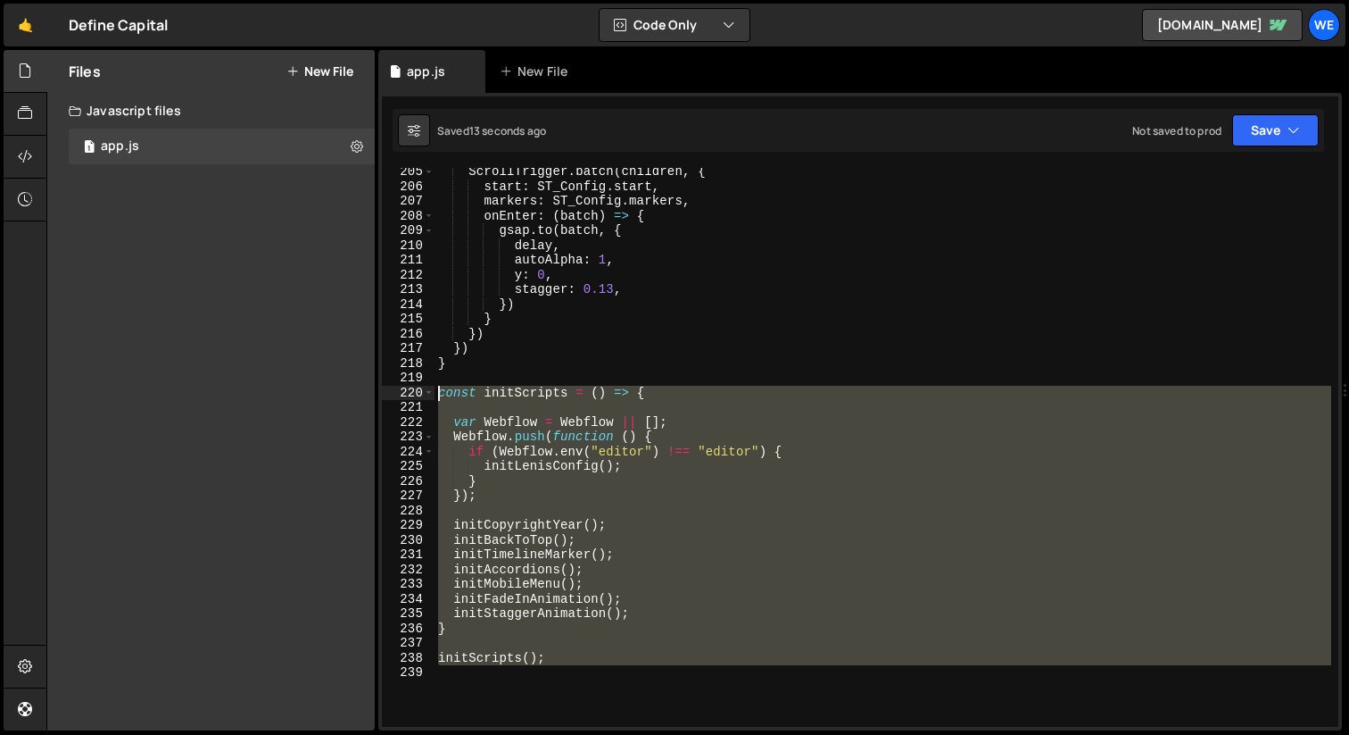
drag, startPoint x: 667, startPoint y: 682, endPoint x: 360, endPoint y: 394, distance: 421.1
click at [360, 394] on div "Files New File Javascript files 1 app.js 0 CSS files Copy share link Edit File …" at bounding box center [697, 390] width 1303 height 681
paste textarea "});"
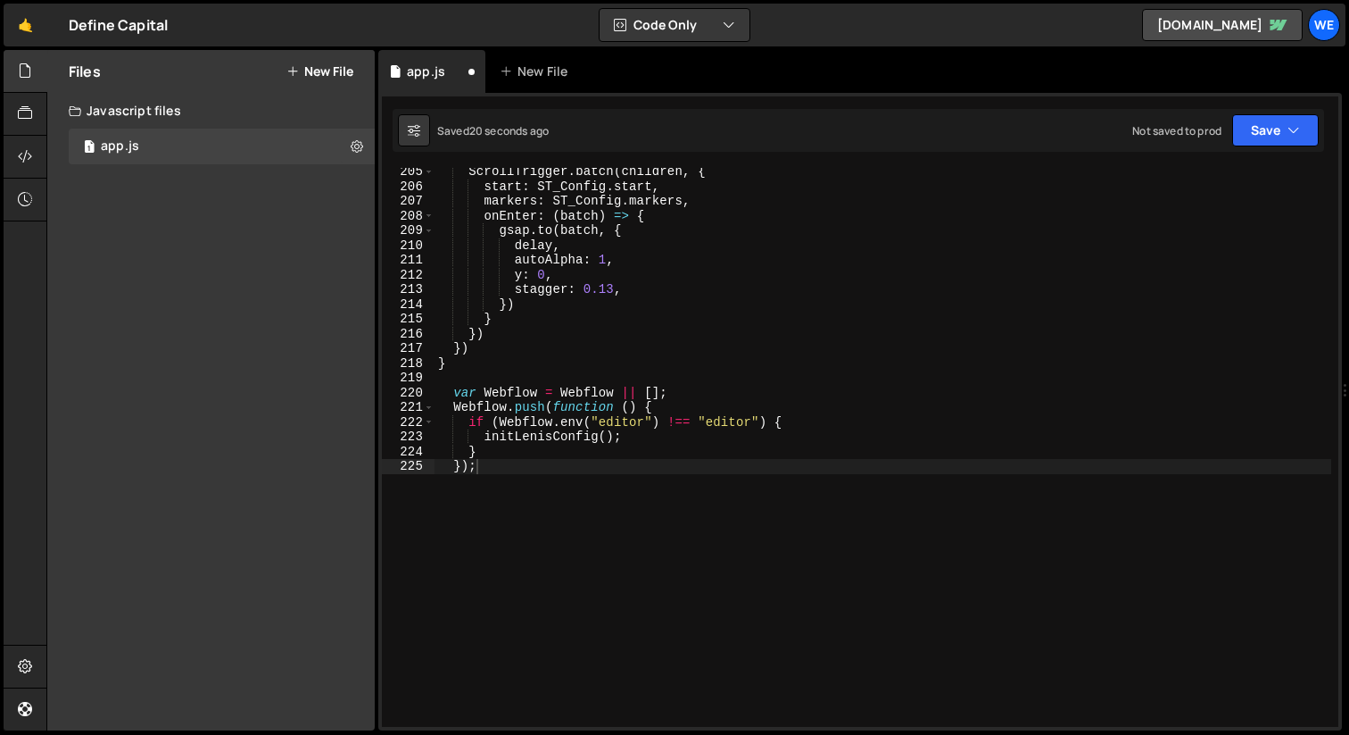
click at [769, 417] on div "ScrollTrigger . batch ( children , { start : ST_Config . start , markers : ST_C…" at bounding box center [883, 458] width 897 height 588
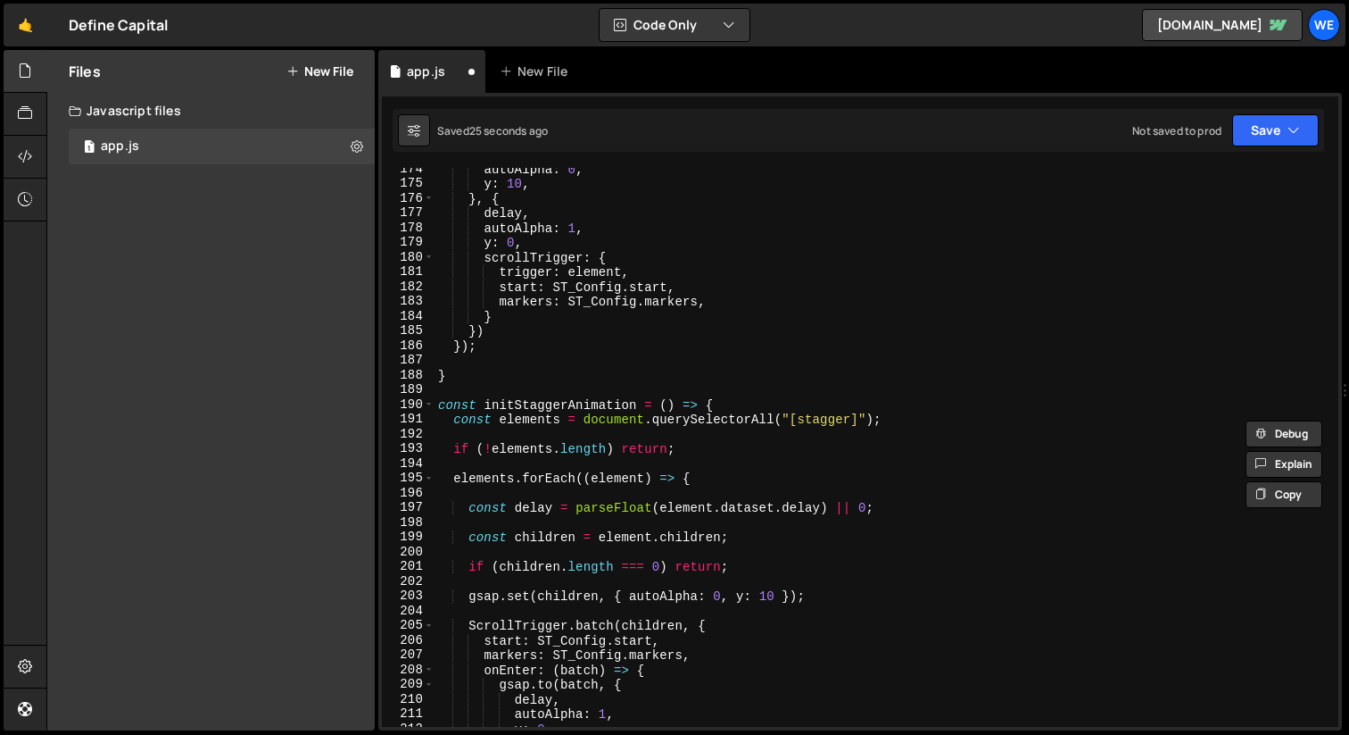
scroll to position [3026, 0]
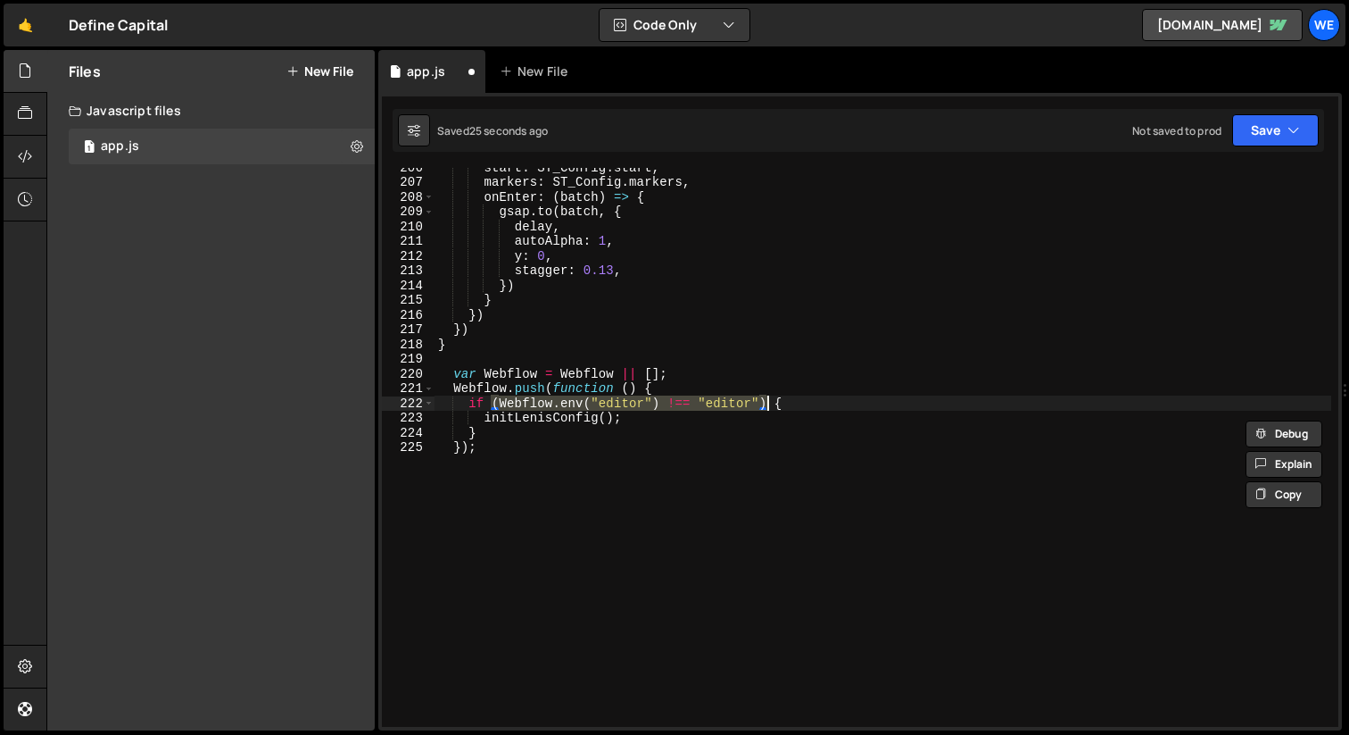
click at [655, 526] on div "start : ST_Config . start , markers : ST_Config . markers , onEnter : ( batch )…" at bounding box center [883, 454] width 897 height 588
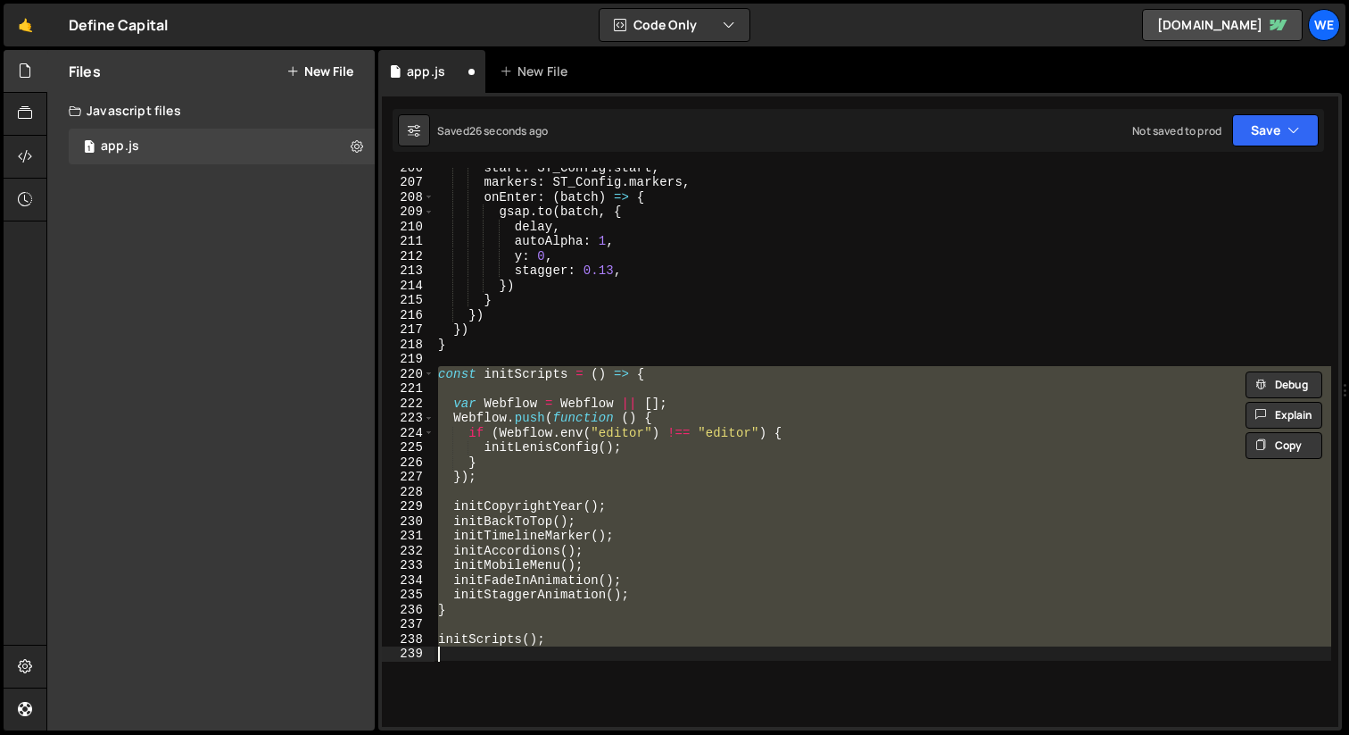
click at [655, 526] on div "start : ST_Config . start , markers : ST_Config . markers , onEnter : ( batch )…" at bounding box center [883, 447] width 897 height 559
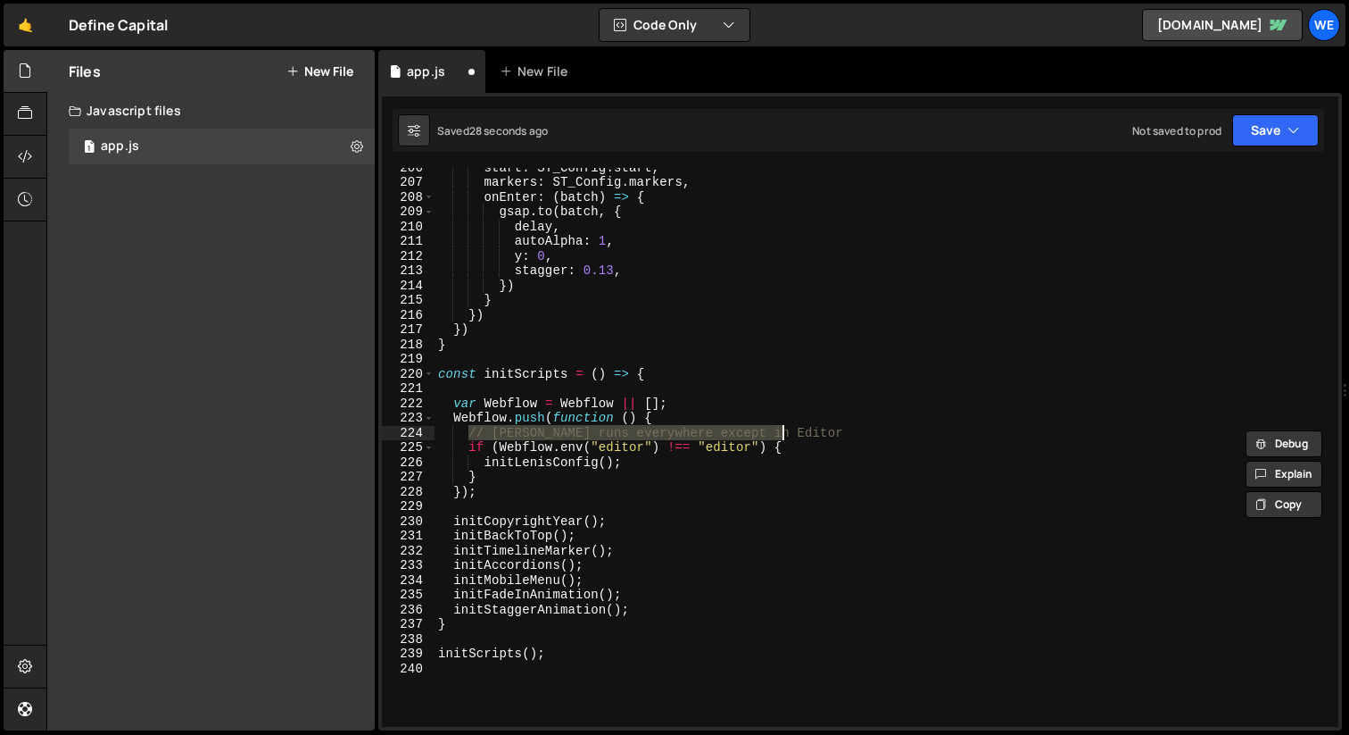
type textarea "initScripts();"
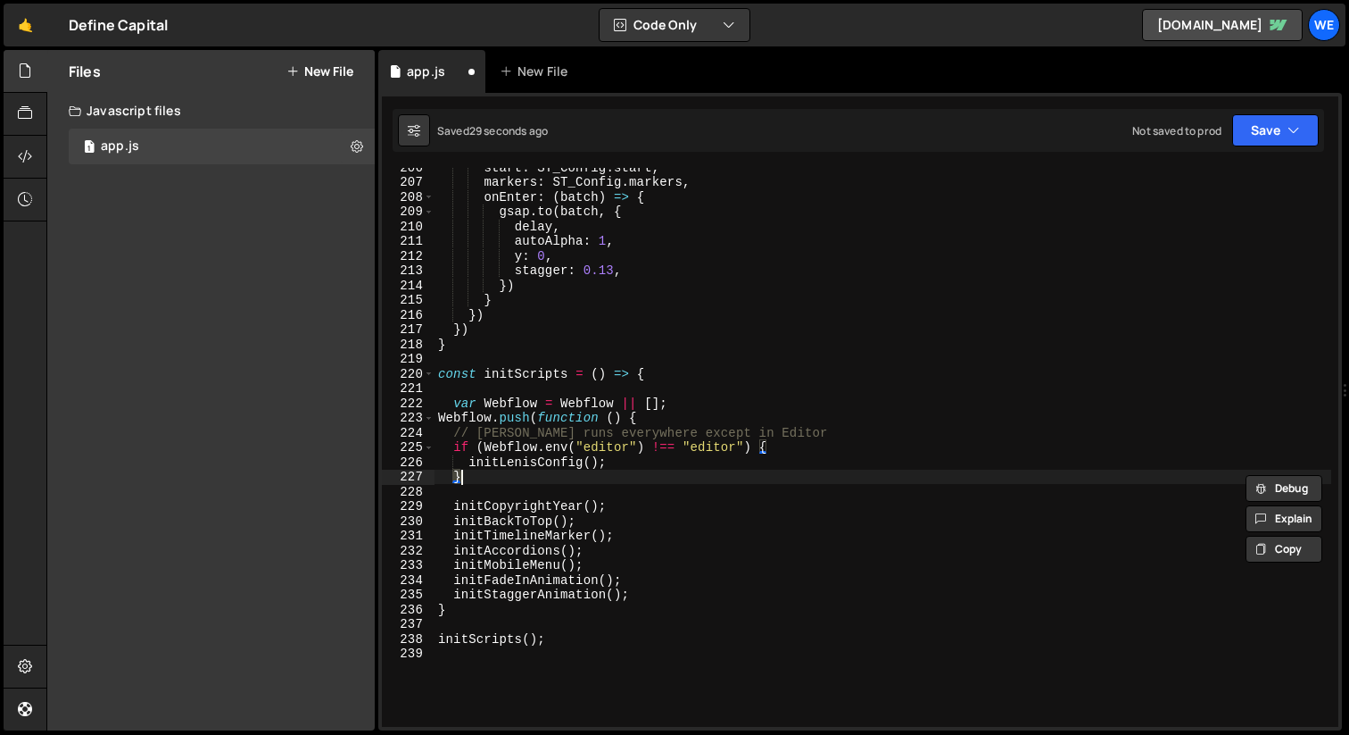
type textarea "// Only run [PERSON_NAME] if NOT inside Webflow Editor if (Webflow.env("editor"…"
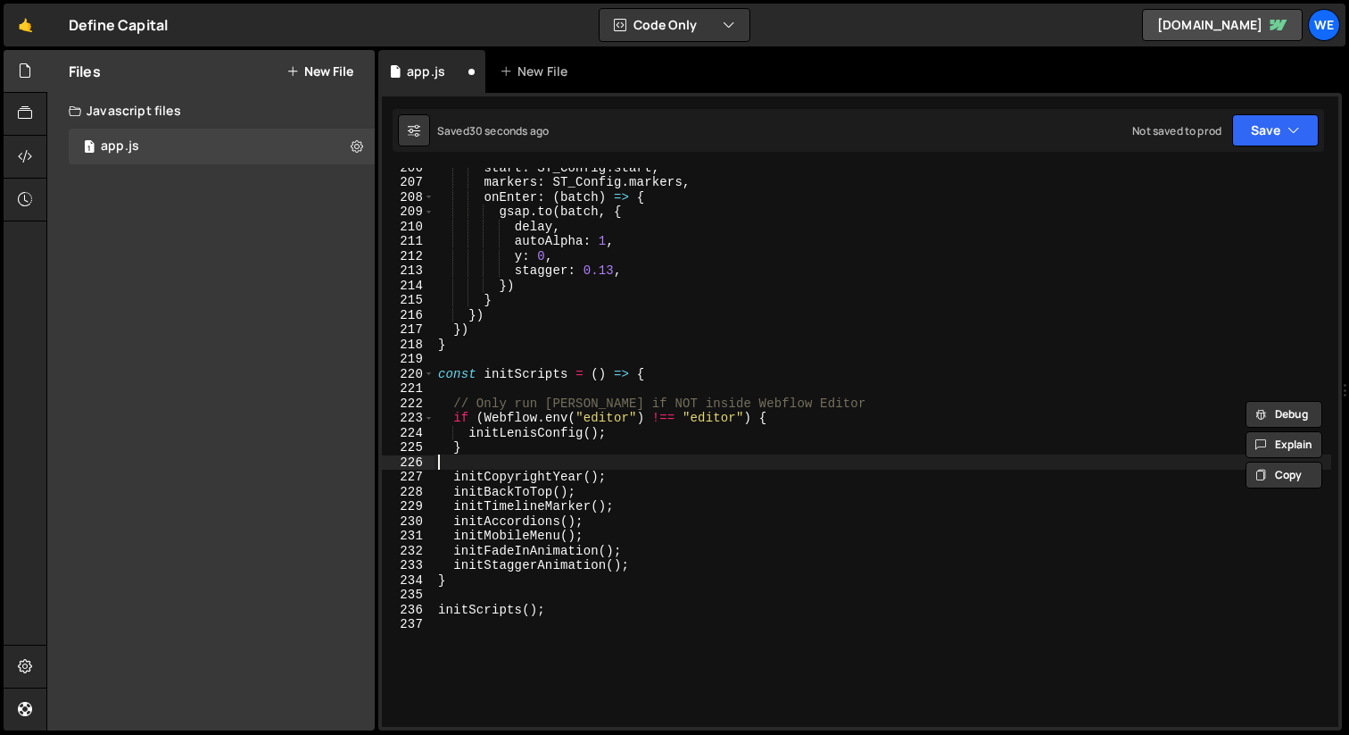
click at [642, 456] on div "start : ST_Config . start , markers : ST_Config . markers , onEnter : ( batch )…" at bounding box center [883, 454] width 897 height 588
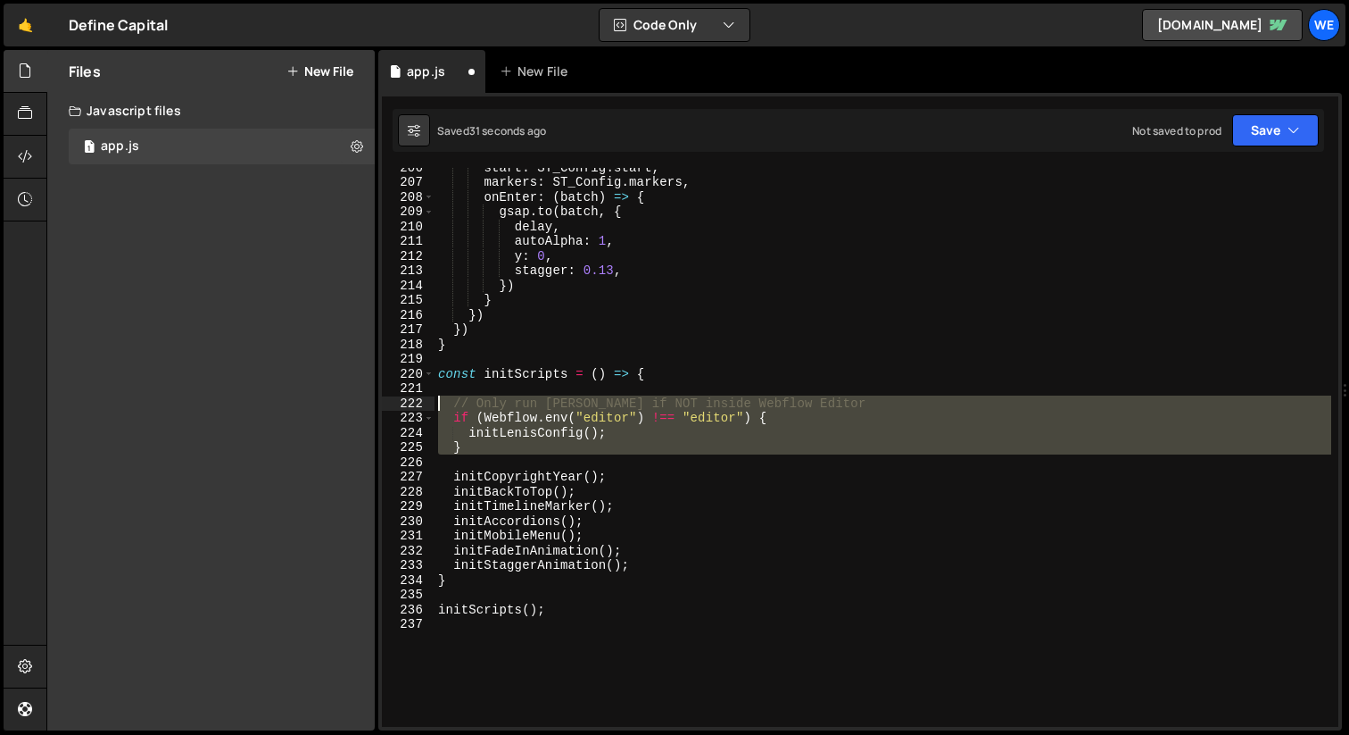
drag, startPoint x: 455, startPoint y: 427, endPoint x: 414, endPoint y: 397, distance: 51.1
click at [414, 397] on div "206 207 208 209 210 211 212 213 214 215 216 217 218 219 220 221 222 223 224 225…" at bounding box center [860, 447] width 957 height 559
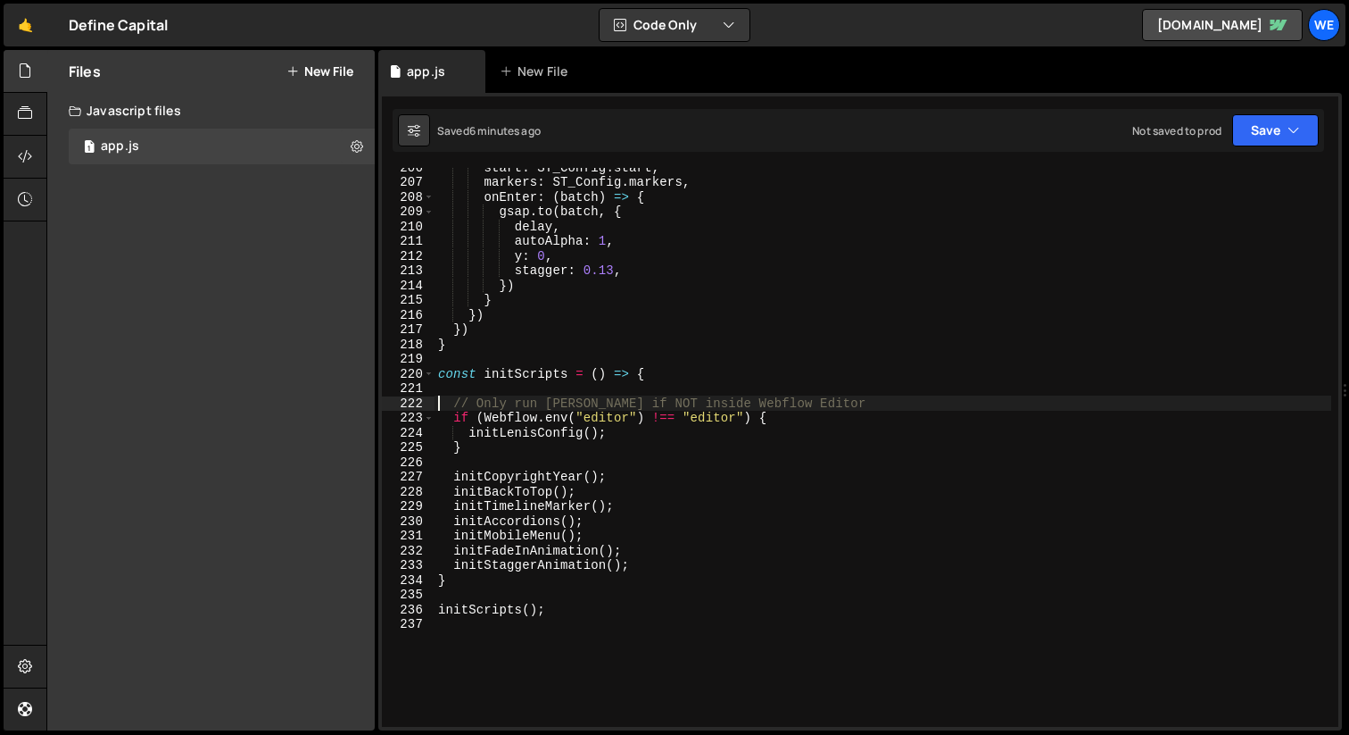
click at [518, 449] on div "start : ST_Config . start , markers : ST_Config . markers , onEnter : ( batch )…" at bounding box center [883, 454] width 897 height 588
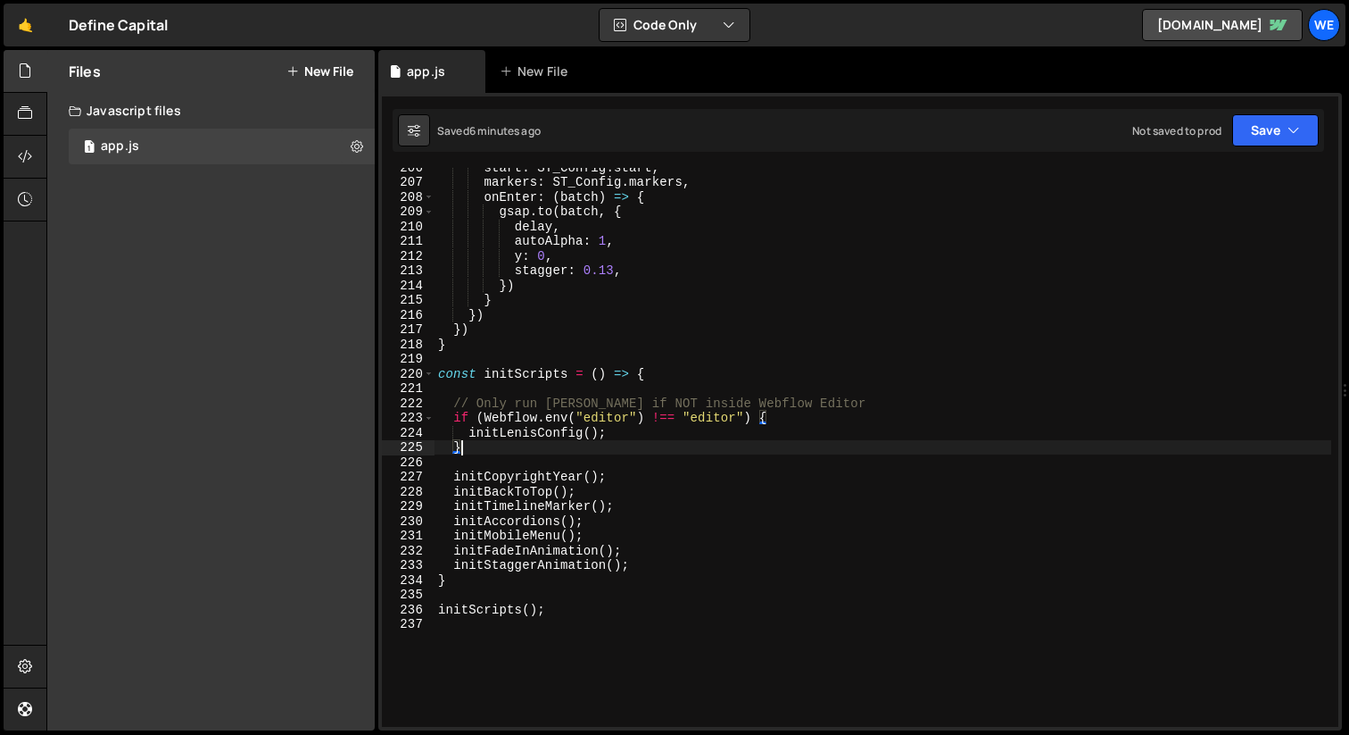
click at [518, 449] on div "start : ST_Config . start , markers : ST_Config . markers , onEnter : ( batch )…" at bounding box center [883, 454] width 897 height 588
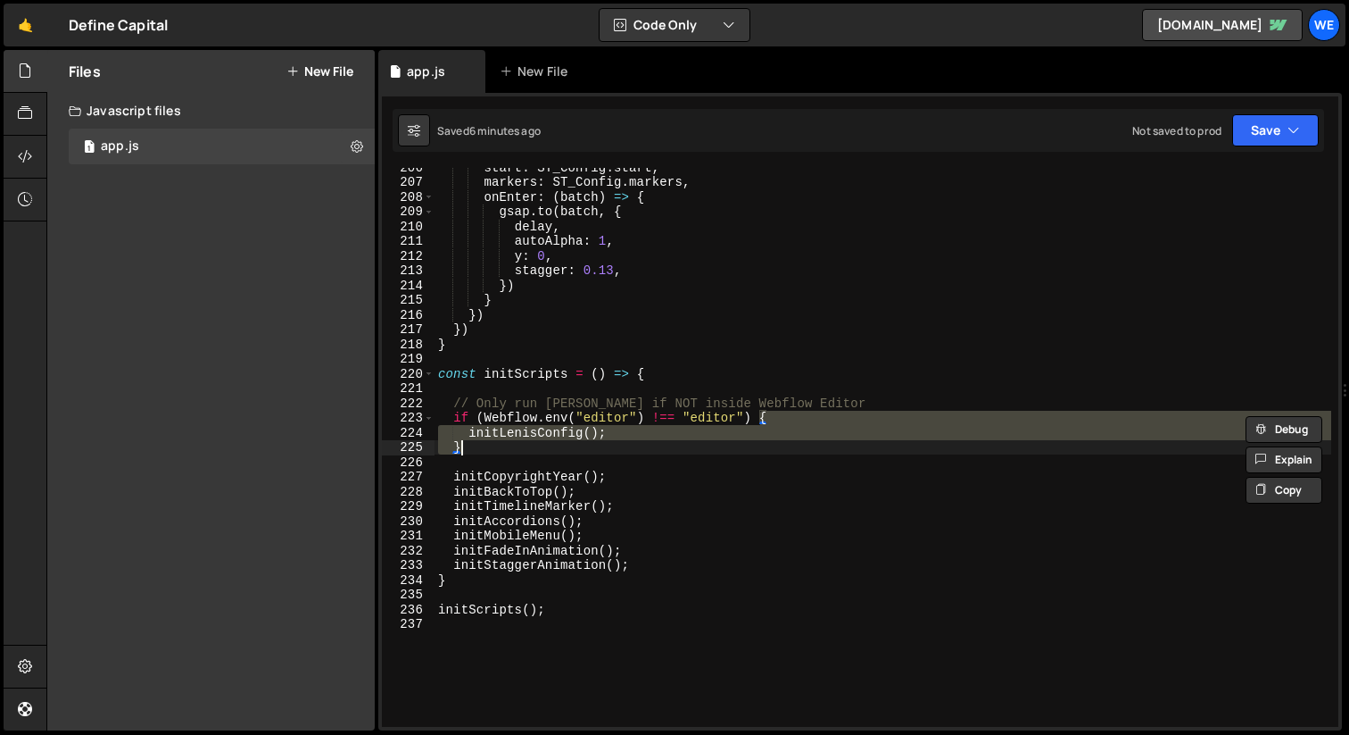
click at [518, 448] on div "start : ST_Config . start , markers : ST_Config . markers , onEnter : ( batch )…" at bounding box center [883, 447] width 897 height 559
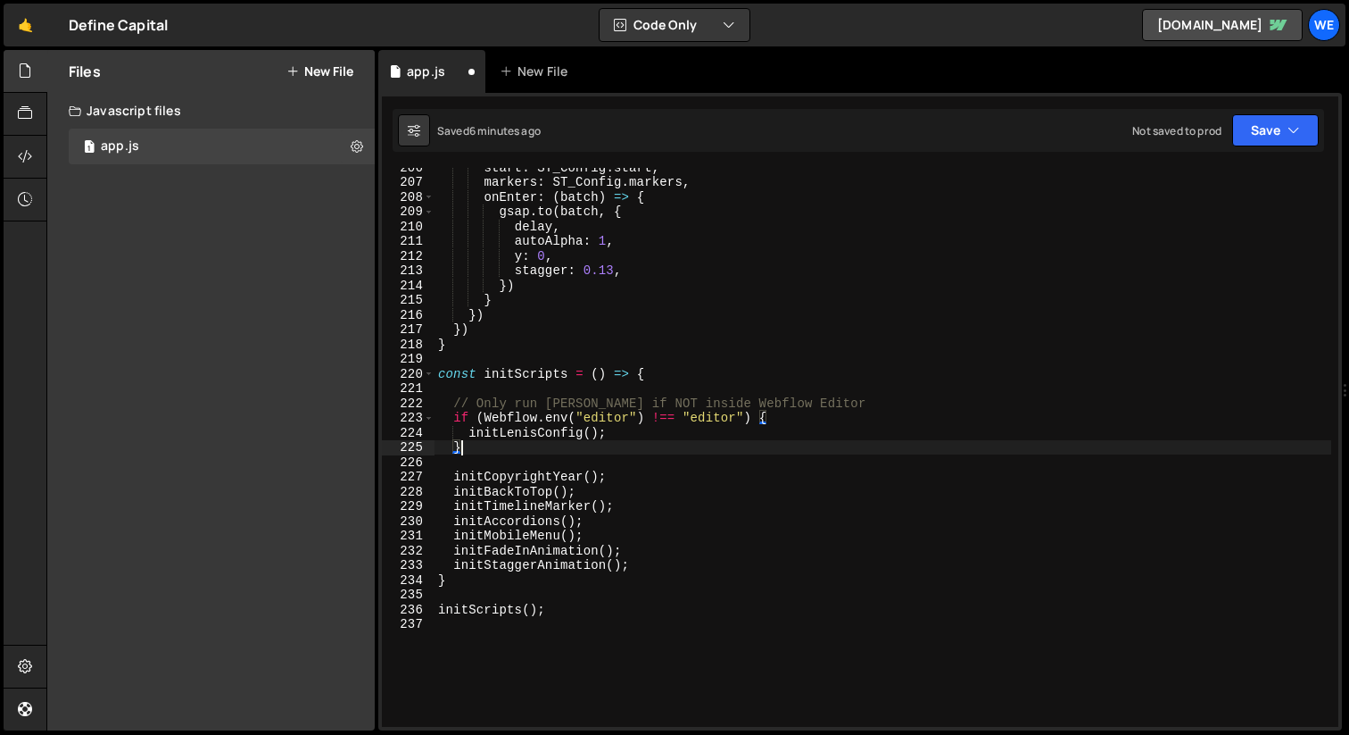
click at [518, 448] on div "start : ST_Config . start , markers : ST_Config . markers , onEnter : ( batch )…" at bounding box center [883, 454] width 897 height 588
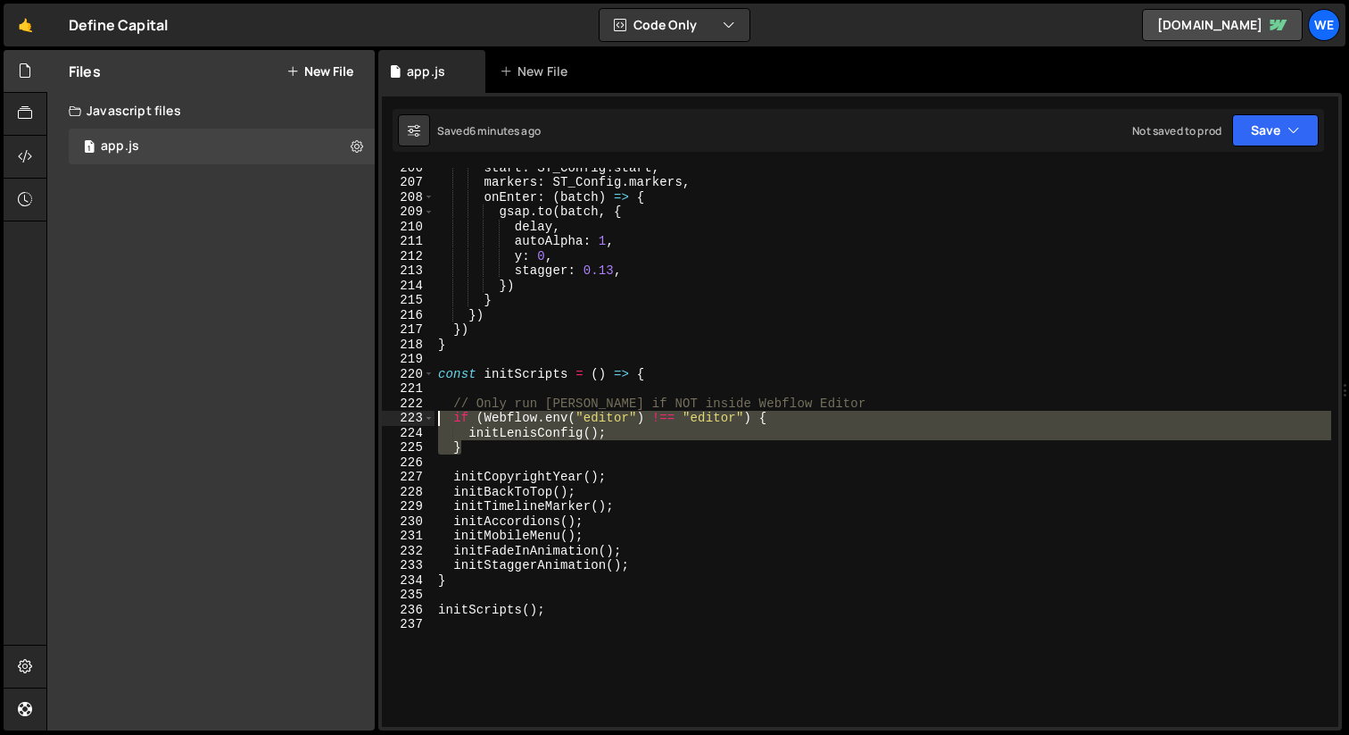
drag, startPoint x: 500, startPoint y: 445, endPoint x: 439, endPoint y: 418, distance: 66.7
click at [439, 418] on div "start : ST_Config . start , markers : ST_Config . markers , onEnter : ( batch )…" at bounding box center [883, 454] width 897 height 588
paste textarea "}"
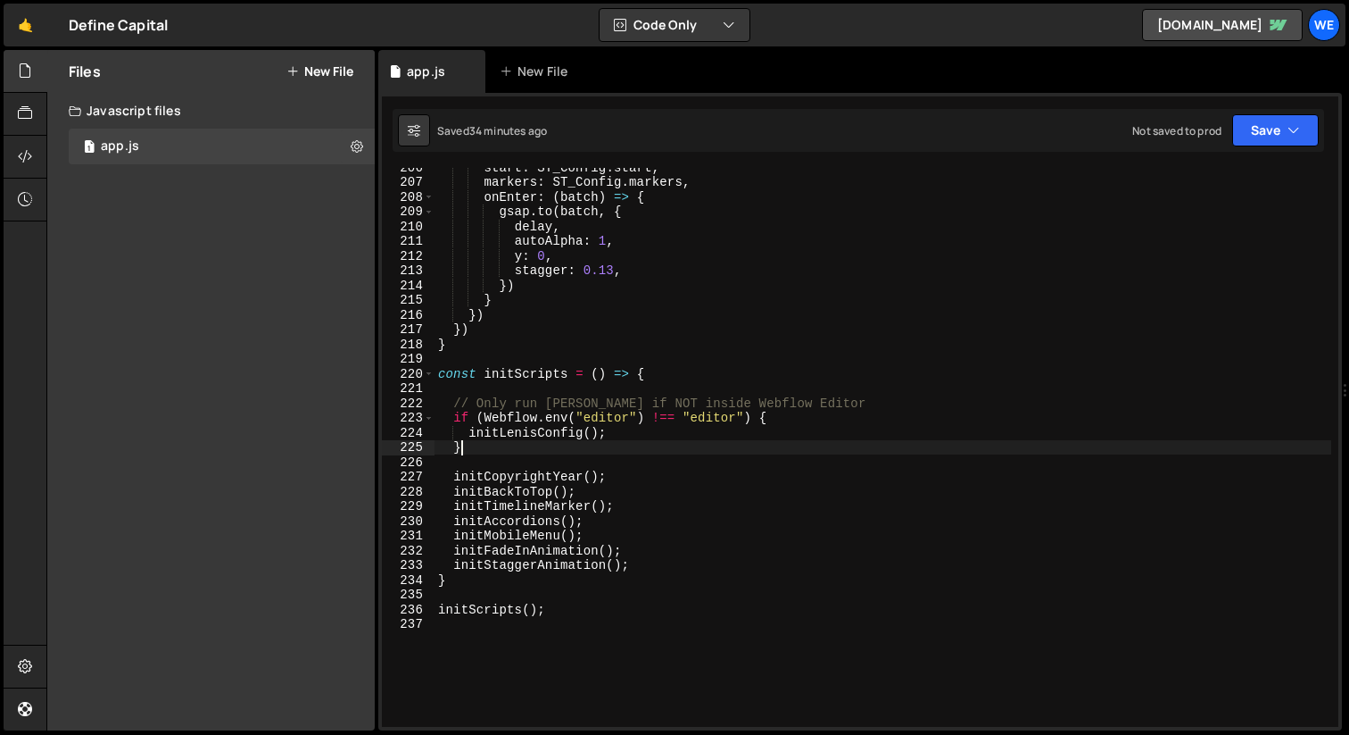
click at [513, 445] on div "start : ST_Config . start , markers : ST_Config . markers , onEnter : ( batch )…" at bounding box center [883, 454] width 897 height 588
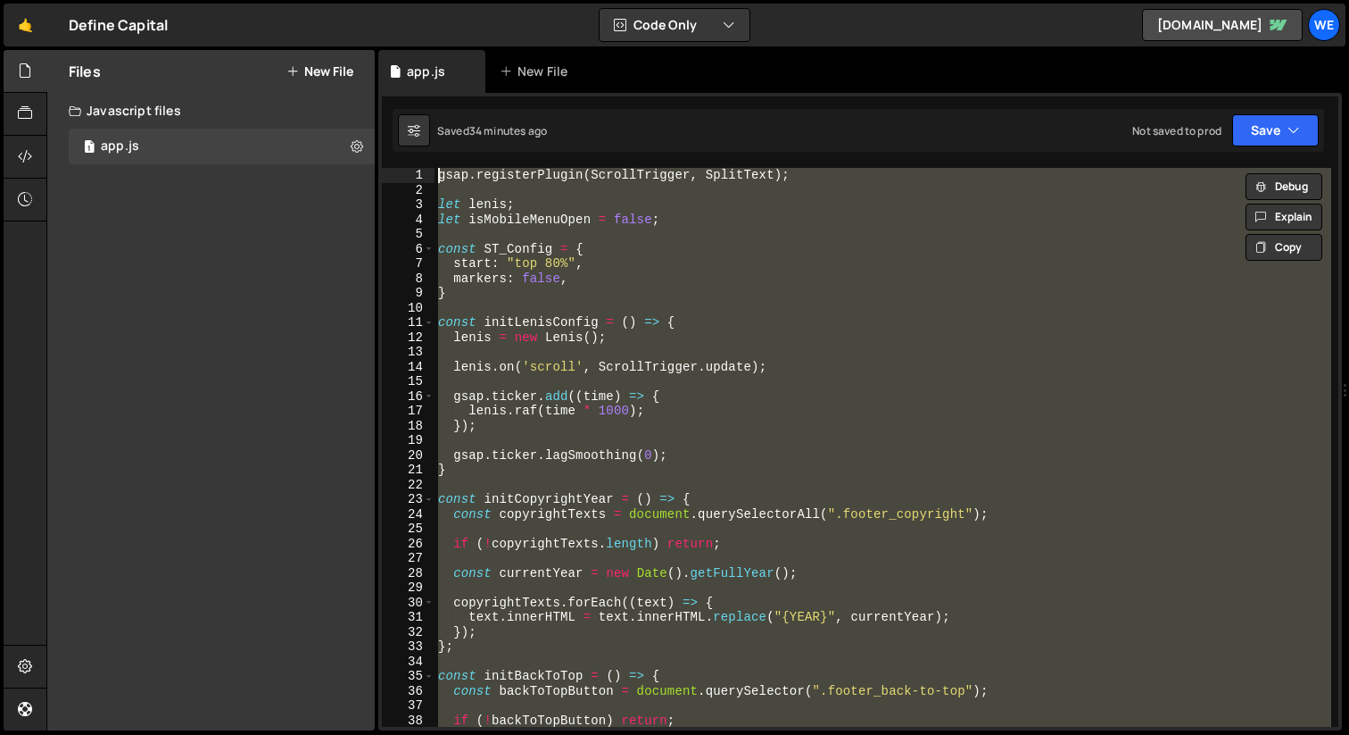
type textarea "}"
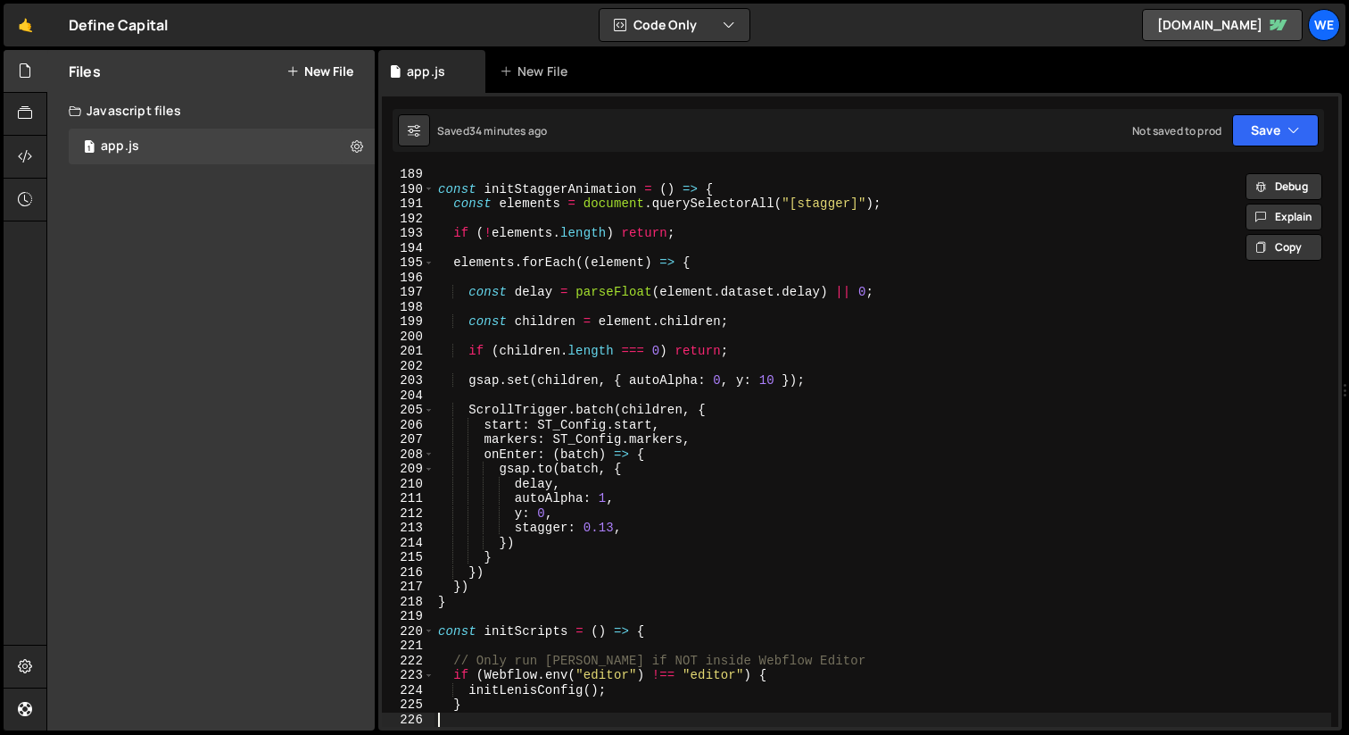
scroll to position [2769, 0]
type textarea "}"
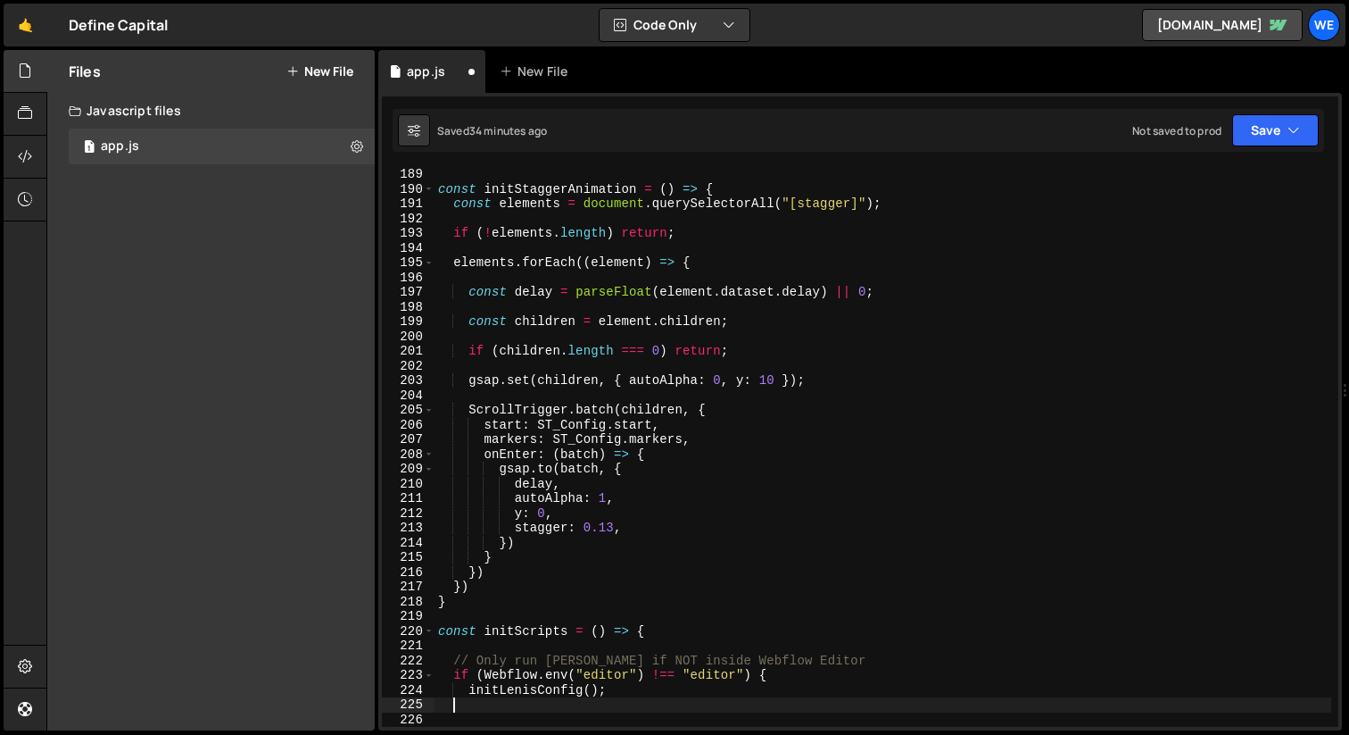
type textarea "if (Webflow.env("editor") !== "editor") {"
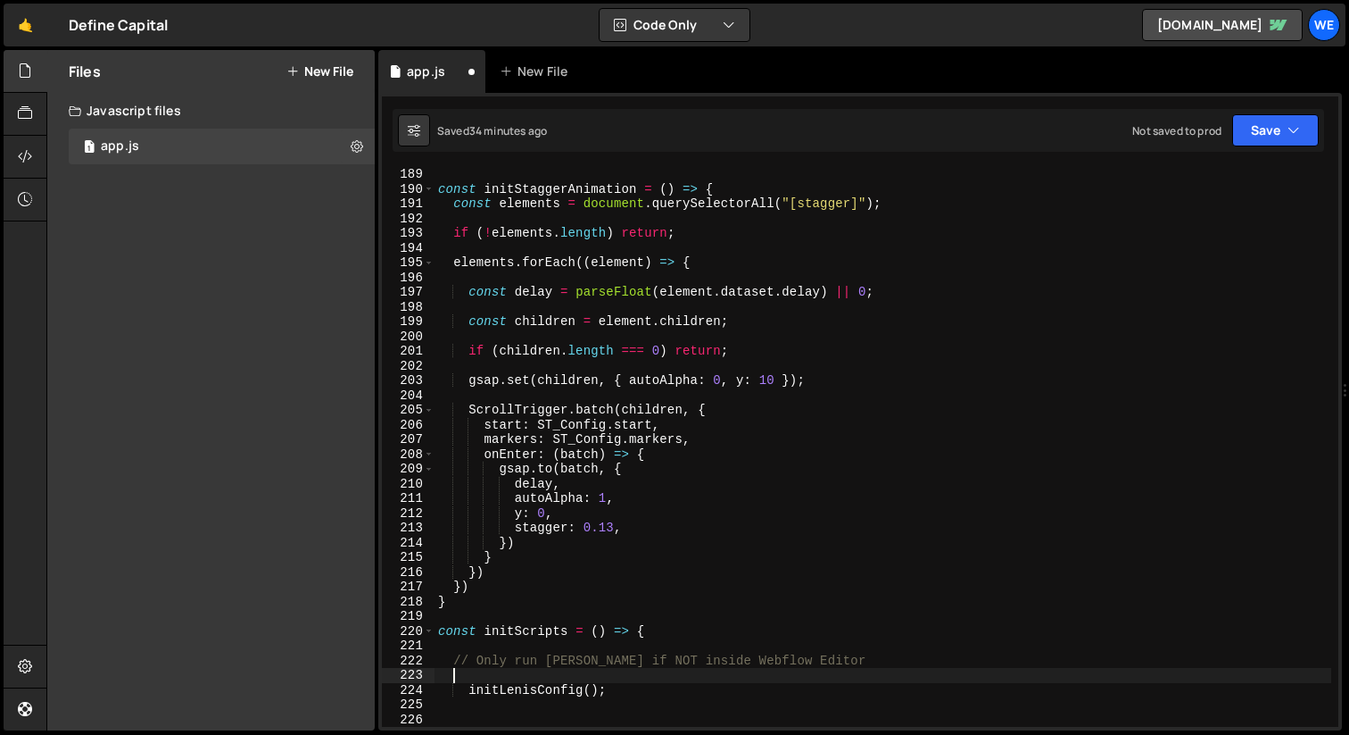
type textarea "// Only run [PERSON_NAME] if NOT inside Webflow Editor"
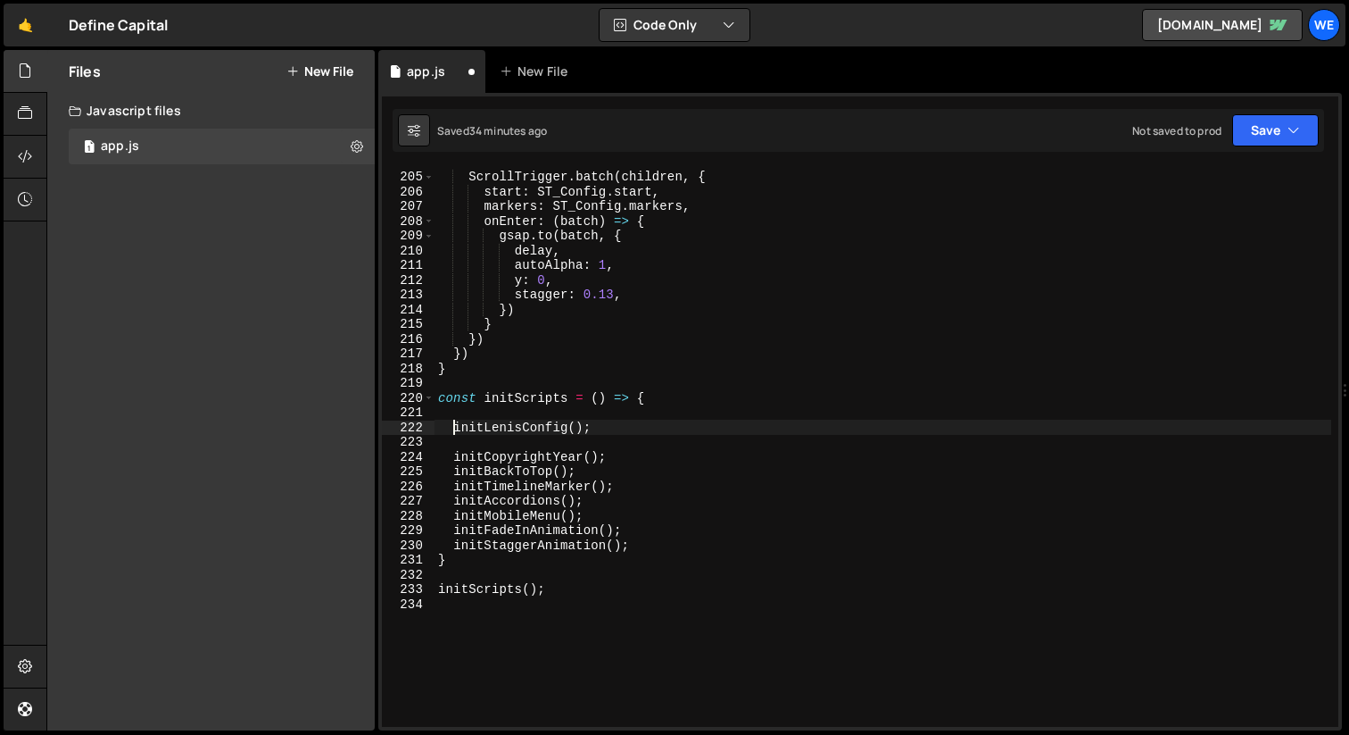
scroll to position [3020, 0]
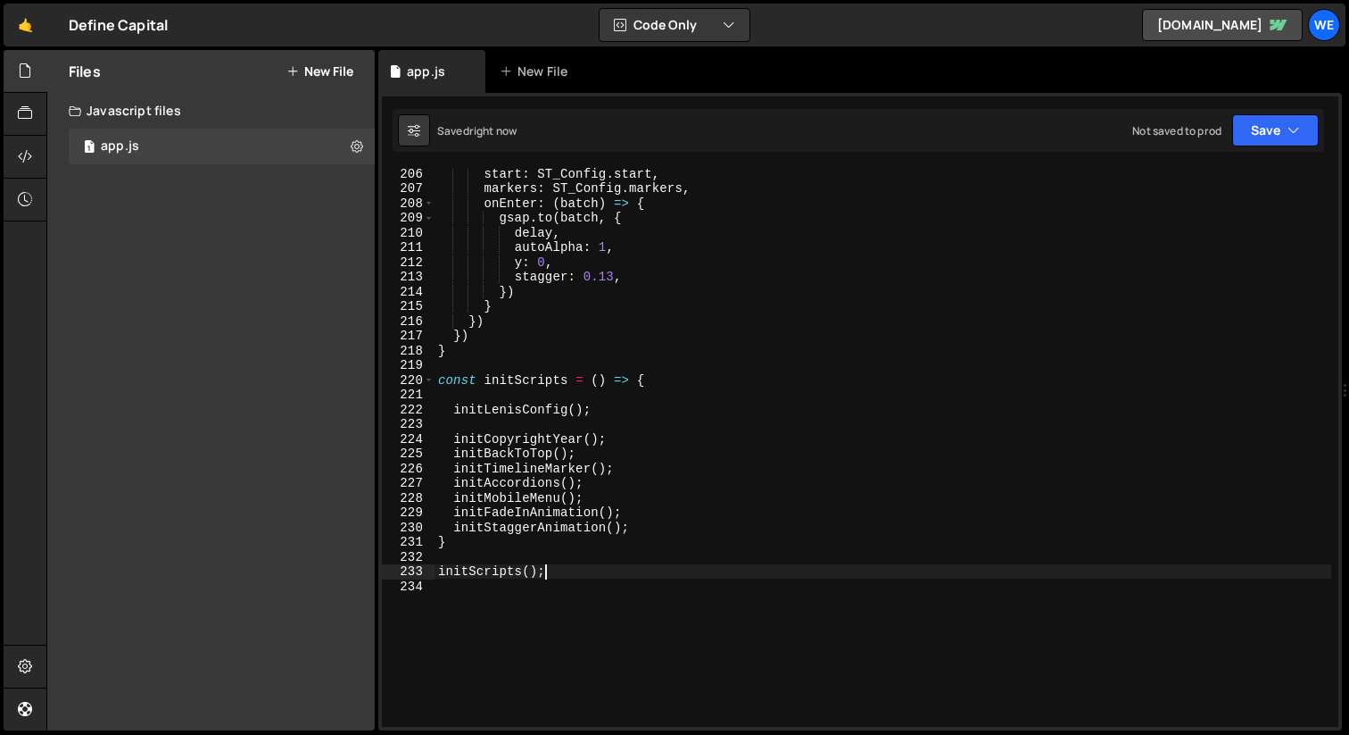
click at [733, 573] on div "start : ST_Config . start , markers : ST_Config . markers , onEnter : ( batch )…" at bounding box center [883, 460] width 897 height 588
type textarea "initScripts();"
click at [610, 431] on div "start : ST_Config . start , markers : ST_Config . markers , onEnter : ( batch )…" at bounding box center [883, 460] width 897 height 588
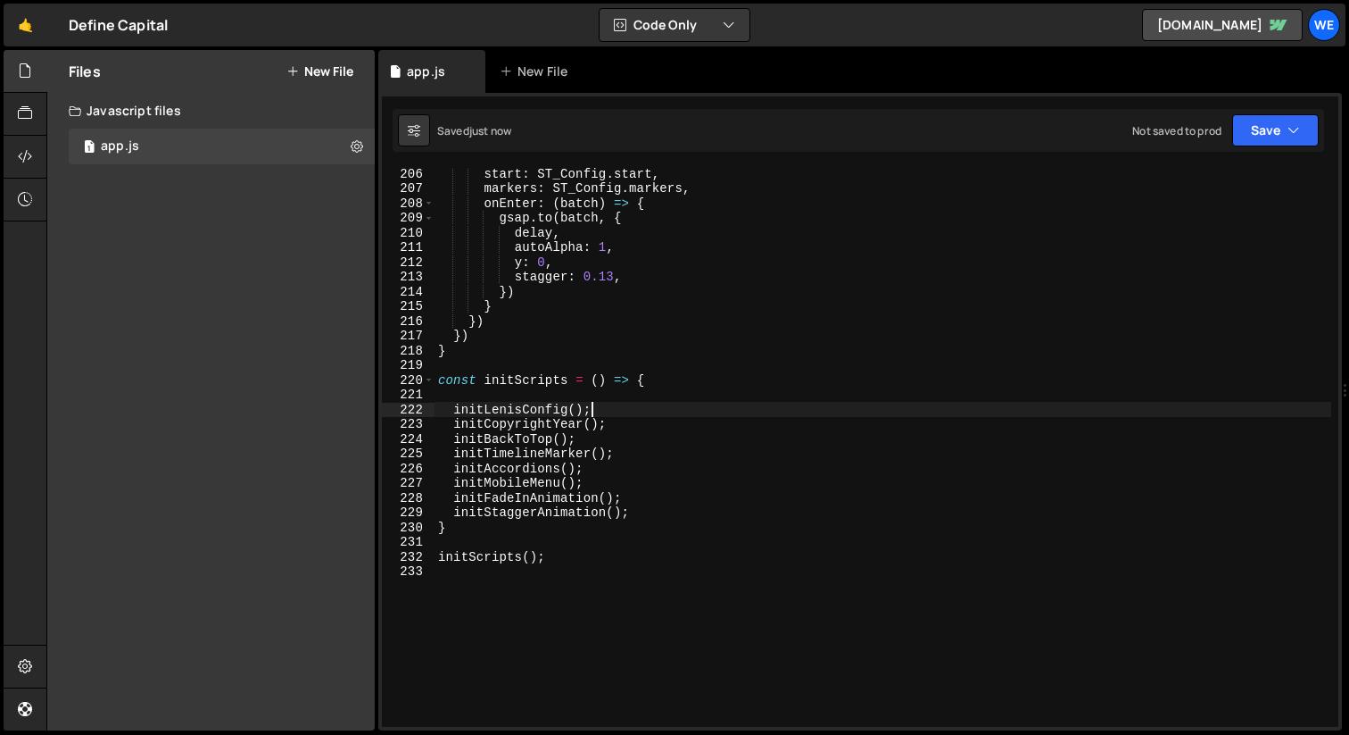
click at [551, 424] on div "start : ST_Config . start , markers : ST_Config . markers , onEnter : ( batch )…" at bounding box center [883, 460] width 897 height 588
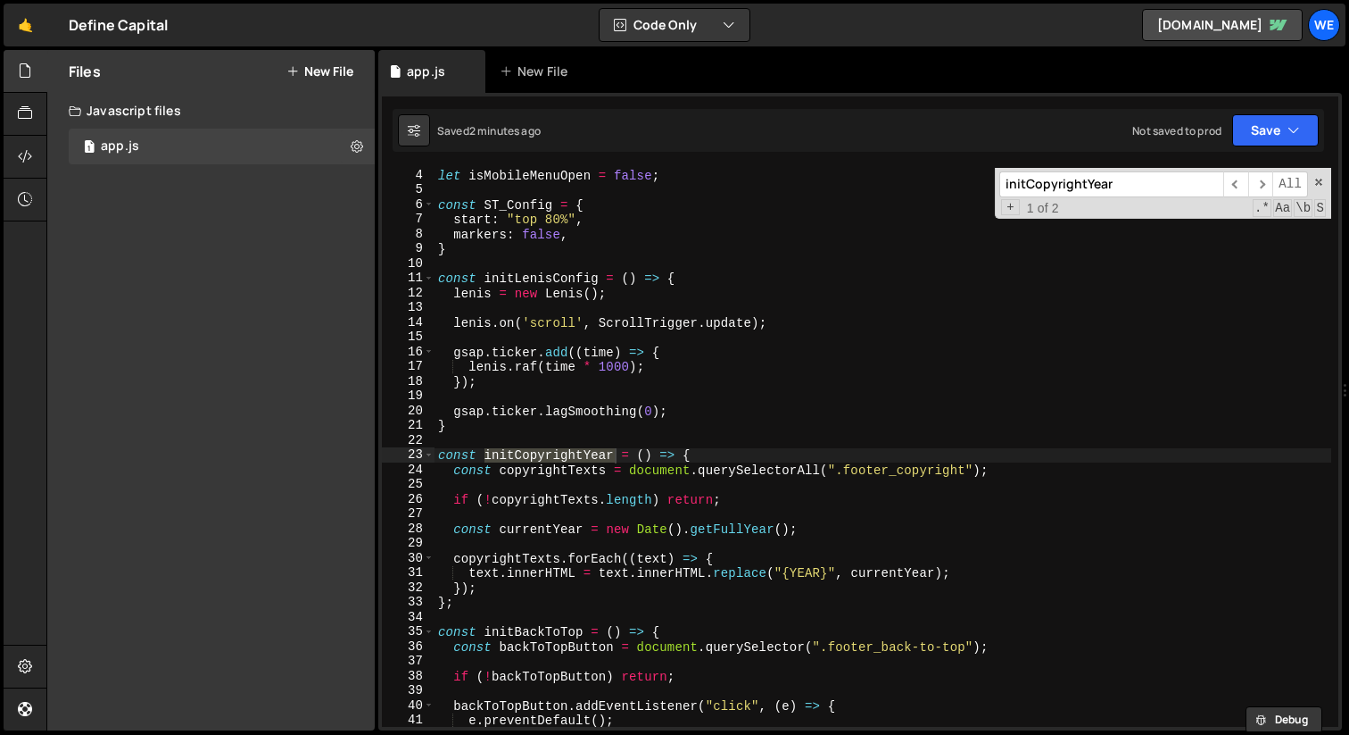
scroll to position [0, 0]
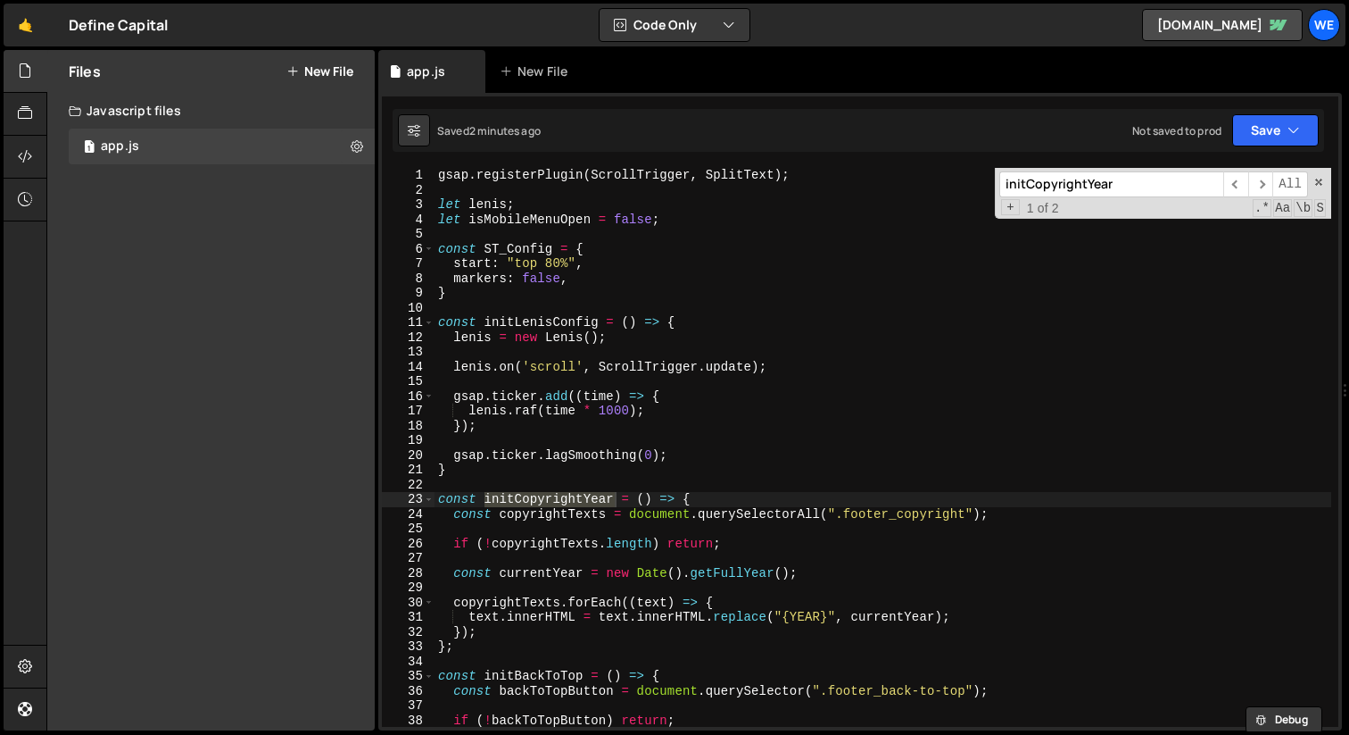
click at [676, 320] on div "gsap . registerPlugin ( ScrollTrigger , SplitText ) ; let [PERSON_NAME] ; let i…" at bounding box center [883, 462] width 897 height 588
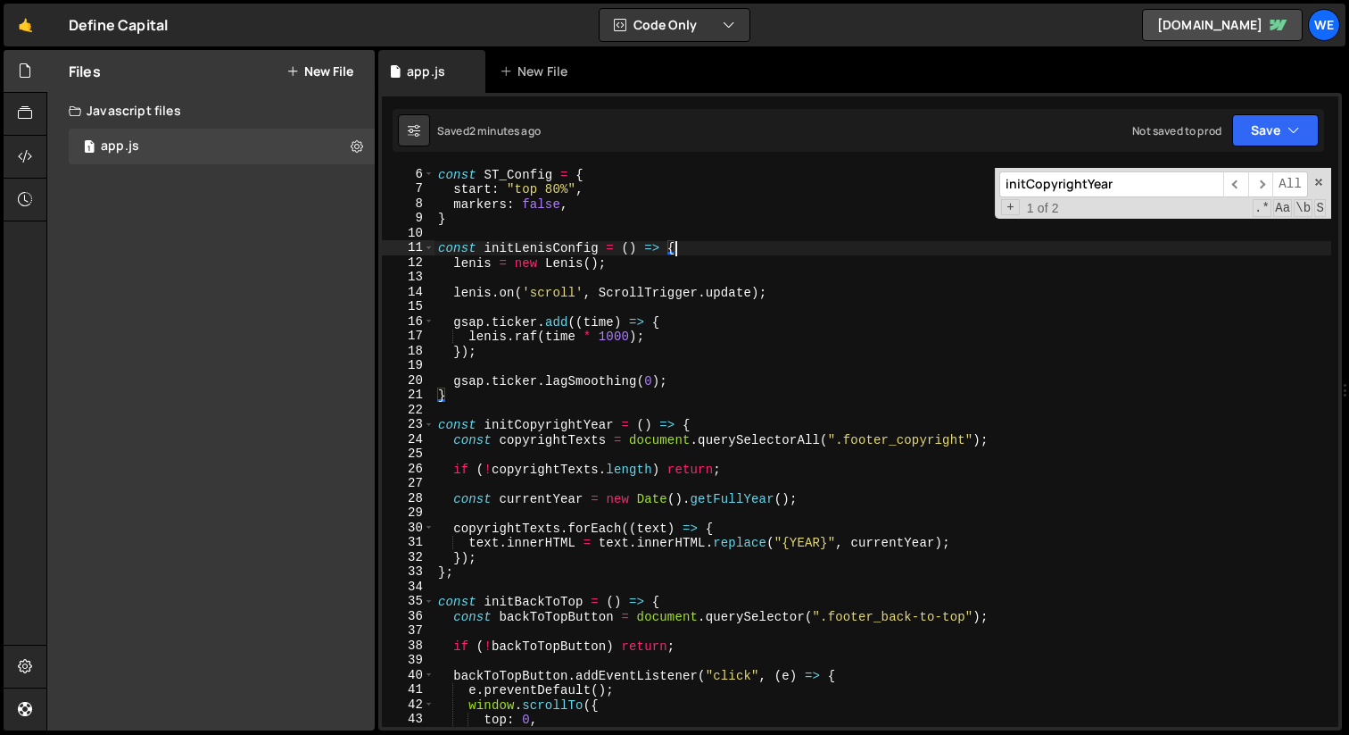
scroll to position [75, 0]
click at [703, 439] on div "const ST_Config = { start : "top 80%" , markers : false , } const initLenisConf…" at bounding box center [883, 461] width 897 height 588
type textarea "const copyrightTexts = document.querySelectorAll(".footer_copyright");"
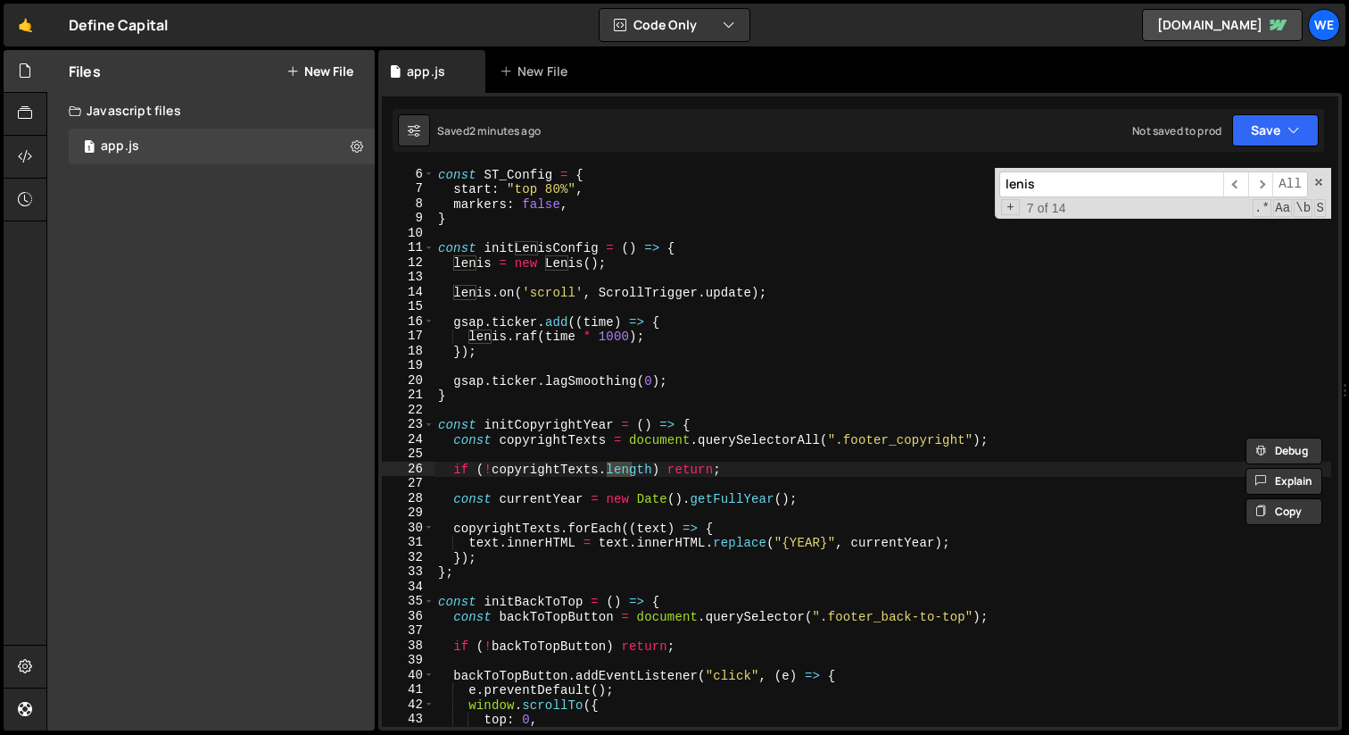
scroll to position [1782, 0]
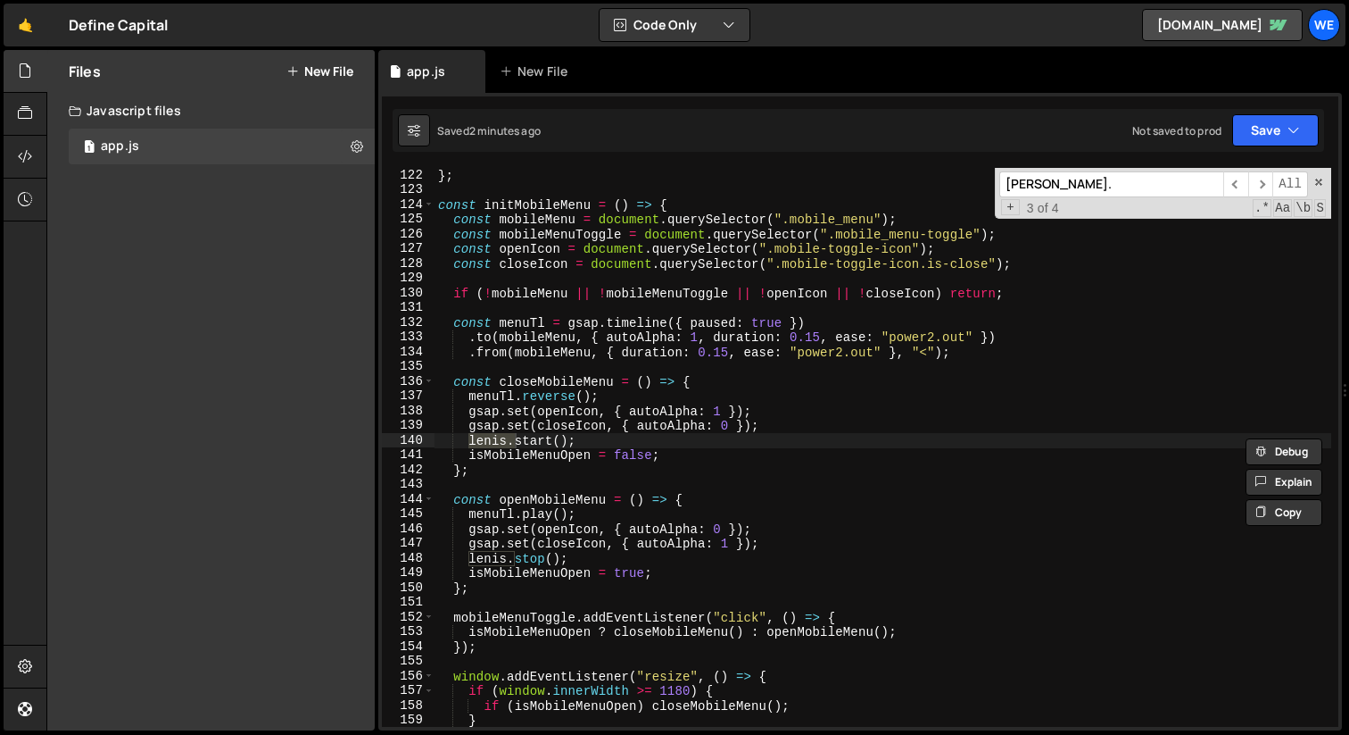
type input "[PERSON_NAME]."
click at [505, 445] on div "} ; const initMobileMenu = ( ) => { const mobileMenu = document . querySelector…" at bounding box center [883, 447] width 897 height 559
type textarea "[PERSON_NAME]?.start();"
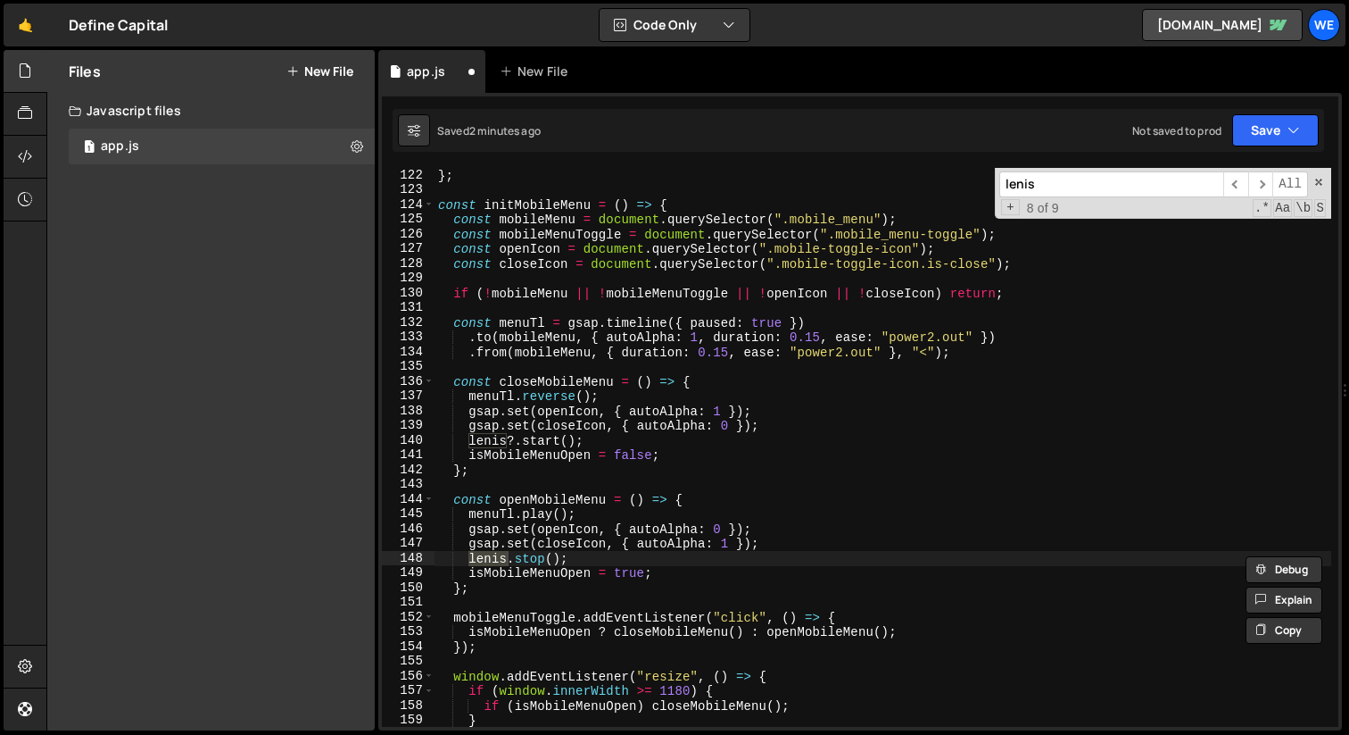
type input "[PERSON_NAME]."
click at [505, 551] on div "} ; const initMobileMenu = ( ) => { const mobileMenu = document . querySelector…" at bounding box center [883, 447] width 897 height 559
type textarea "[PERSON_NAME]?.stop();"
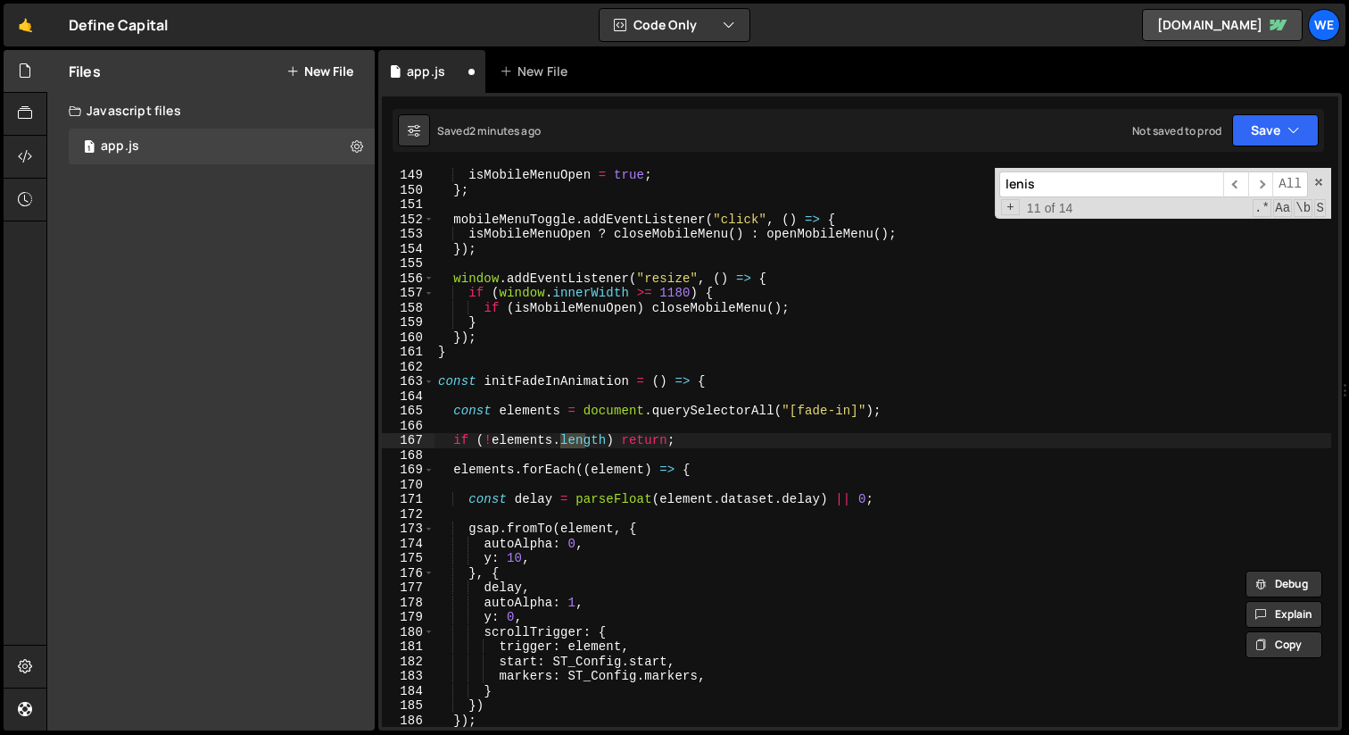
scroll to position [2990, 0]
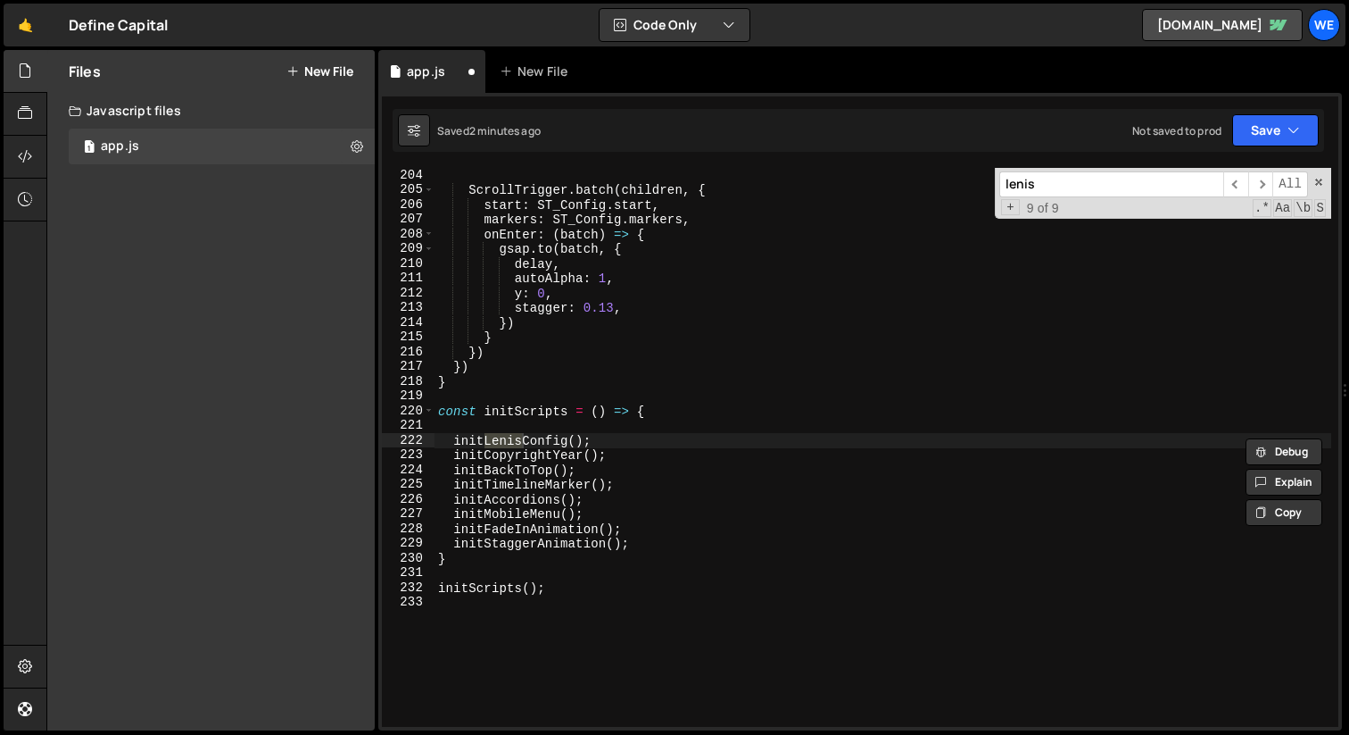
type input "[PERSON_NAME]."
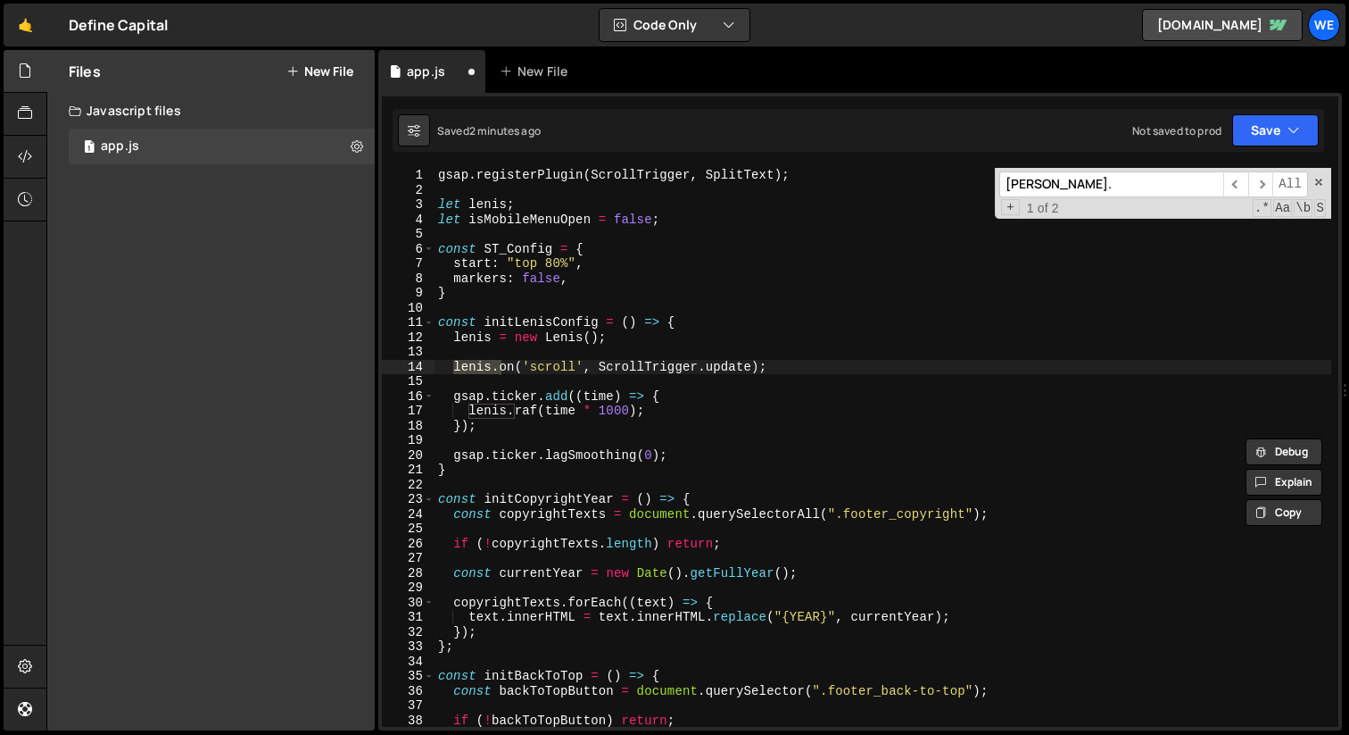
scroll to position [0, 0]
click at [494, 362] on div "gsap . registerPlugin ( ScrollTrigger , SplitText ) ; let [PERSON_NAME] ; let i…" at bounding box center [883, 447] width 897 height 559
type textarea "[PERSON_NAME]?.on('scroll', ScrollTrigger.update);"
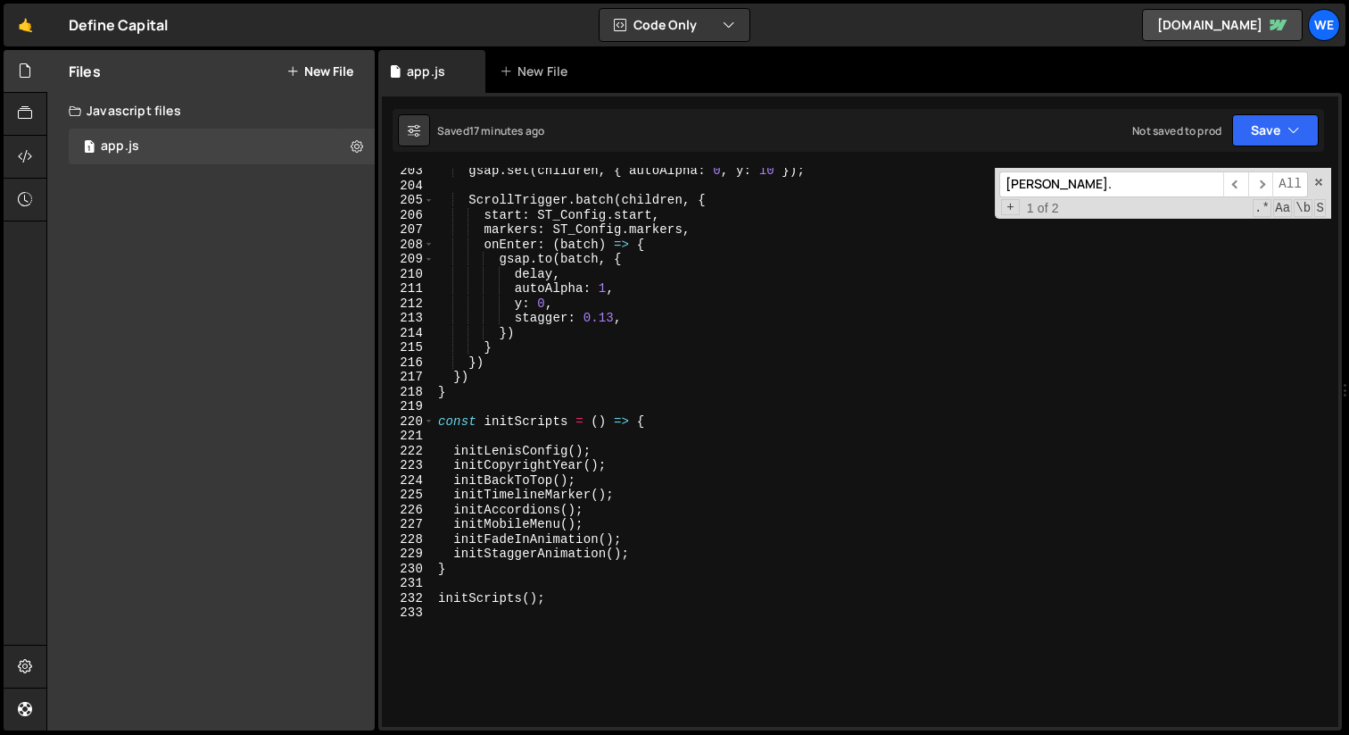
scroll to position [2979, 0]
click at [572, 399] on div "gsap . set ( children , { autoAlpha : 0 , y : 10 }) ; ScrollTrigger . batch ( c…" at bounding box center [883, 457] width 897 height 588
click at [623, 452] on div "gsap . set ( children , { autoAlpha : 0 , y : 10 }) ; ScrollTrigger . batch ( c…" at bounding box center [883, 457] width 897 height 588
type textarea "initLenisConfig();"
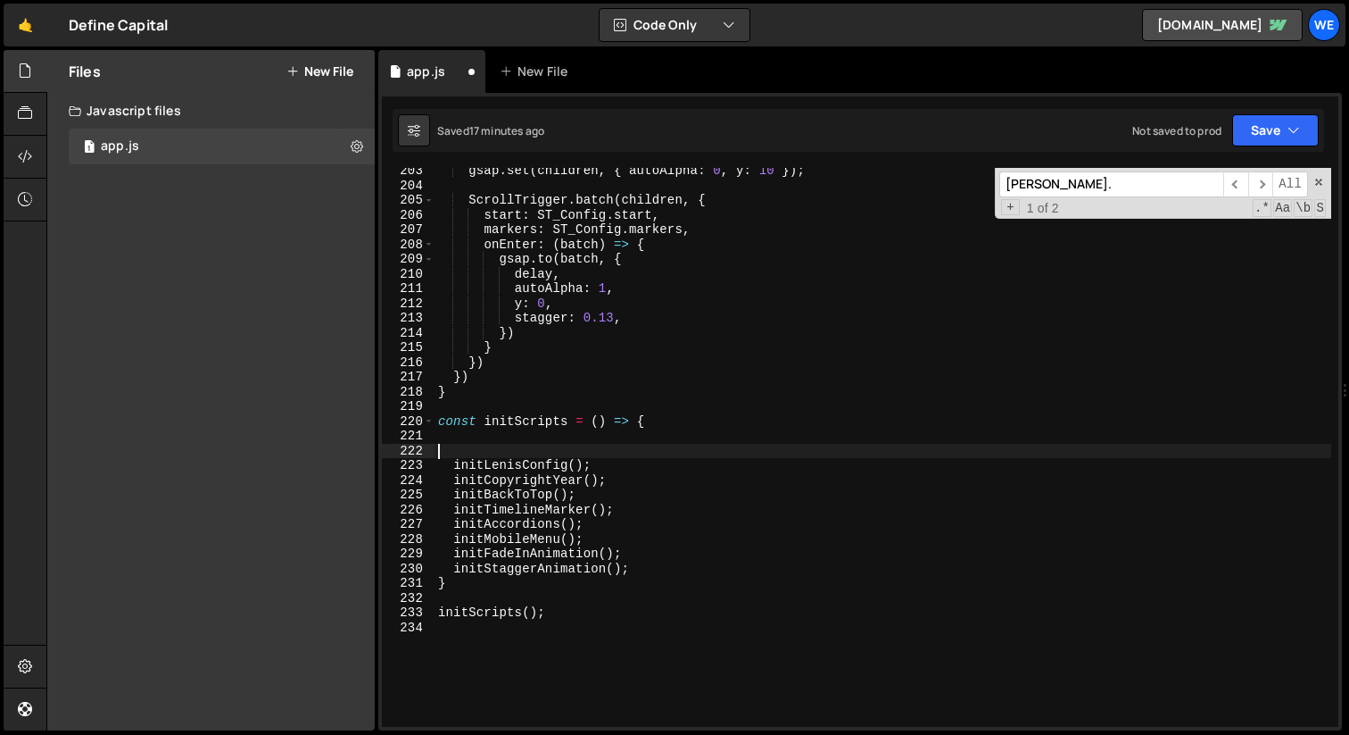
paste textarea "} });"
type textarea "} });"
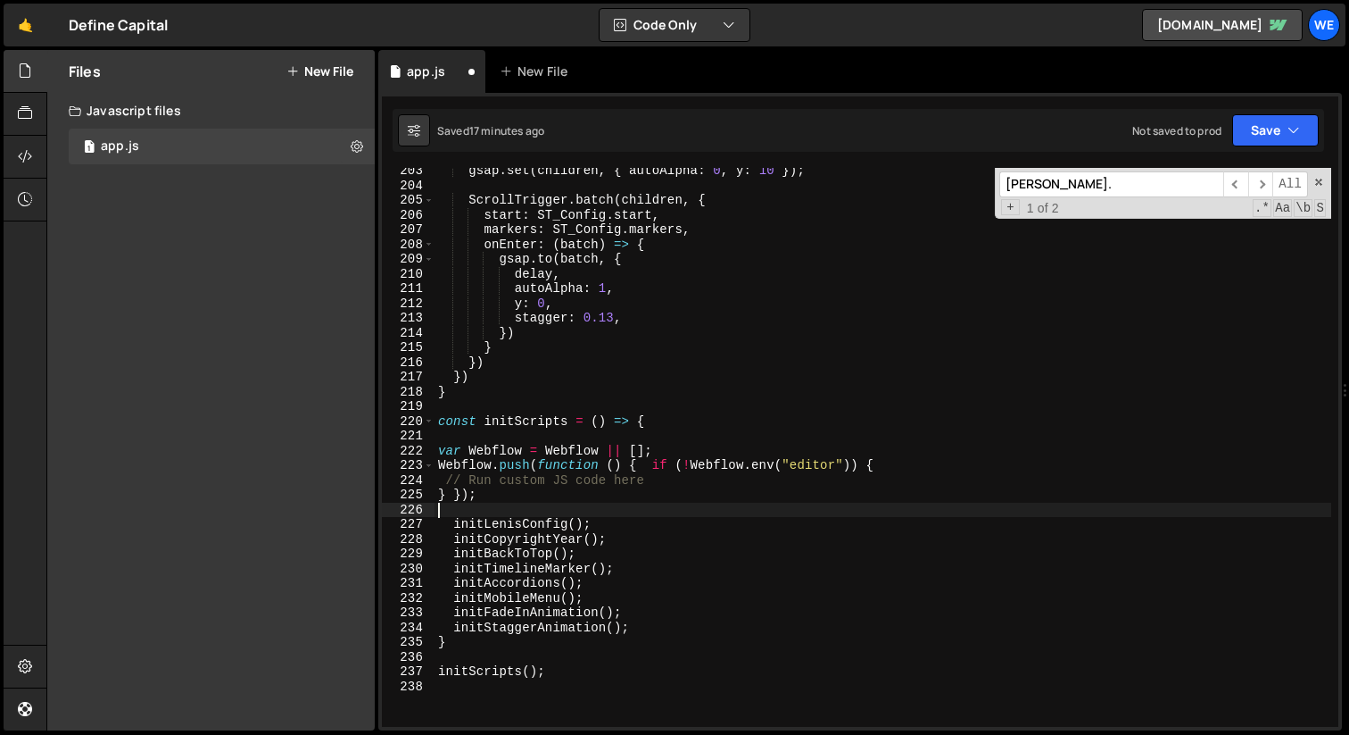
type textarea "initLenisConfig();"
type textarea "// Run custom JS code here"
paste textarea "initLenisConfig();"
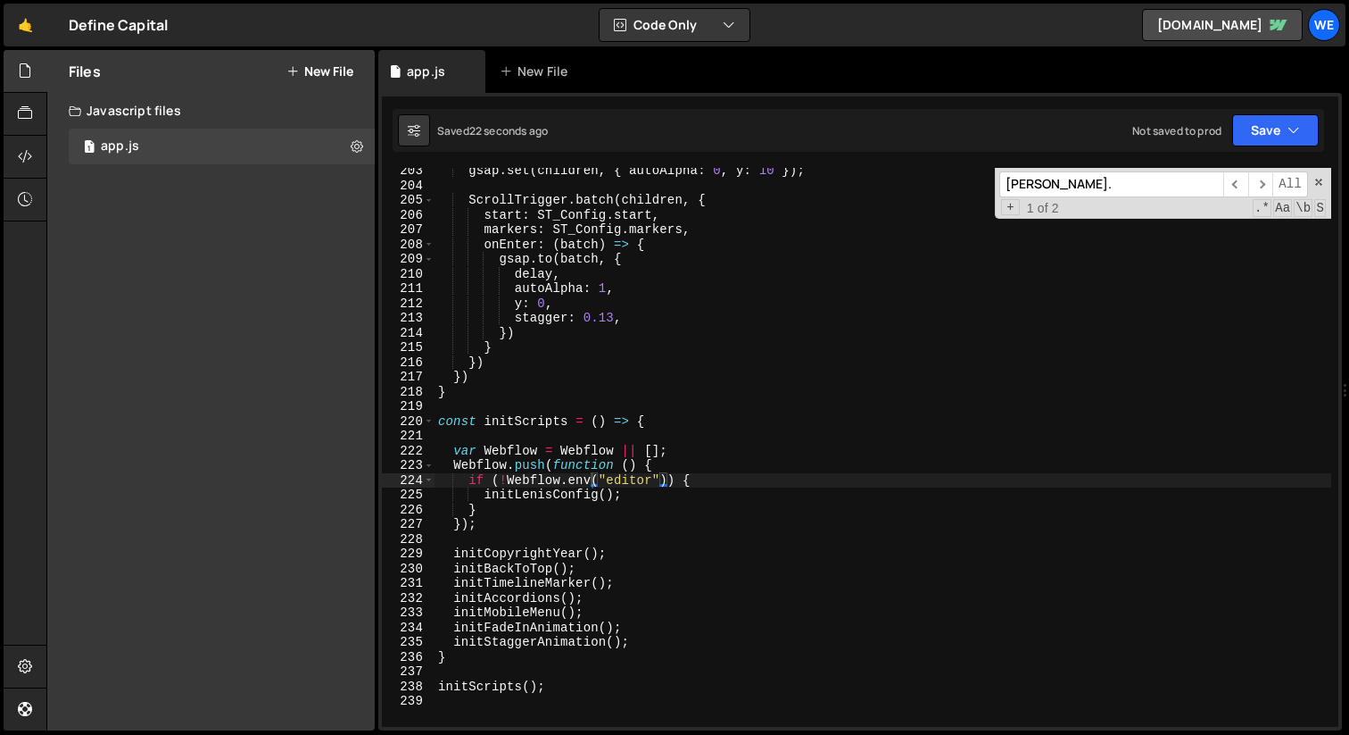
scroll to position [2985, 0]
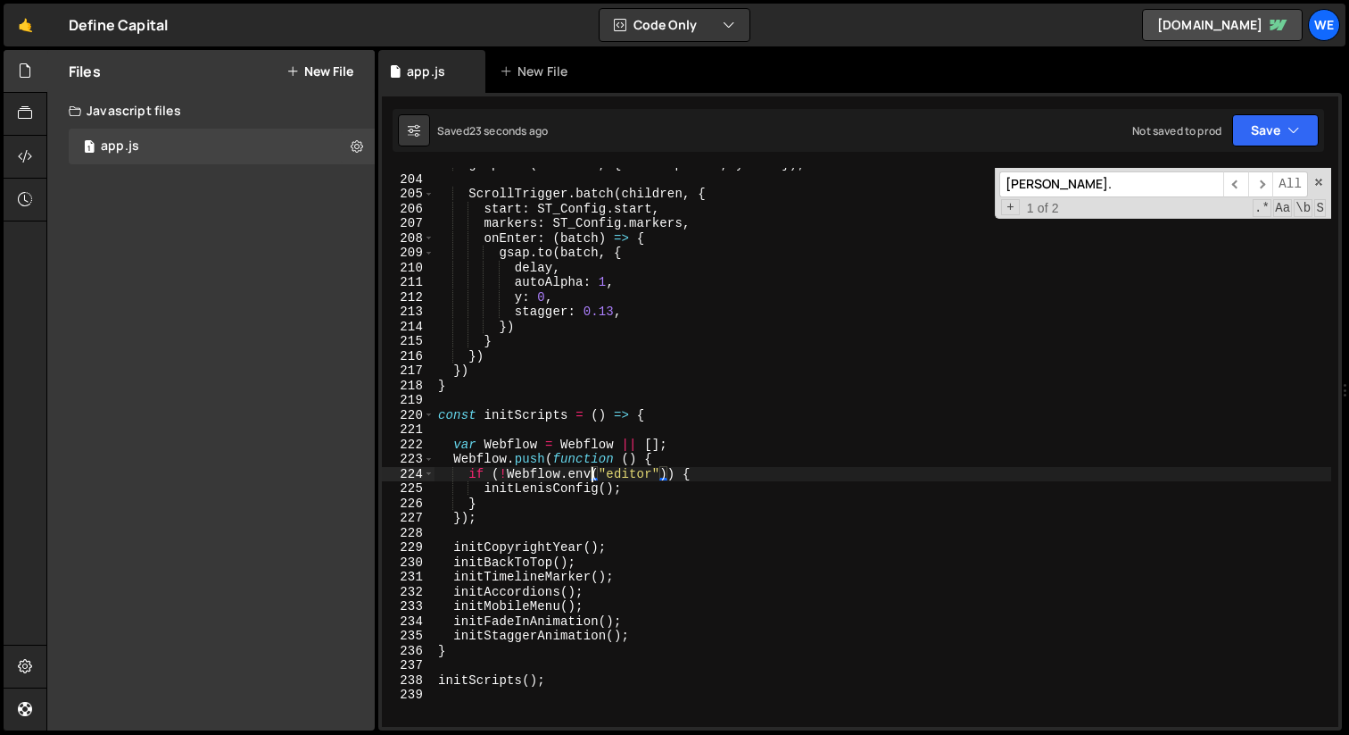
click at [703, 448] on div "gsap . set ( children , { autoAlpha : 0 , y : 10 }) ; ScrollTrigger . batch ( c…" at bounding box center [883, 451] width 897 height 588
type textarea "var Webflow = Webflow || [];"
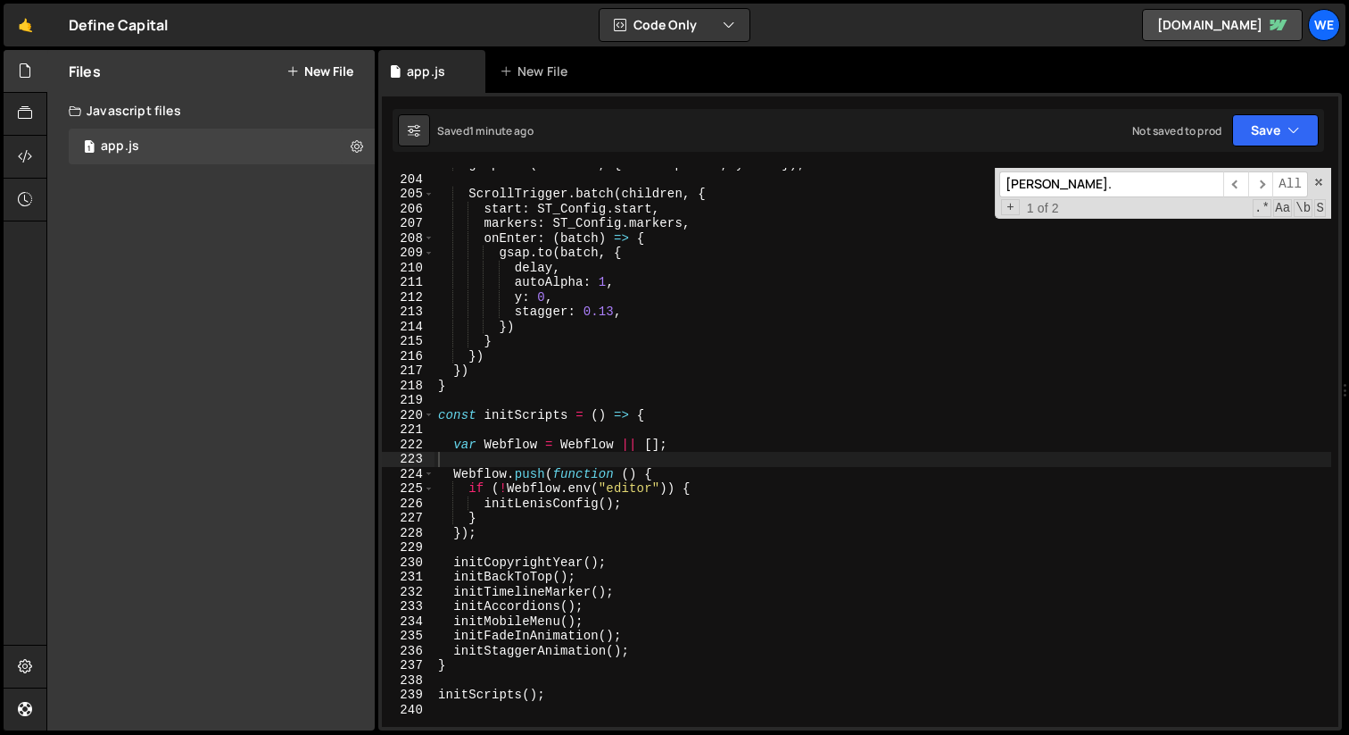
click at [942, 522] on div "gsap . set ( children , { autoAlpha : 0 , y : 10 }) ; ScrollTrigger . batch ( c…" at bounding box center [883, 451] width 897 height 588
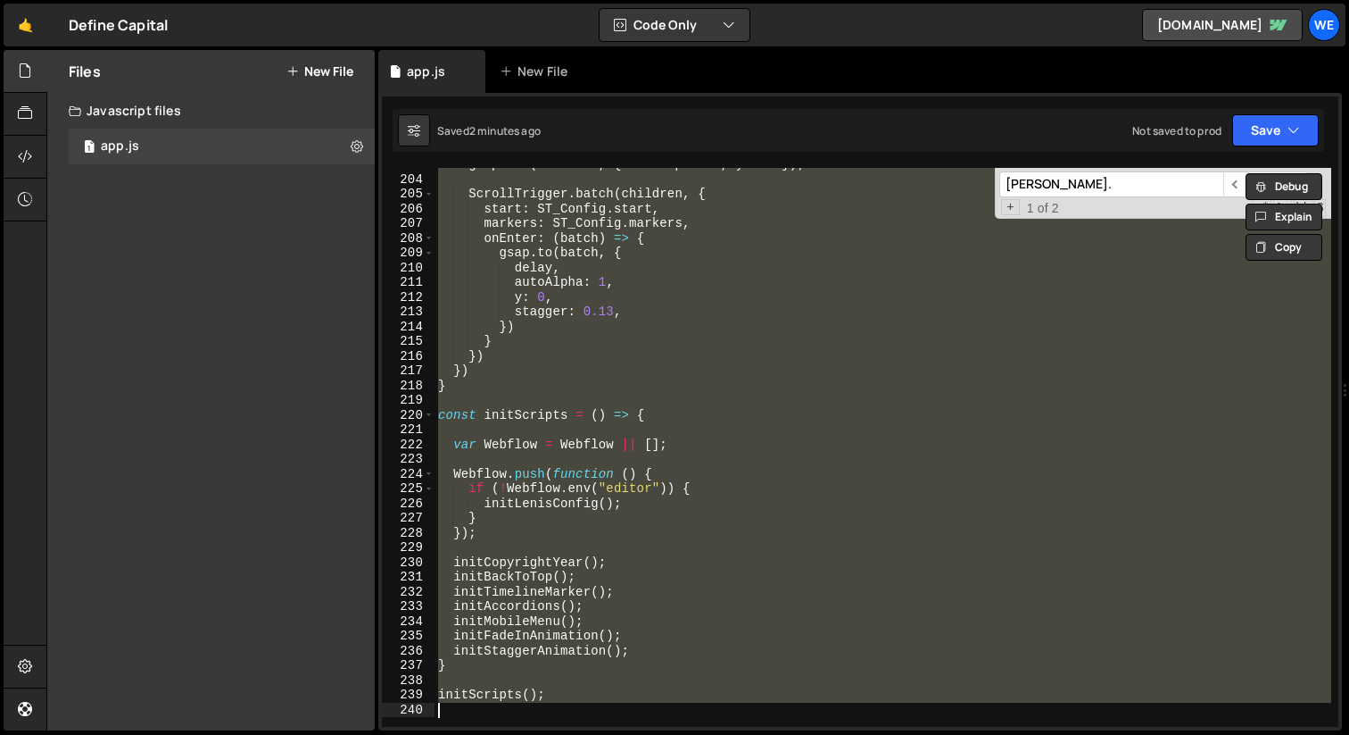
click at [681, 473] on div "gsap . set ( children , { autoAlpha : 0 , y : 10 }) ; ScrollTrigger . batch ( c…" at bounding box center [883, 447] width 897 height 559
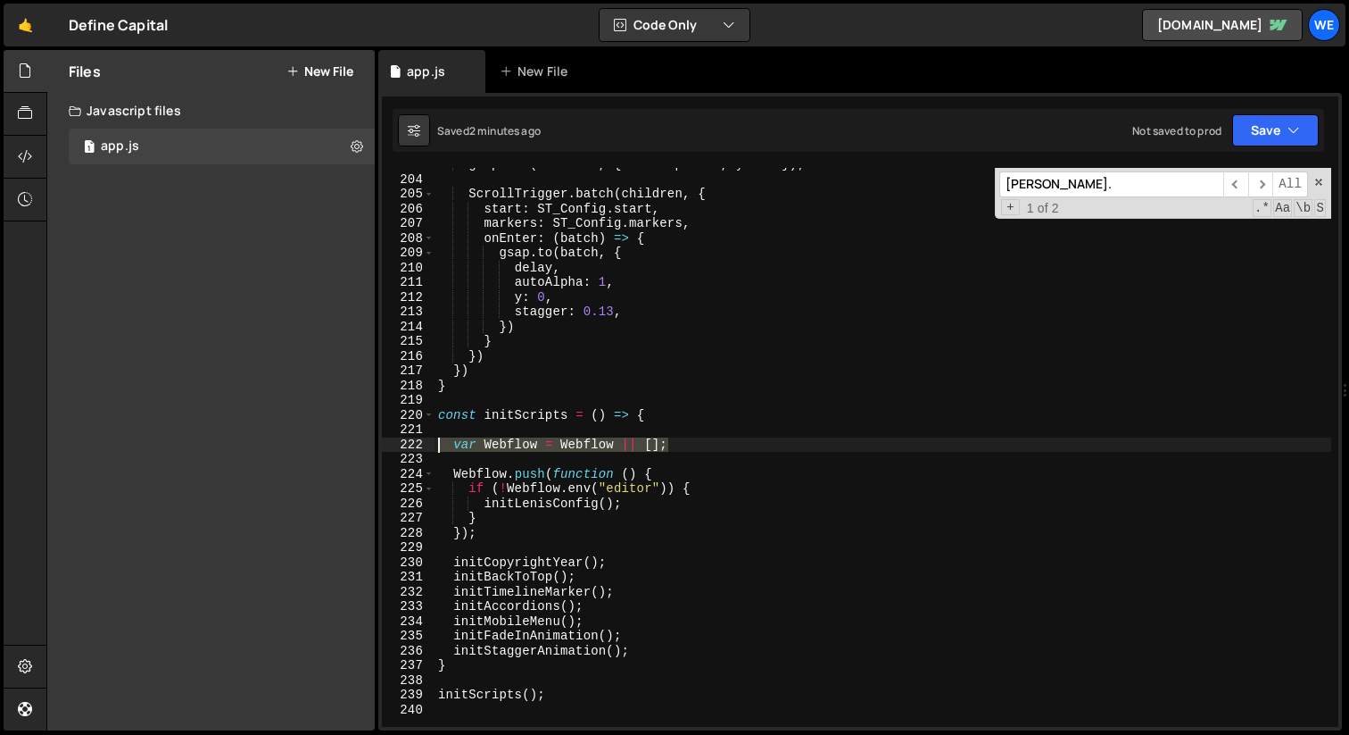
drag, startPoint x: 703, startPoint y: 447, endPoint x: 374, endPoint y: 449, distance: 329.3
click at [374, 449] on div "Files New File Javascript files 1 app.js 0 CSS files Copy share link Edit File …" at bounding box center [697, 390] width 1303 height 681
type textarea "var Webflow = Webflow || [];"
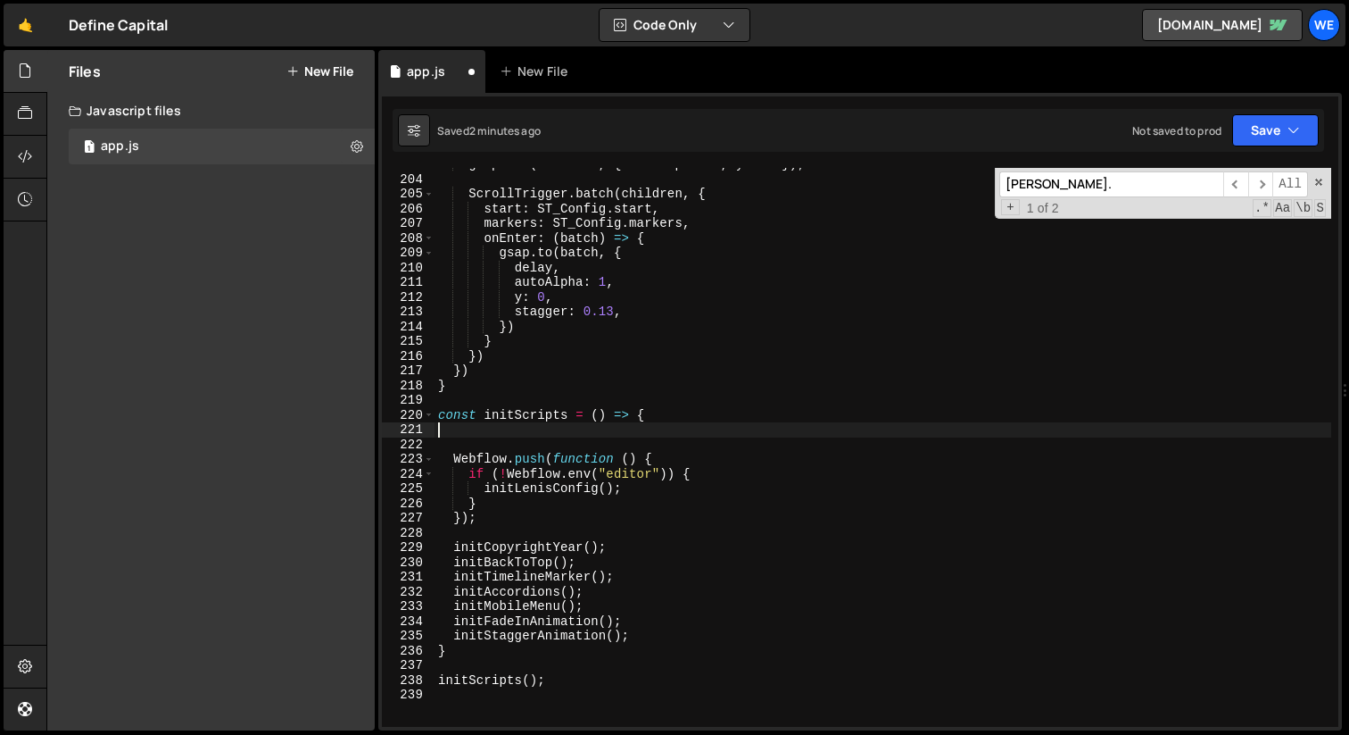
type textarea "const initScripts = () => {"
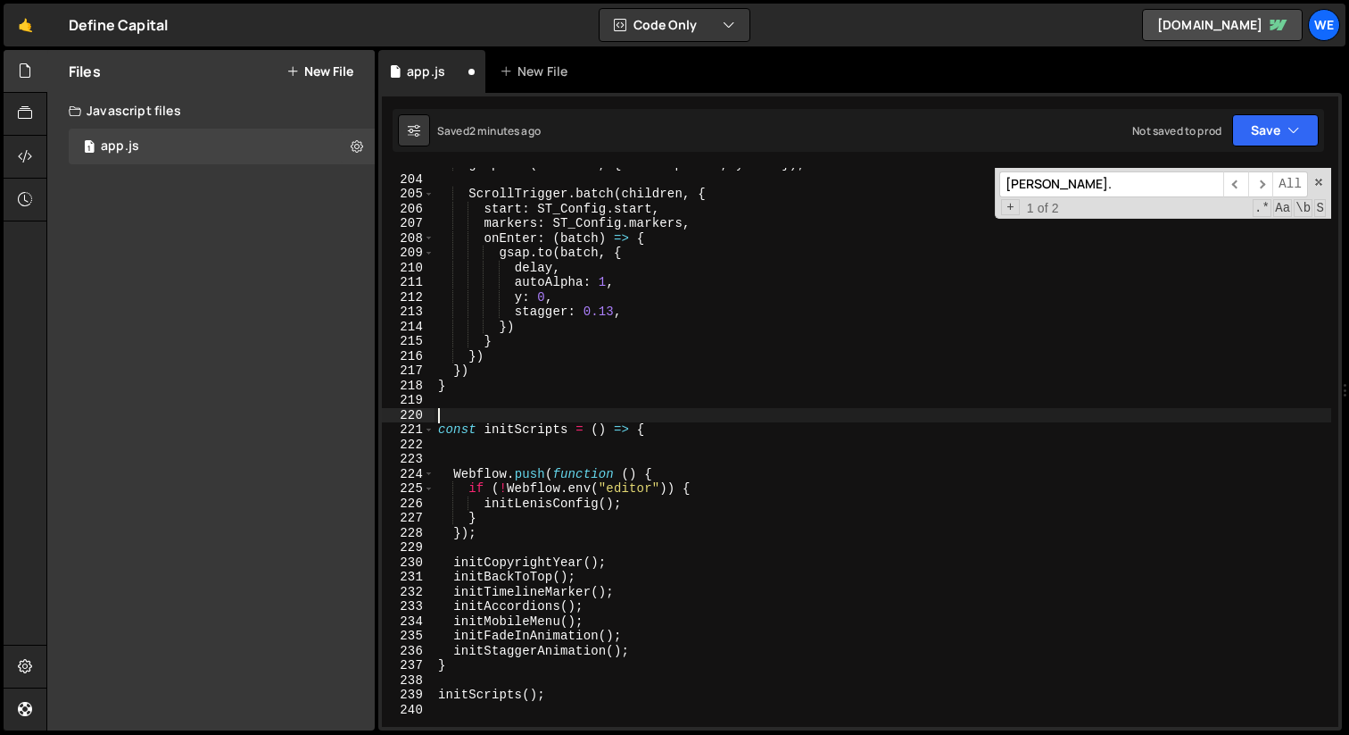
paste textarea "var Webflow = Webflow || [];"
type textarea "var Webflow = Webflow || [];"
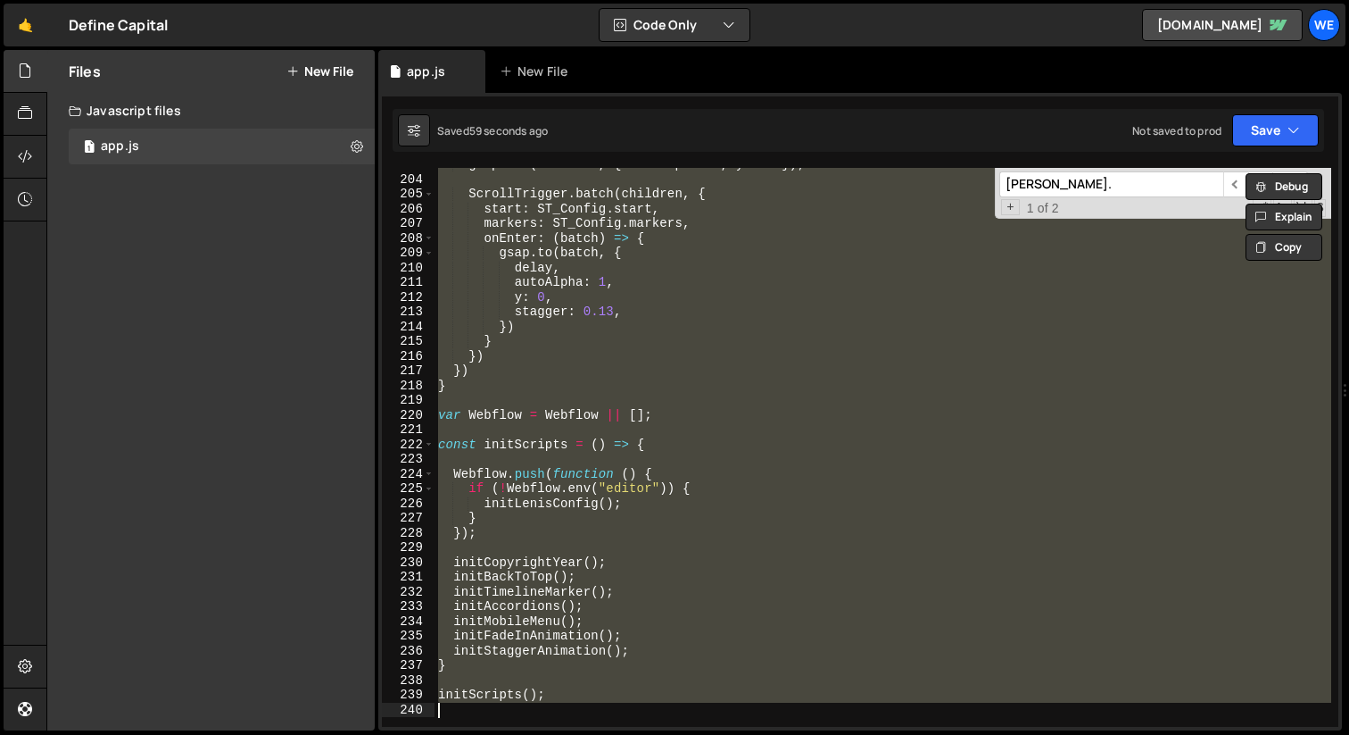
click at [748, 386] on div "gsap . set ( children , { autoAlpha : 0 , y : 10 }) ; ScrollTrigger . batch ( c…" at bounding box center [883, 447] width 897 height 559
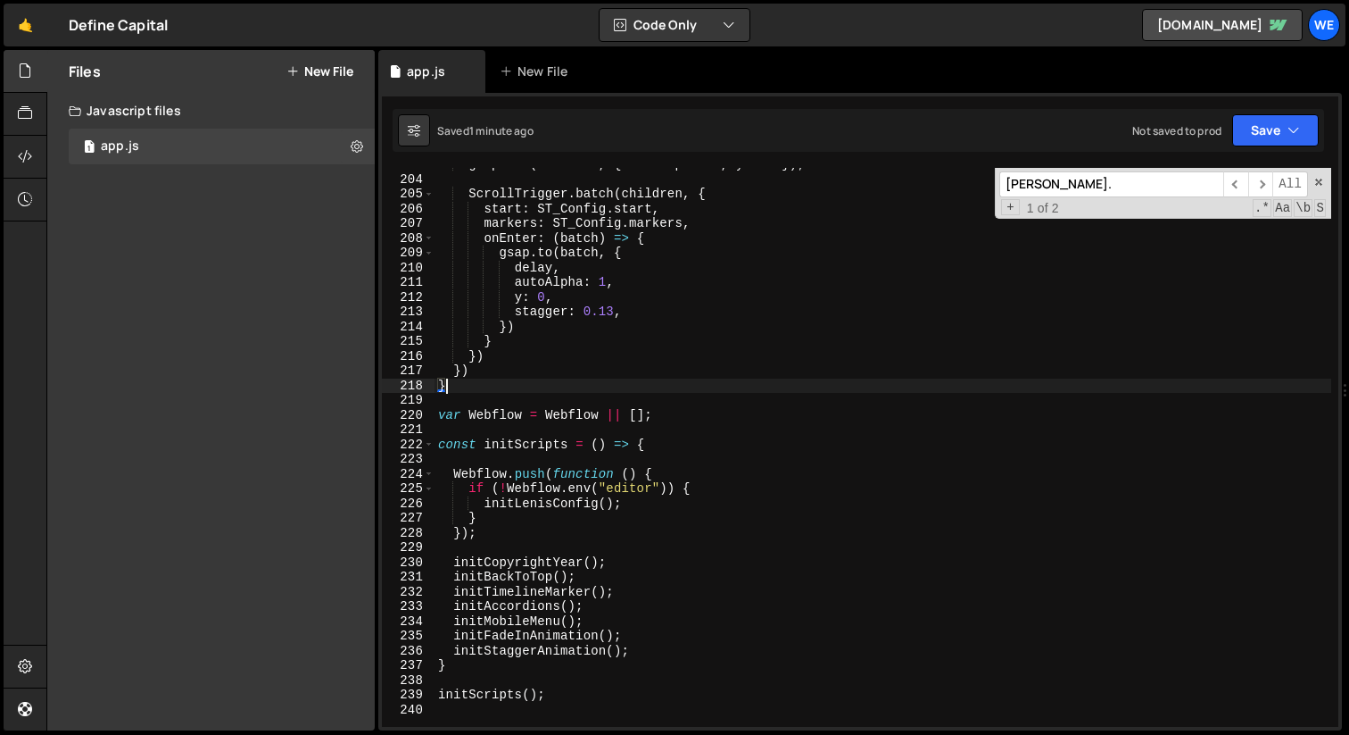
click at [555, 486] on div "gsap . set ( children , { autoAlpha : 0 , y : 10 }) ; ScrollTrigger . batch ( c…" at bounding box center [883, 451] width 897 height 588
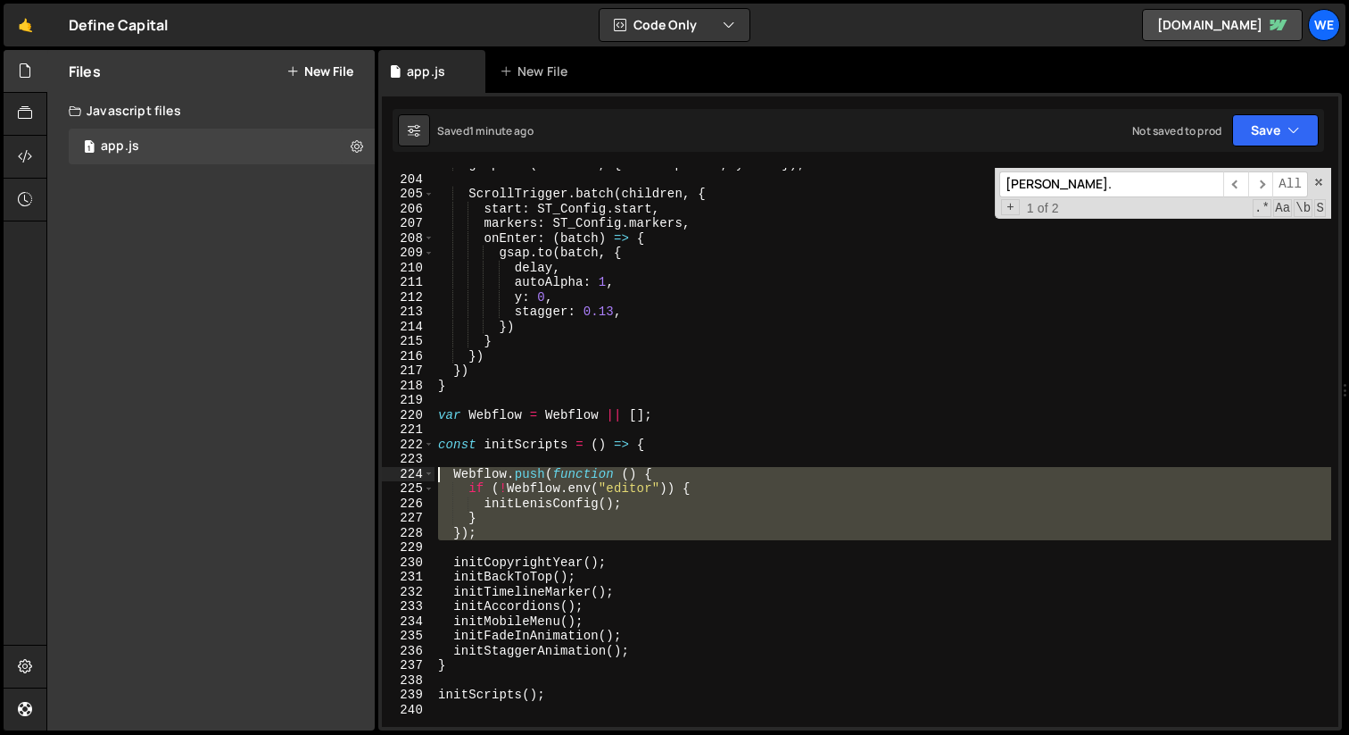
drag, startPoint x: 510, startPoint y: 544, endPoint x: 411, endPoint y: 474, distance: 121.8
click at [411, 474] on div "if (!Webflow.env("editor")) { 203 204 205 206 207 208 209 210 211 212 213 214 2…" at bounding box center [860, 447] width 957 height 559
paste textarea "});"
type textarea "});"
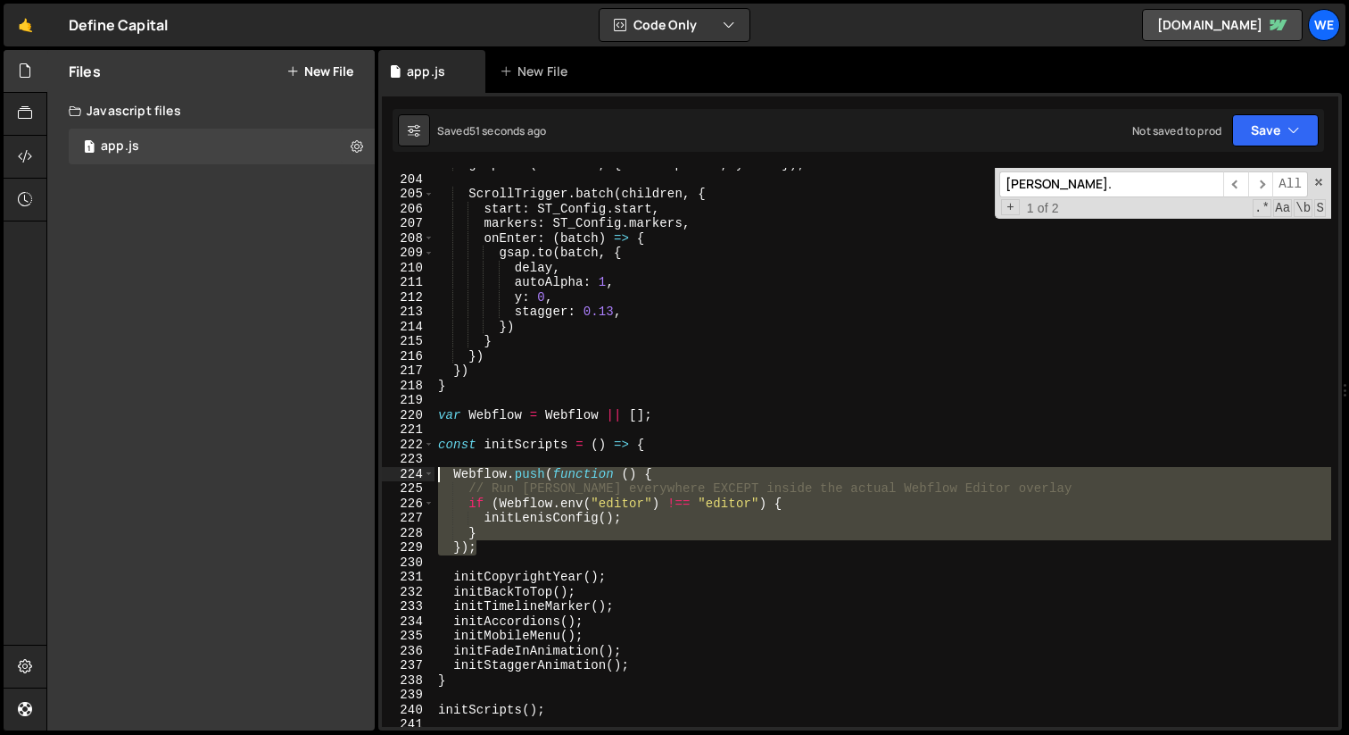
drag, startPoint x: 510, startPoint y: 552, endPoint x: 412, endPoint y: 469, distance: 129.1
click at [412, 469] on div "203 204 205 206 207 208 209 210 211 212 213 214 215 216 217 218 219 220 221 222…" at bounding box center [860, 447] width 957 height 559
type textarea "Webflow.push(function () { // Run [PERSON_NAME] everywhere EXCEPT inside the ac…"
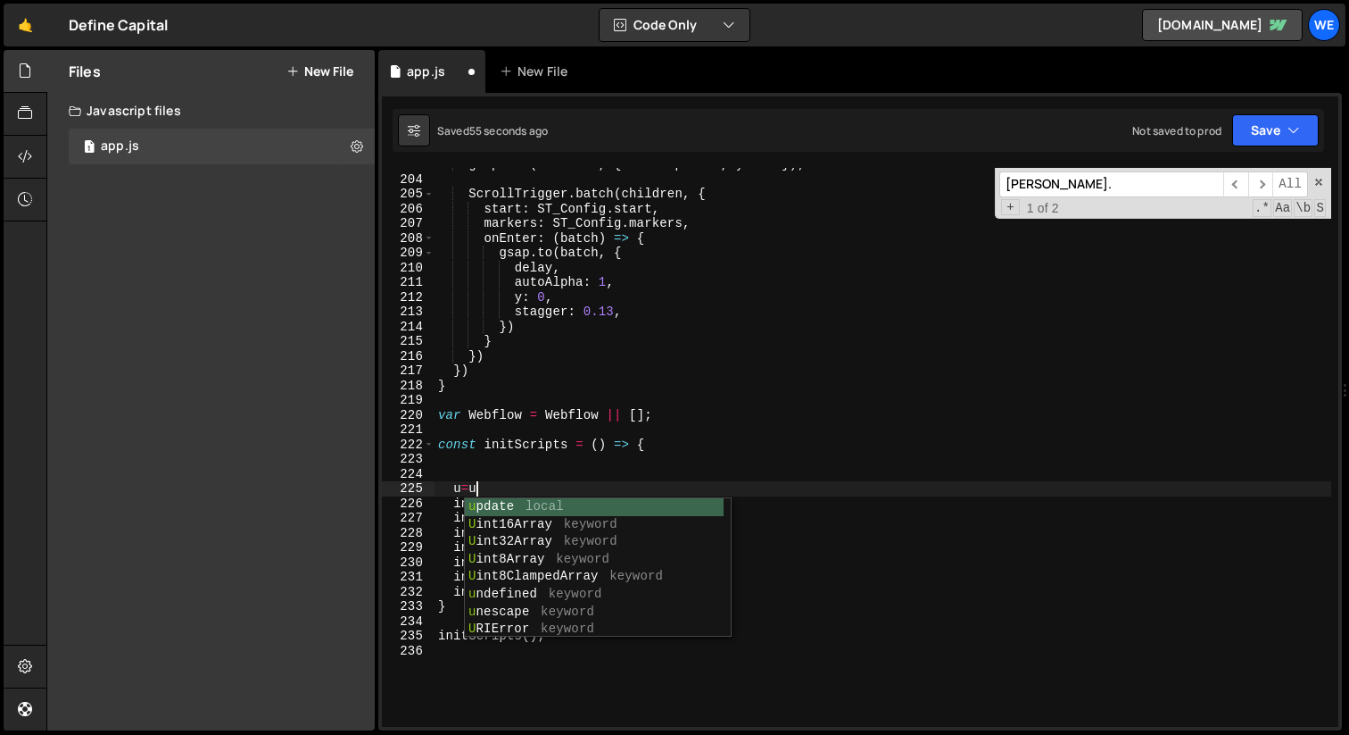
scroll to position [0, 1]
type textarea "u"
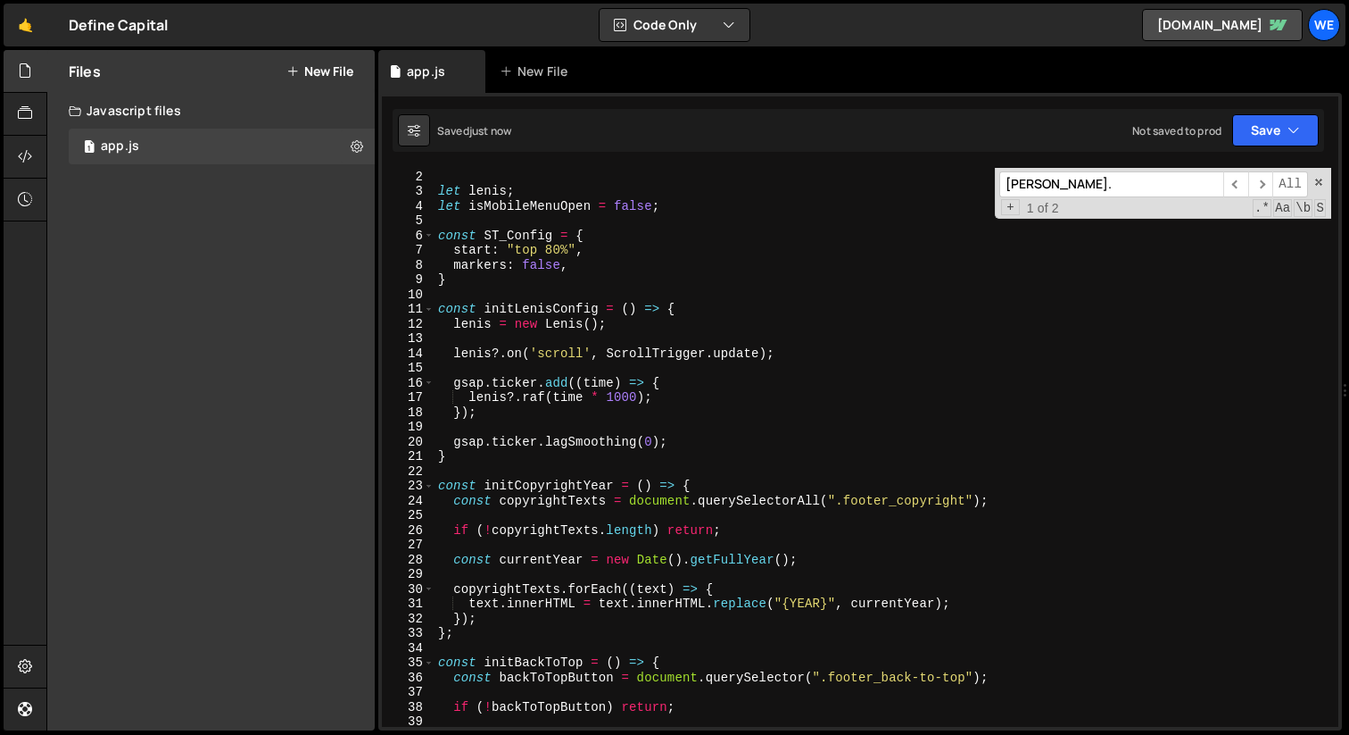
scroll to position [0, 0]
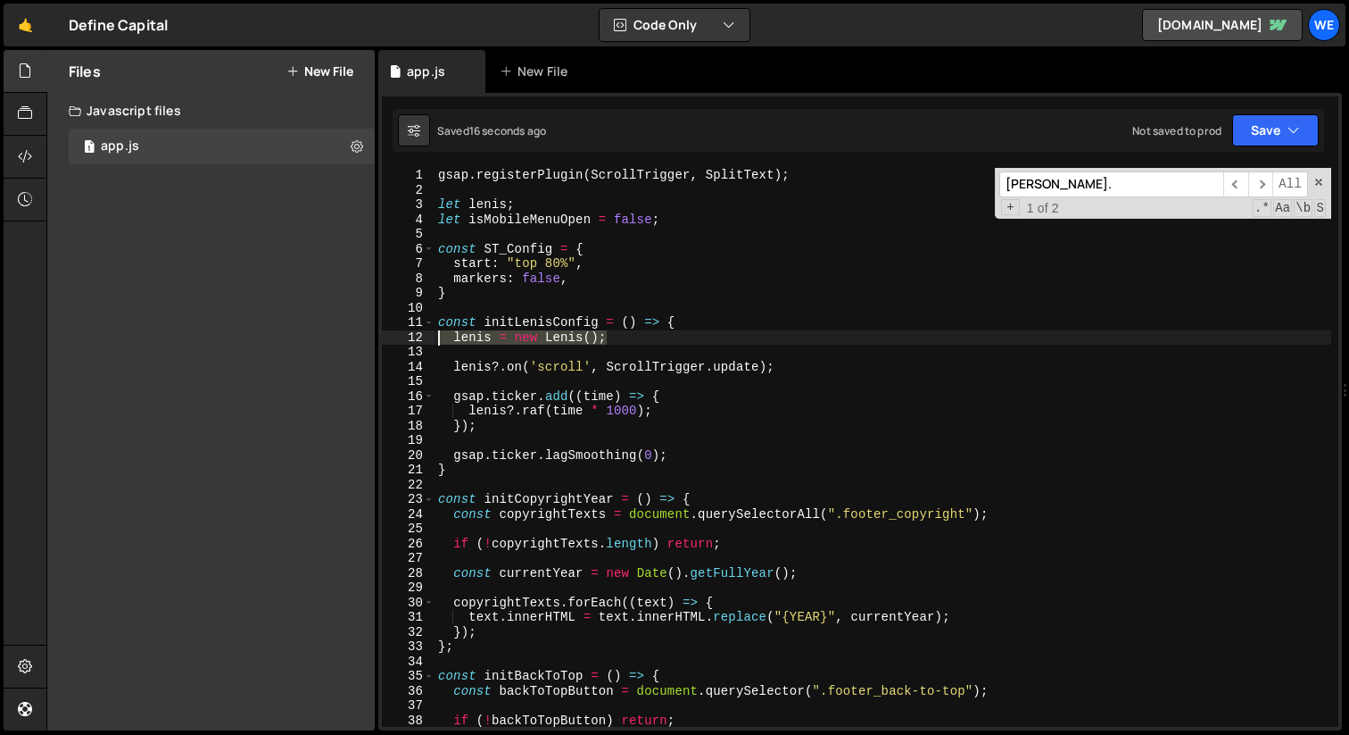
drag, startPoint x: 634, startPoint y: 332, endPoint x: 432, endPoint y: 342, distance: 201.9
click at [432, 342] on div "initCopyrightYear(); 1 2 3 4 5 6 7 8 9 10 11 12 13 14 15 16 17 18 19 20 21 22 2…" at bounding box center [860, 447] width 957 height 559
paste textarea "} });"
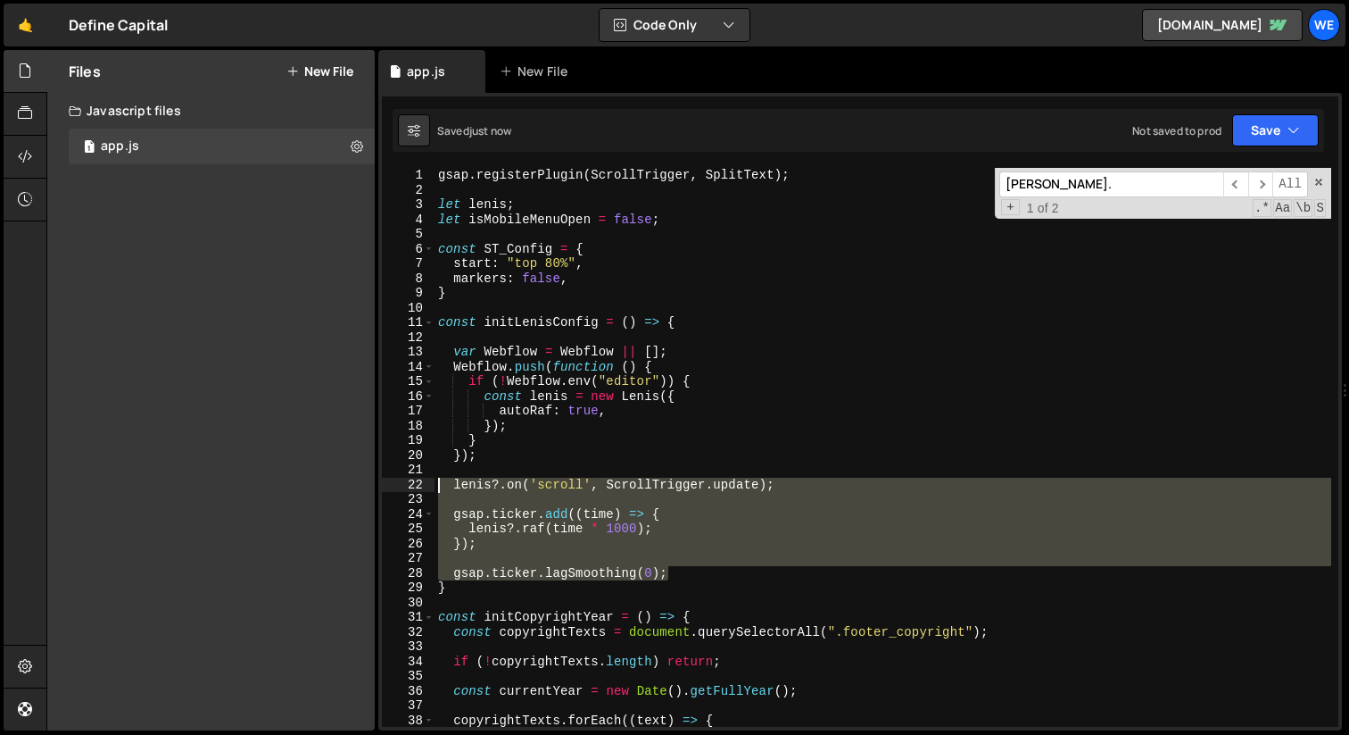
drag, startPoint x: 686, startPoint y: 573, endPoint x: 431, endPoint y: 488, distance: 269.0
click at [431, 488] on div "}); 1 2 3 4 5 6 7 8 9 10 11 12 13 14 15 16 17 18 19 20 21 22 23 24 25 26 27 28 …" at bounding box center [860, 447] width 957 height 559
type textarea "[PERSON_NAME]?.on('scroll', ScrollTrigger.update);"
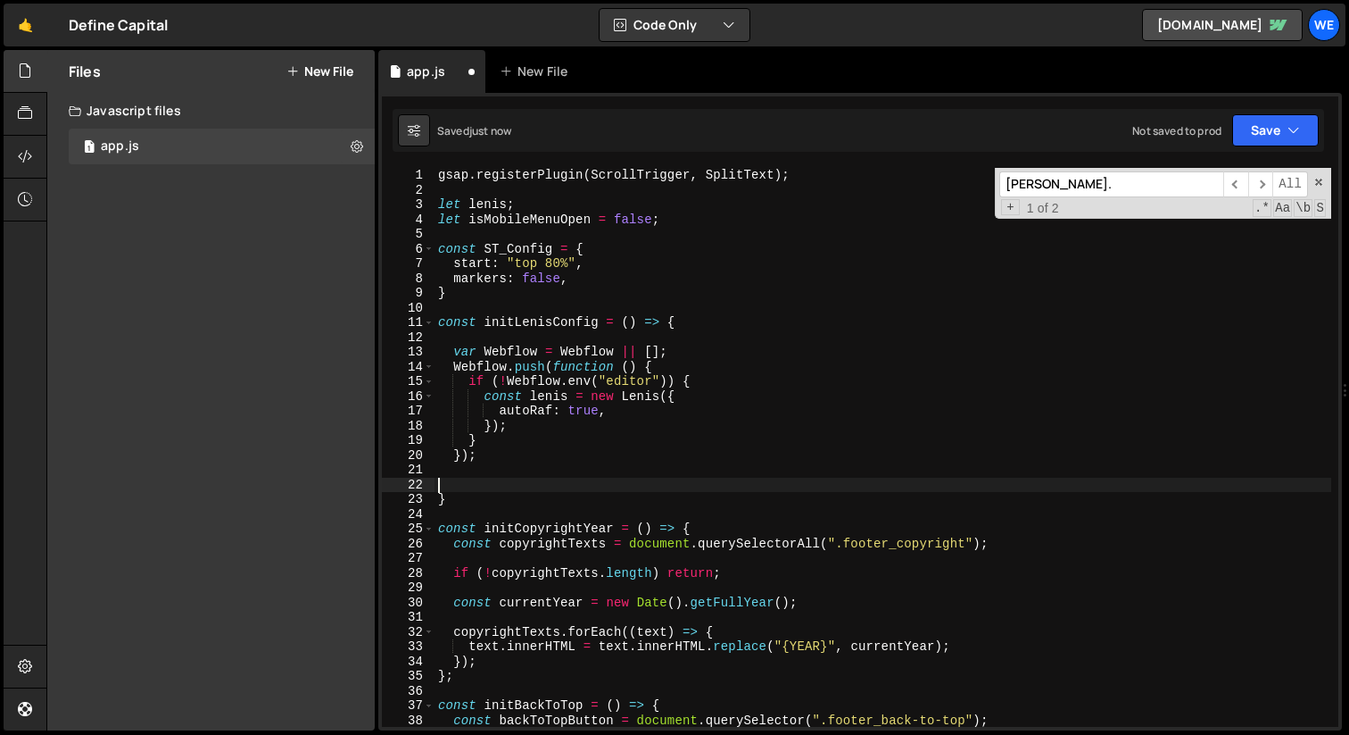
click at [566, 431] on div "gsap . registerPlugin ( ScrollTrigger , SplitText ) ; let [PERSON_NAME] ; let i…" at bounding box center [883, 462] width 897 height 588
type textarea "});"
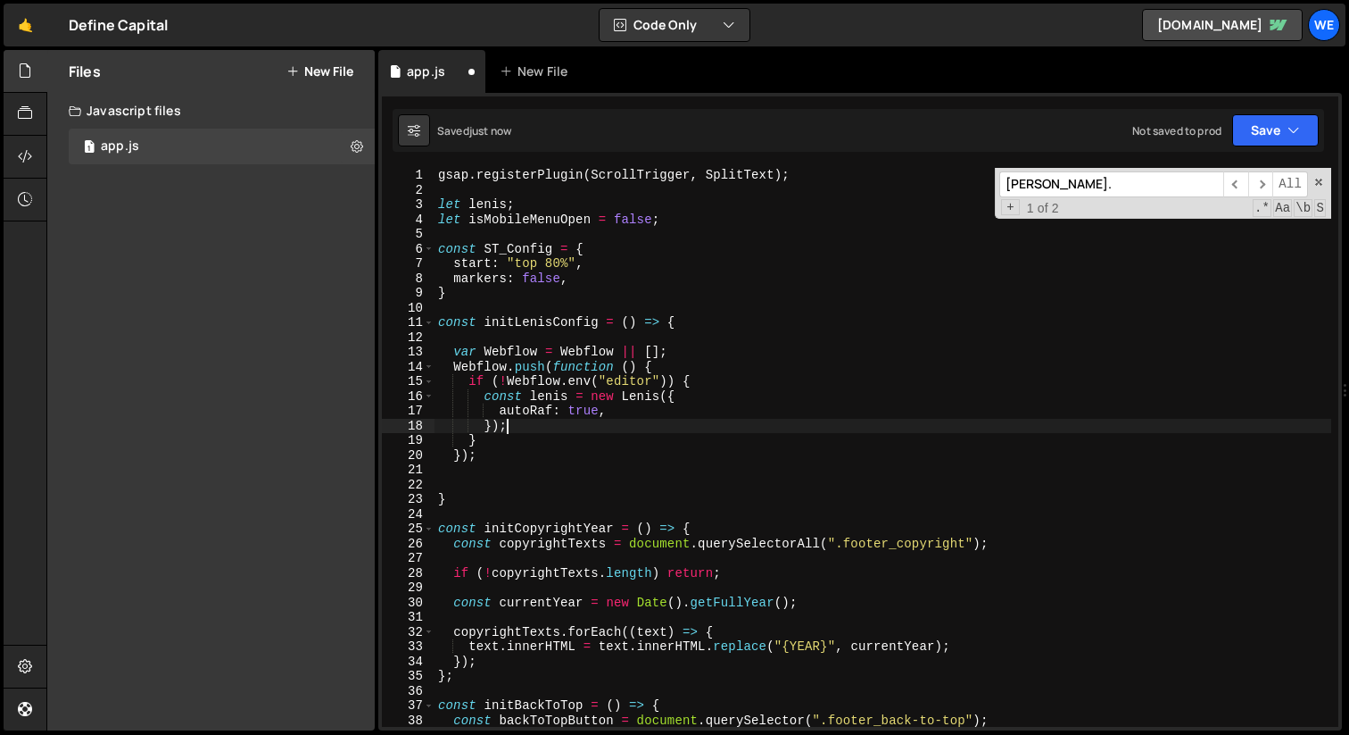
scroll to position [0, 2]
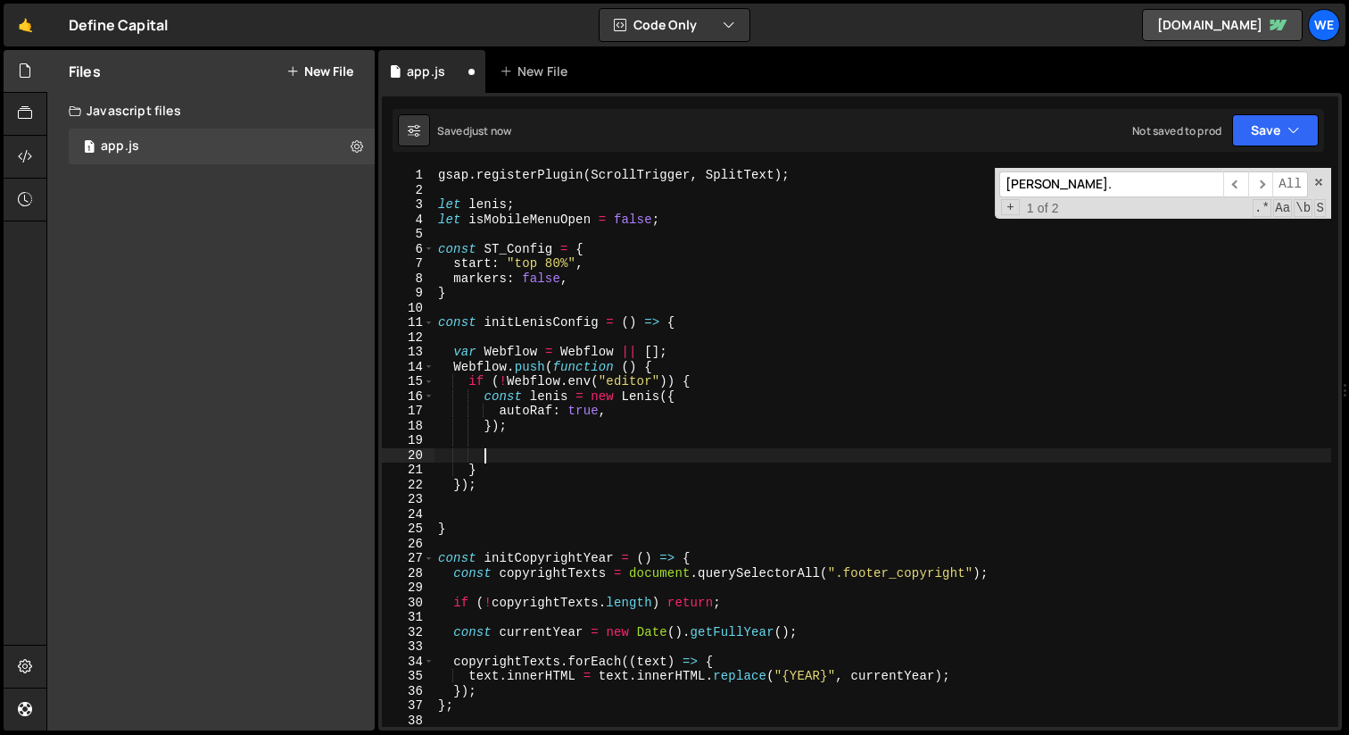
paste textarea "gsap.ticker.lagSmoothing(0);"
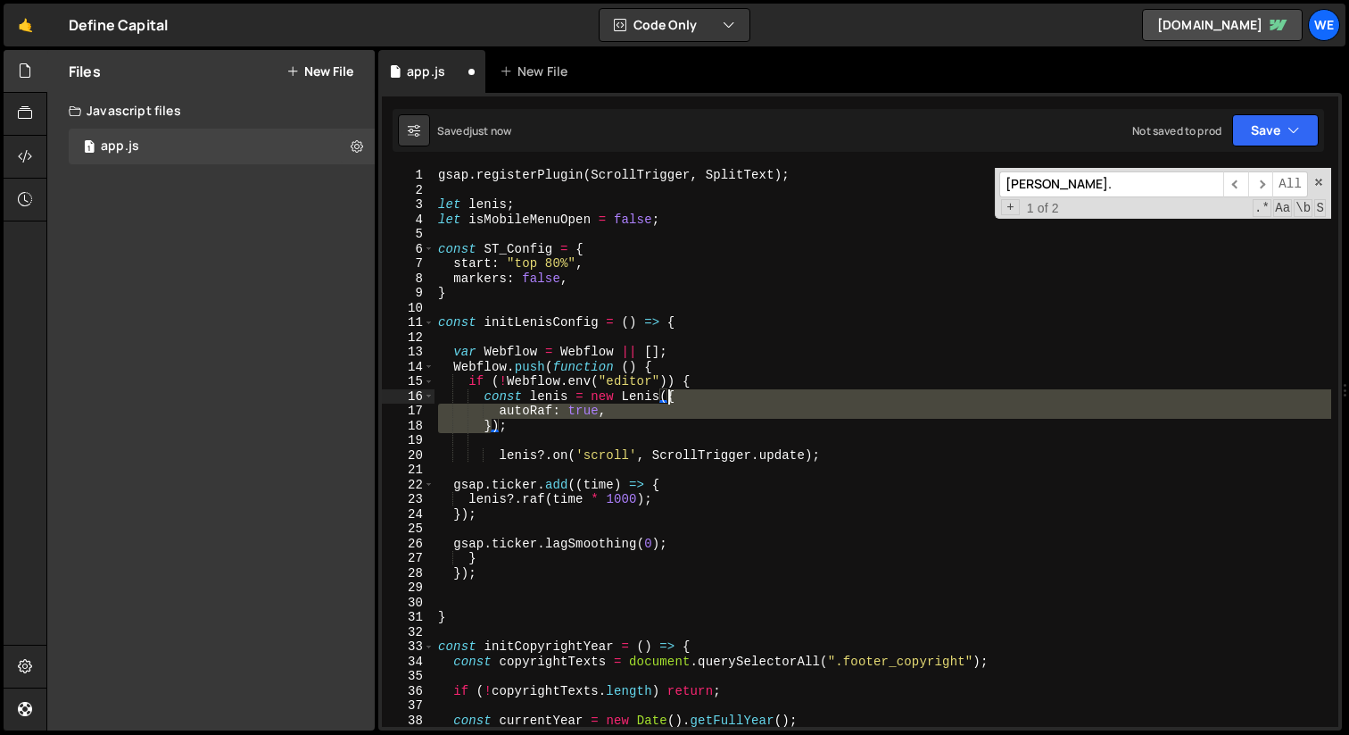
drag, startPoint x: 493, startPoint y: 427, endPoint x: 668, endPoint y: 396, distance: 177.5
click at [668, 396] on div "gsap . registerPlugin ( ScrollTrigger , SplitText ) ; let [PERSON_NAME] ; let i…" at bounding box center [883, 462] width 897 height 588
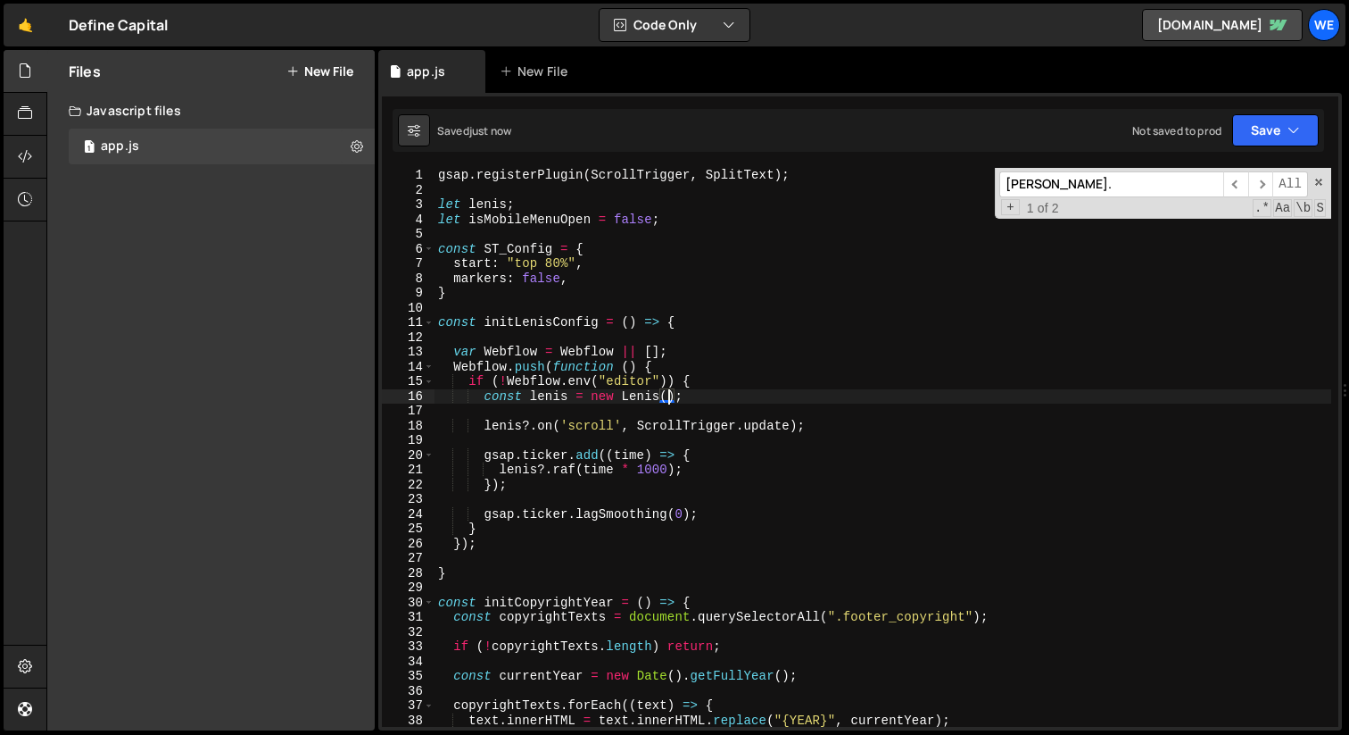
scroll to position [3277, 0]
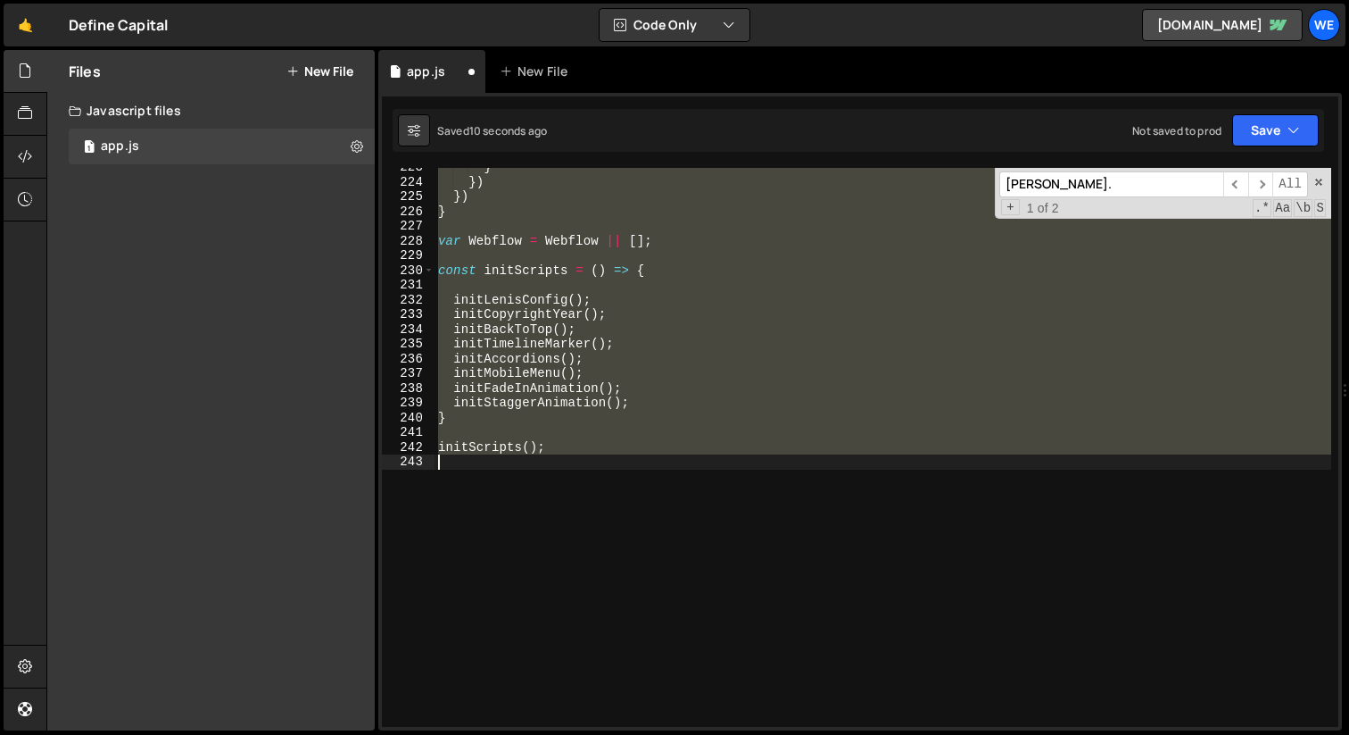
type textarea "autoRaf: true, });"
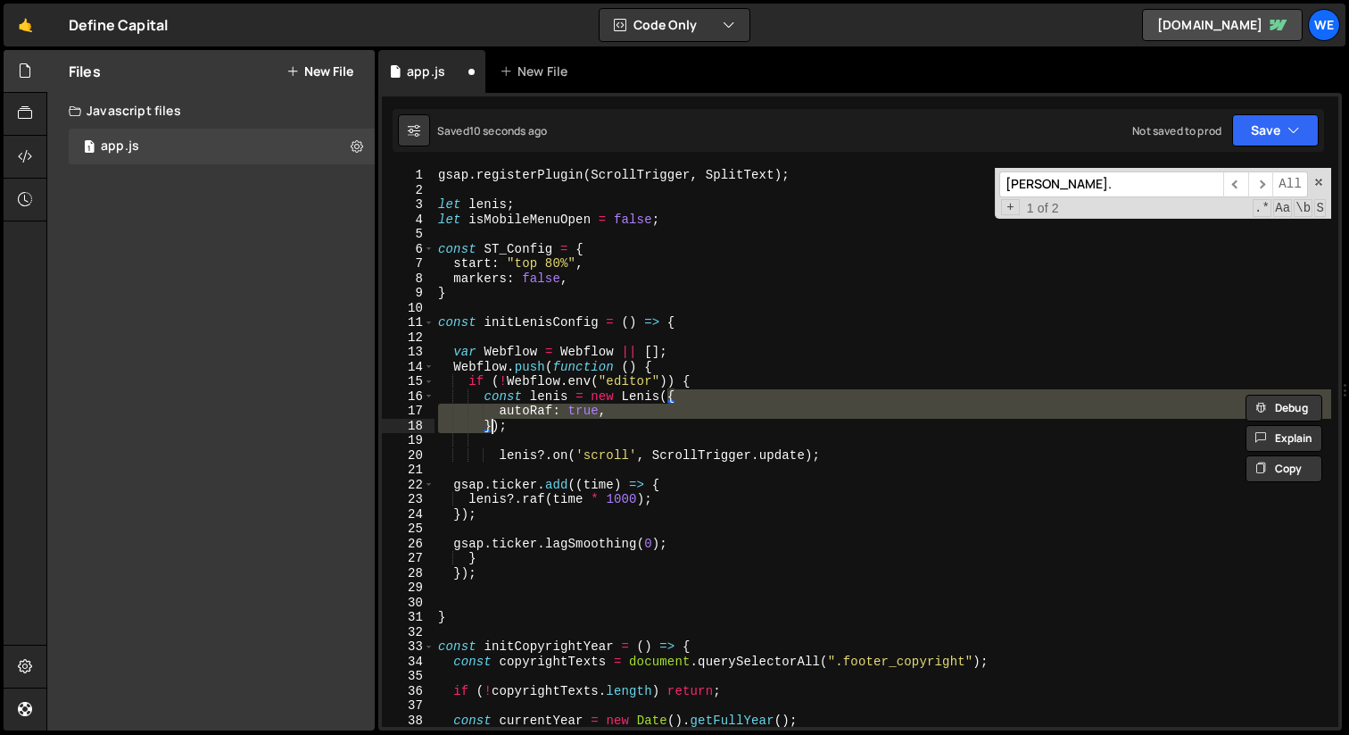
scroll to position [0, 0]
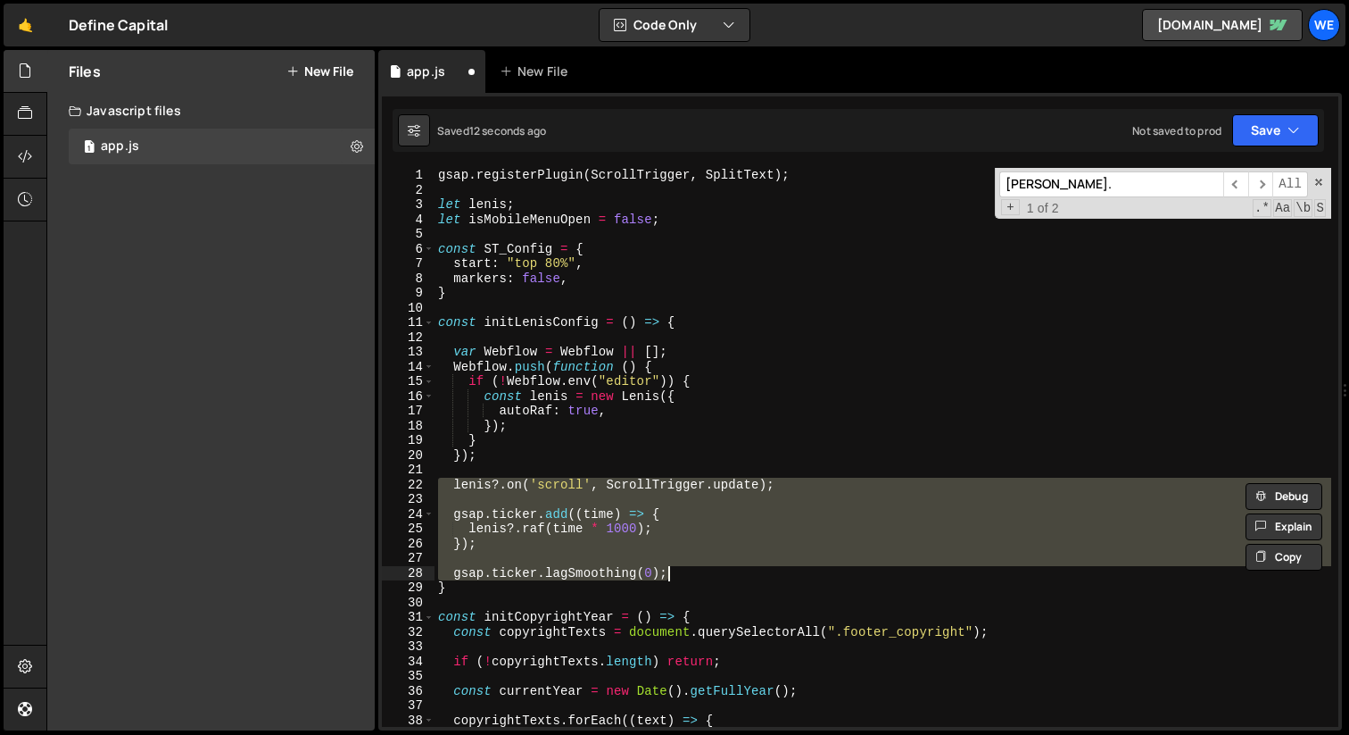
click at [809, 422] on div "gsap . registerPlugin ( ScrollTrigger , SplitText ) ; let [PERSON_NAME] ; let i…" at bounding box center [883, 462] width 897 height 588
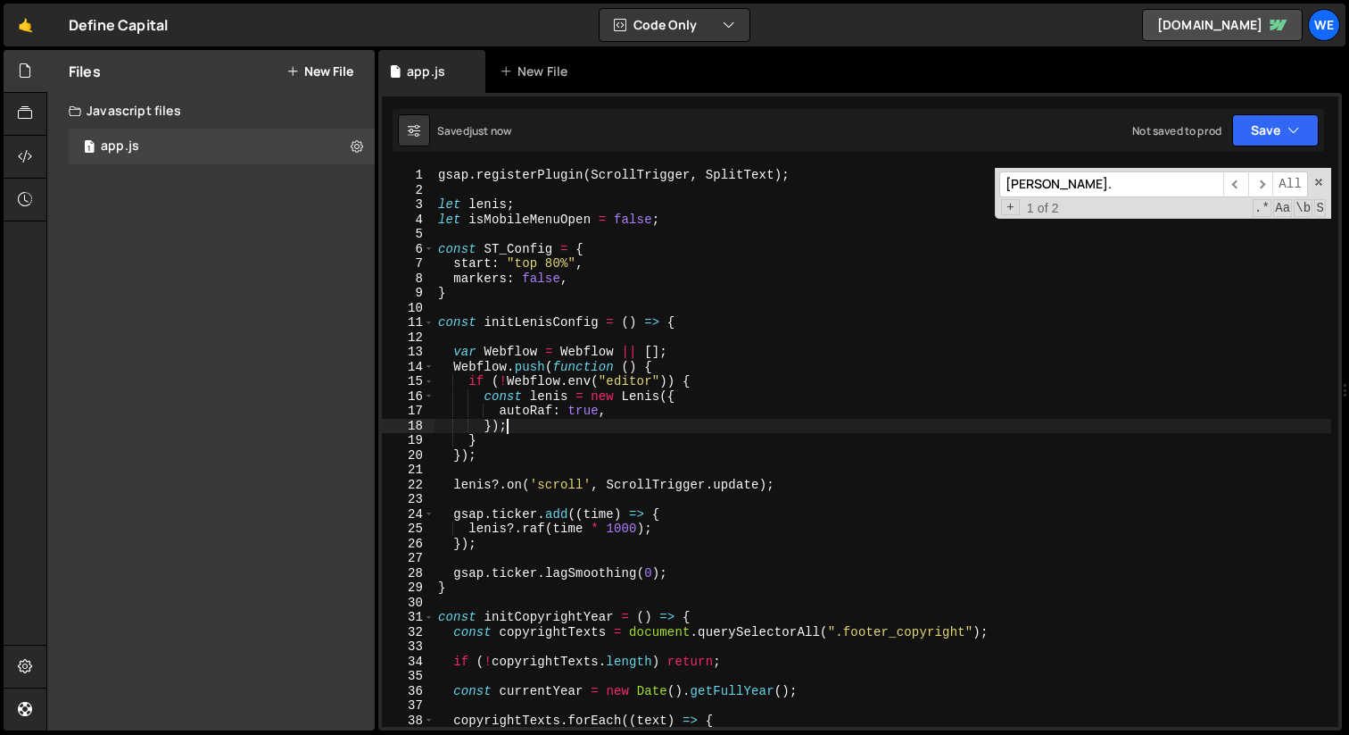
scroll to position [6, 0]
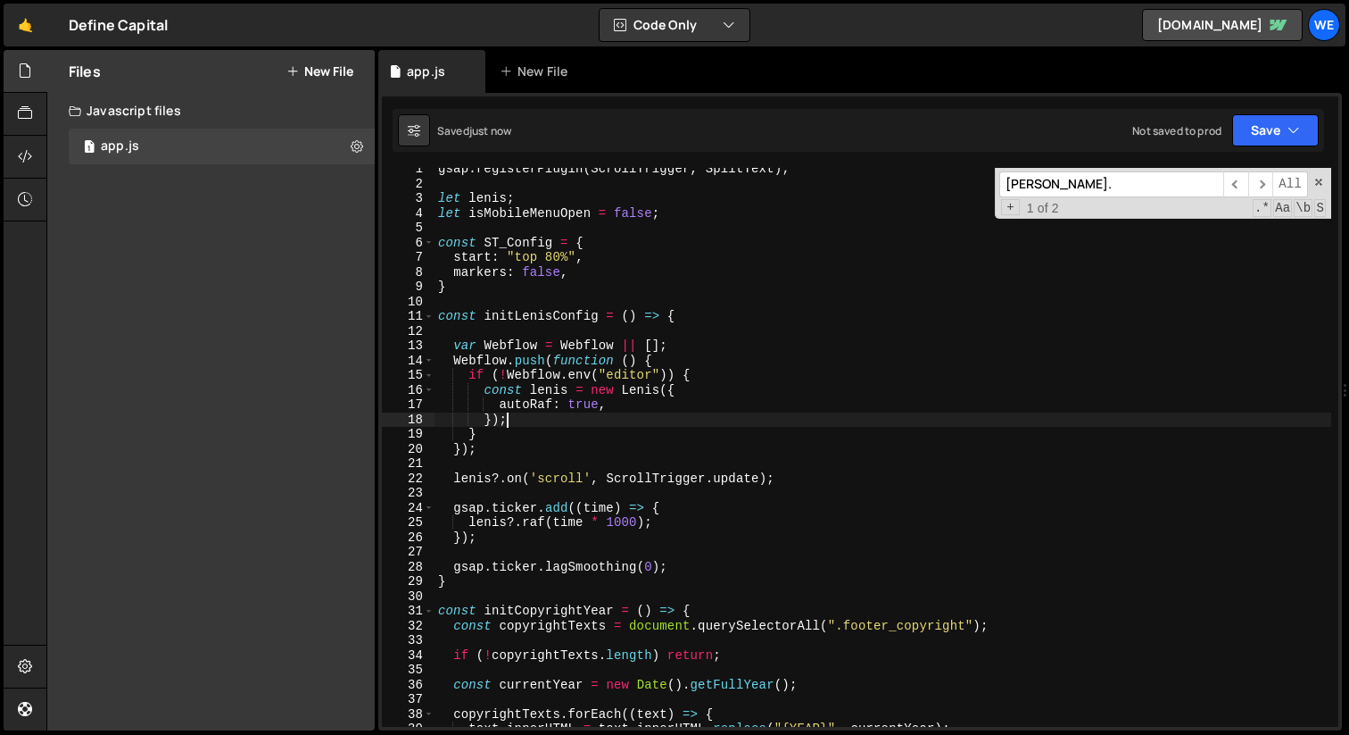
click at [808, 423] on div "gsap . registerPlugin ( ScrollTrigger , SplitText ) ; let [PERSON_NAME] ; let i…" at bounding box center [883, 456] width 897 height 588
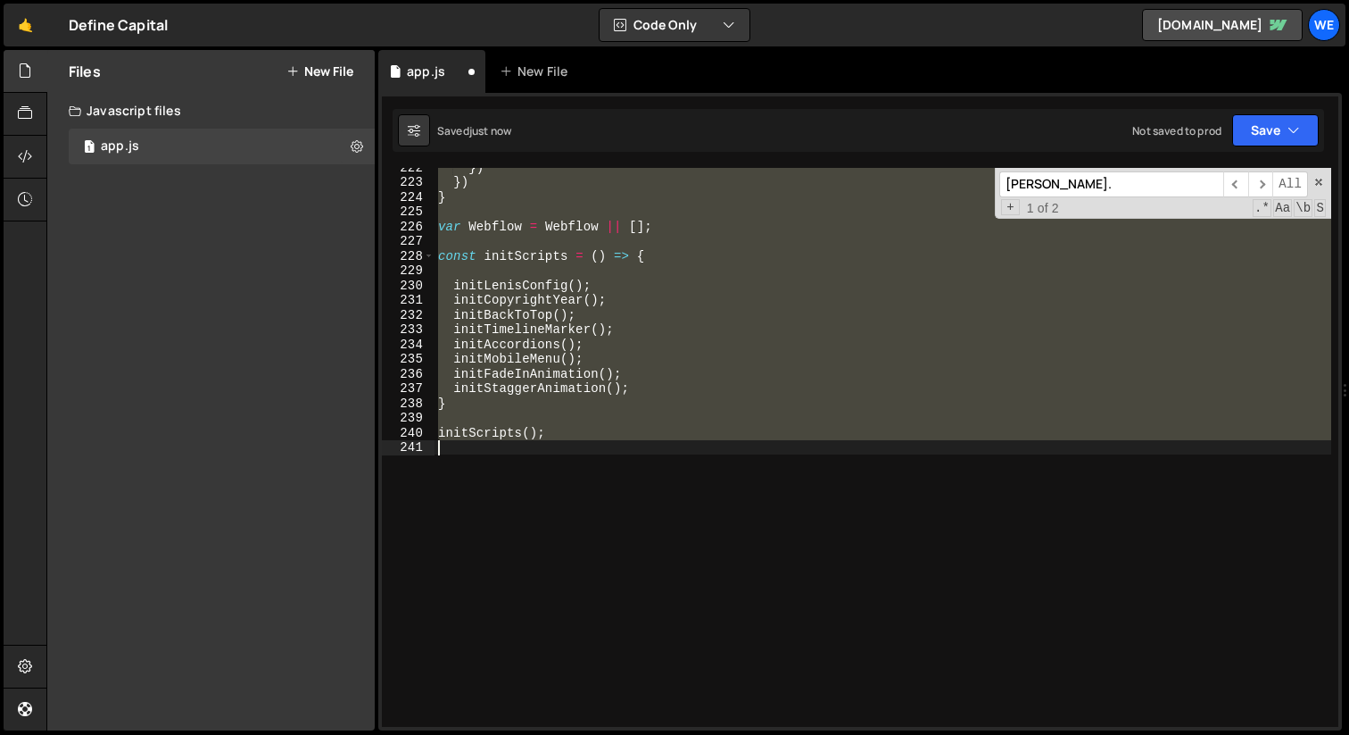
scroll to position [3262, 0]
type textarea "[PERSON_NAME] = new [PERSON_NAME]();"
